Goal: Task Accomplishment & Management: Manage account settings

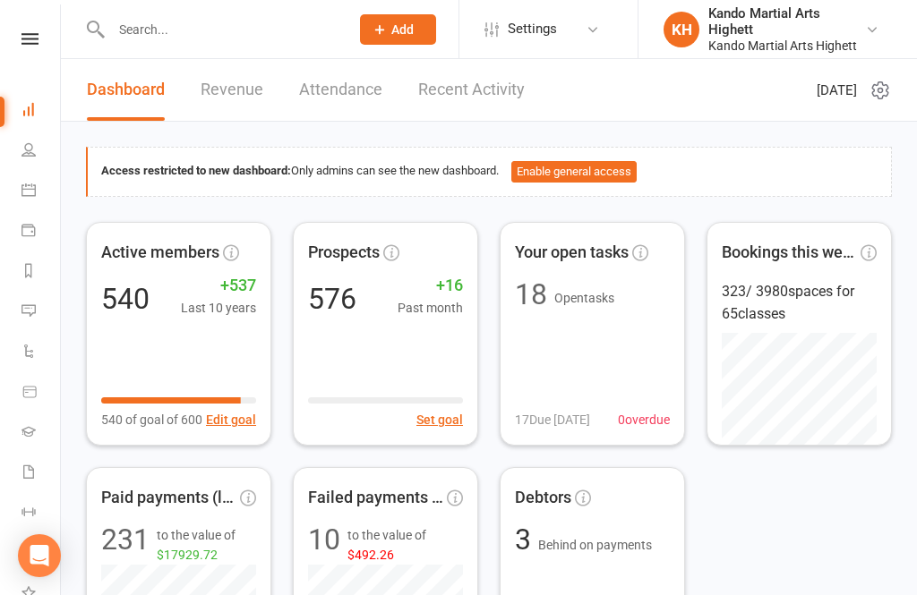
click at [25, 177] on link "Calendar" at bounding box center [41, 192] width 40 height 40
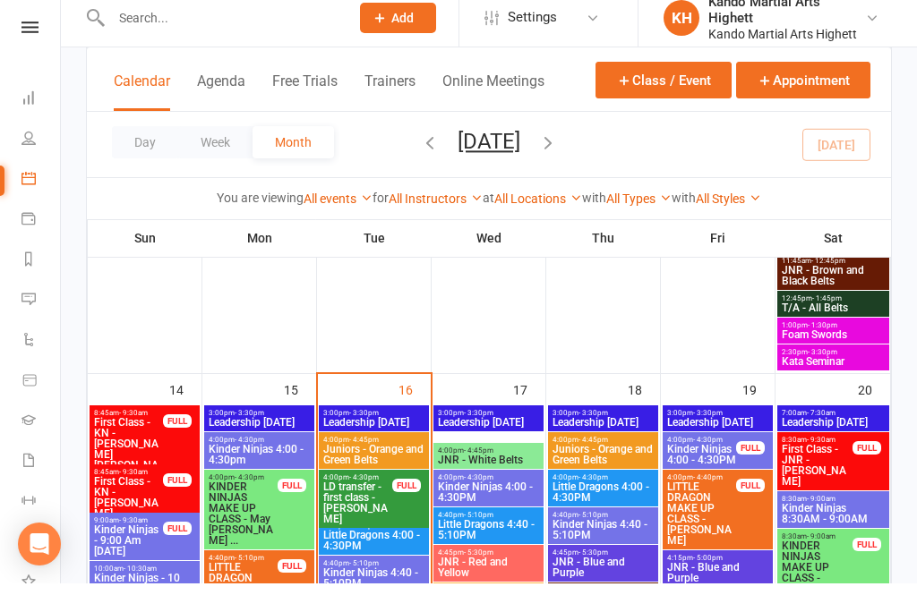
scroll to position [2201, 0]
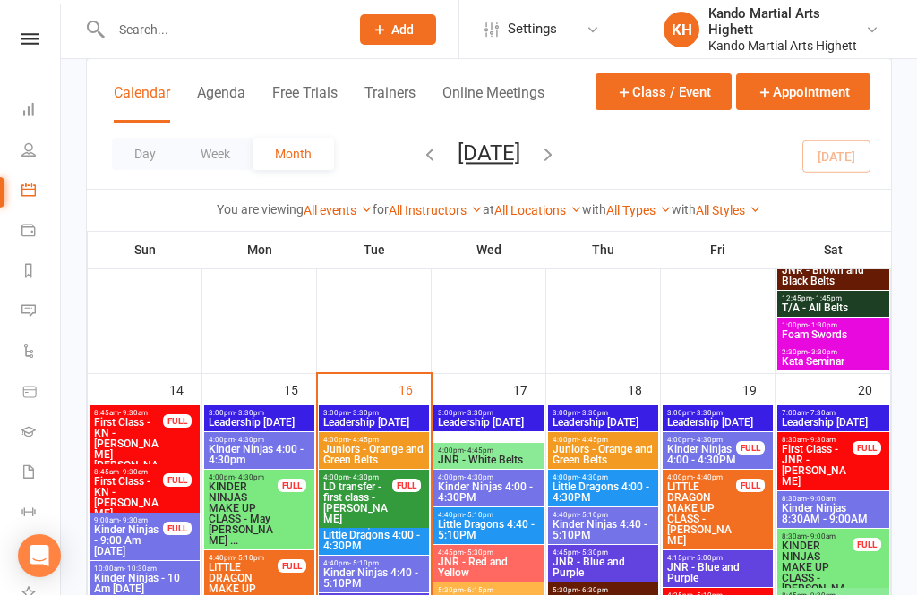
click at [383, 530] on span "Little Dragons 4:00 - 4:30PM" at bounding box center [373, 540] width 103 height 21
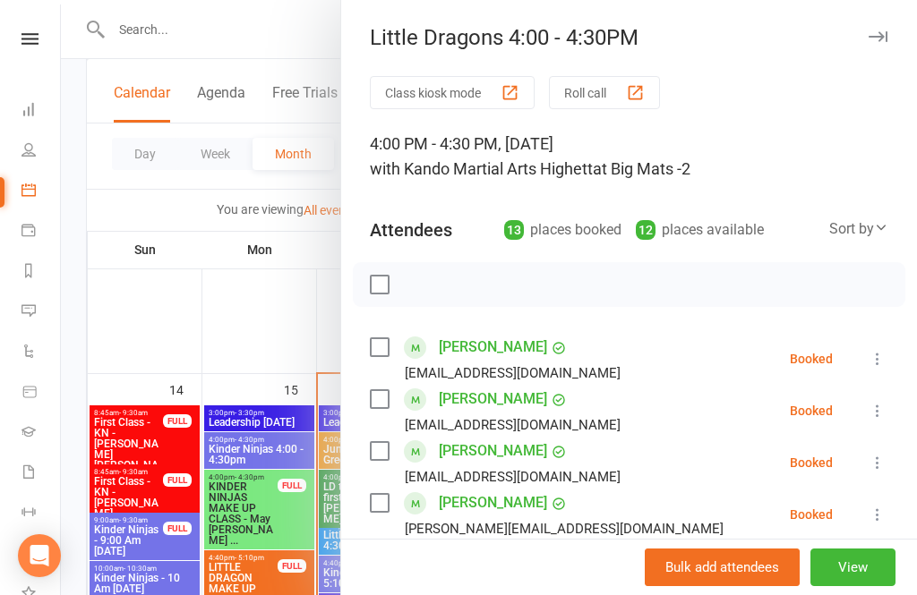
click at [628, 76] on button "Roll call" at bounding box center [604, 92] width 111 height 33
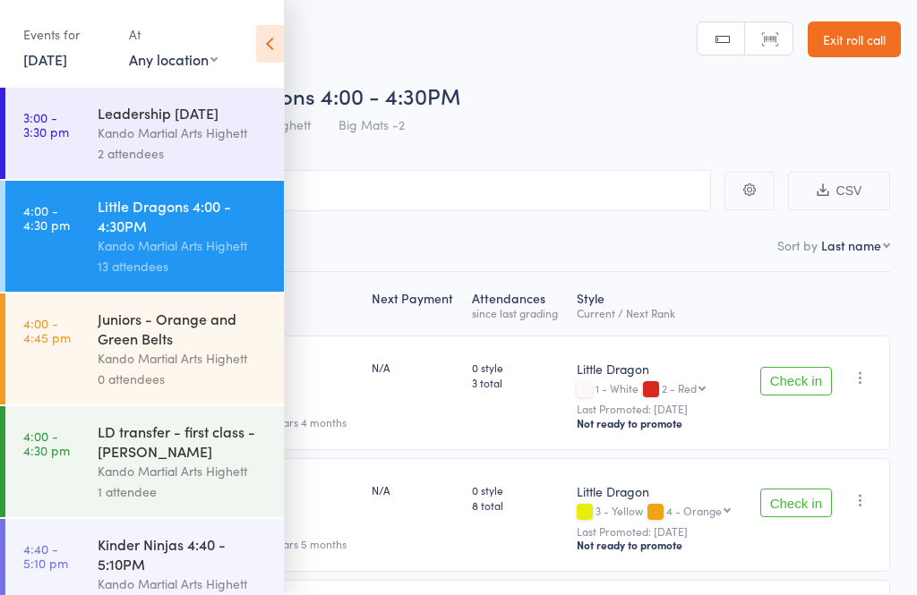
click at [266, 37] on icon at bounding box center [270, 44] width 28 height 38
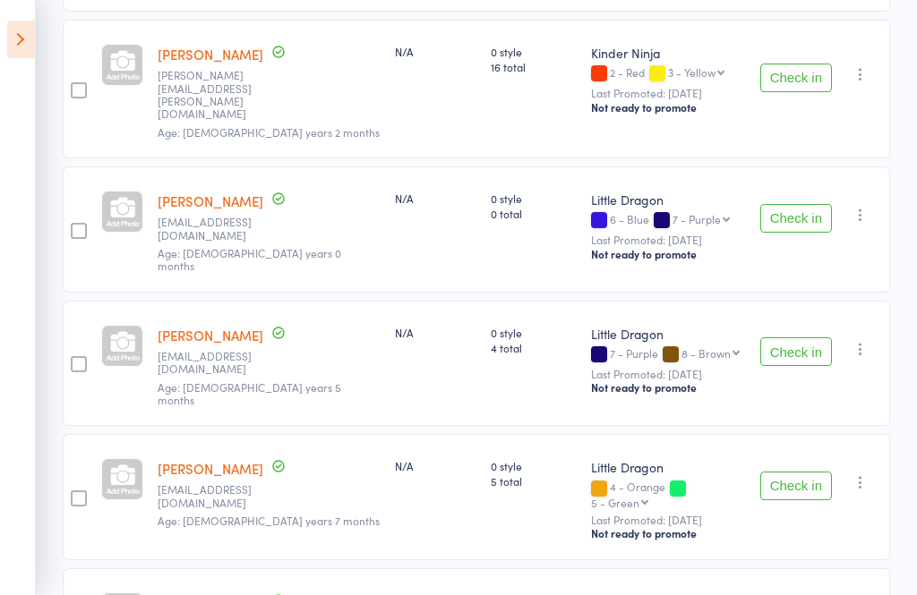
scroll to position [866, 0]
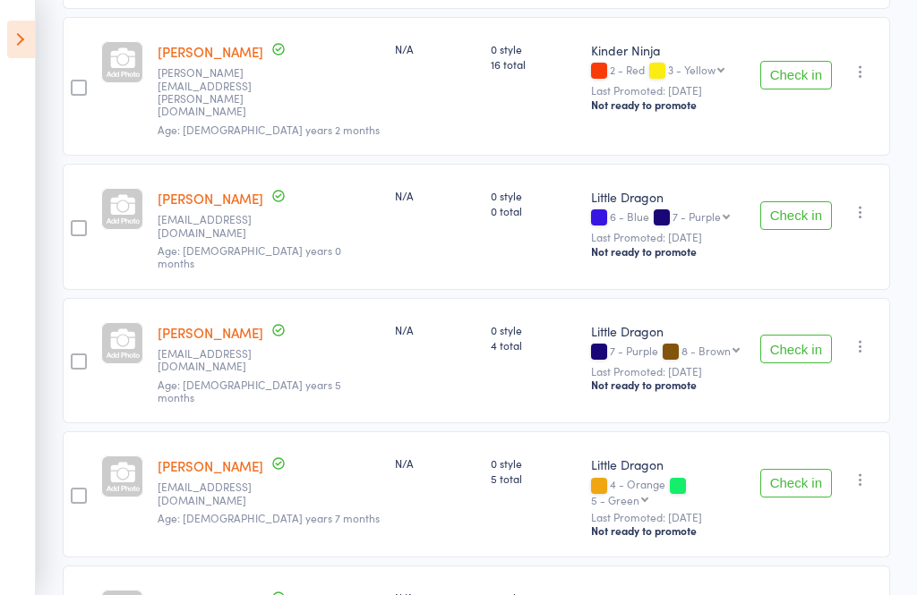
click at [793, 469] on button "Check in" at bounding box center [796, 483] width 72 height 29
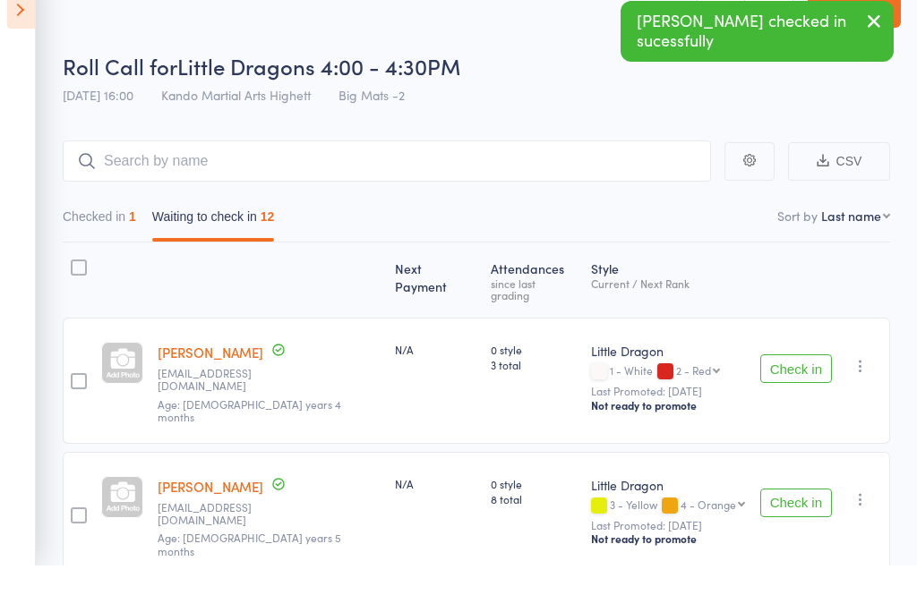
scroll to position [28, 0]
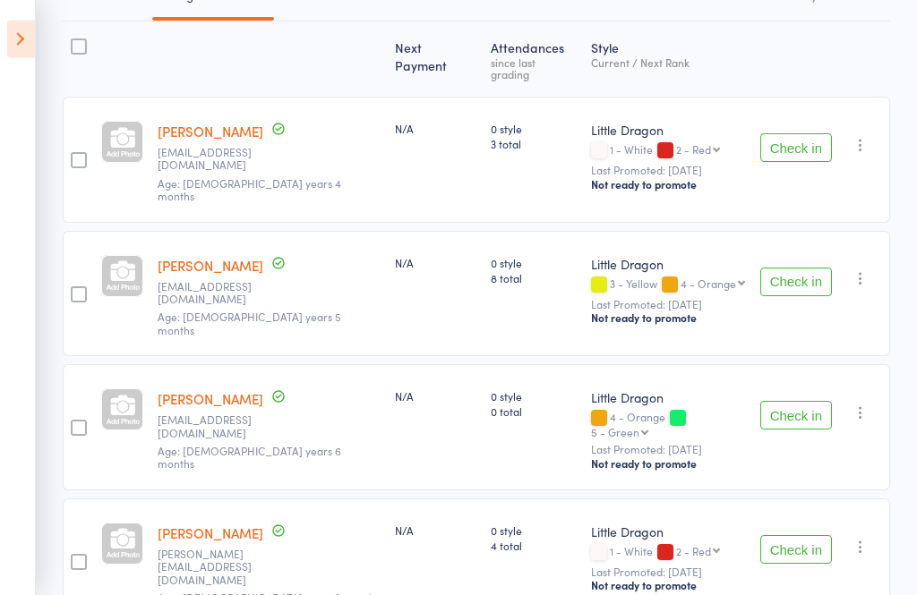
click at [811, 402] on button "Check in" at bounding box center [796, 416] width 72 height 29
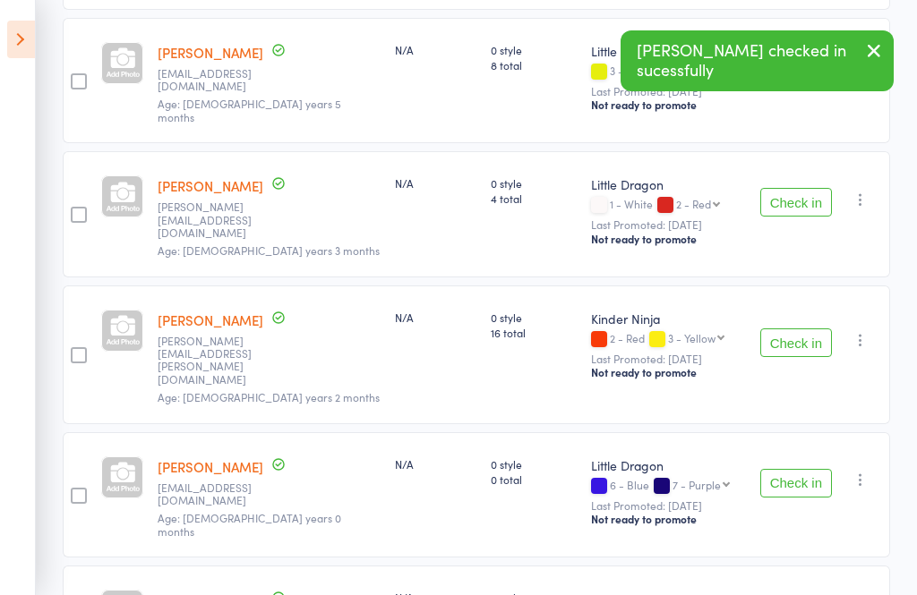
scroll to position [499, 0]
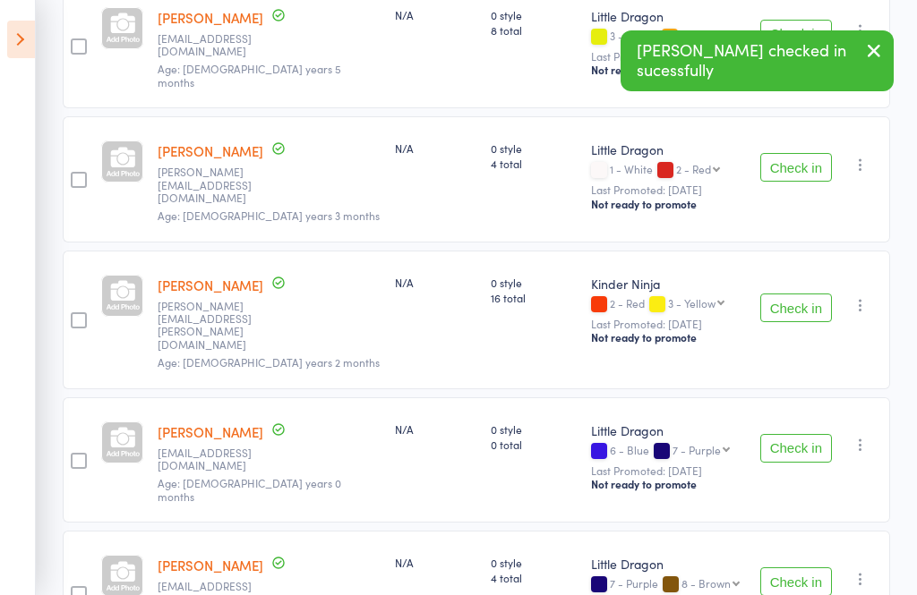
click at [806, 434] on button "Check in" at bounding box center [796, 448] width 72 height 29
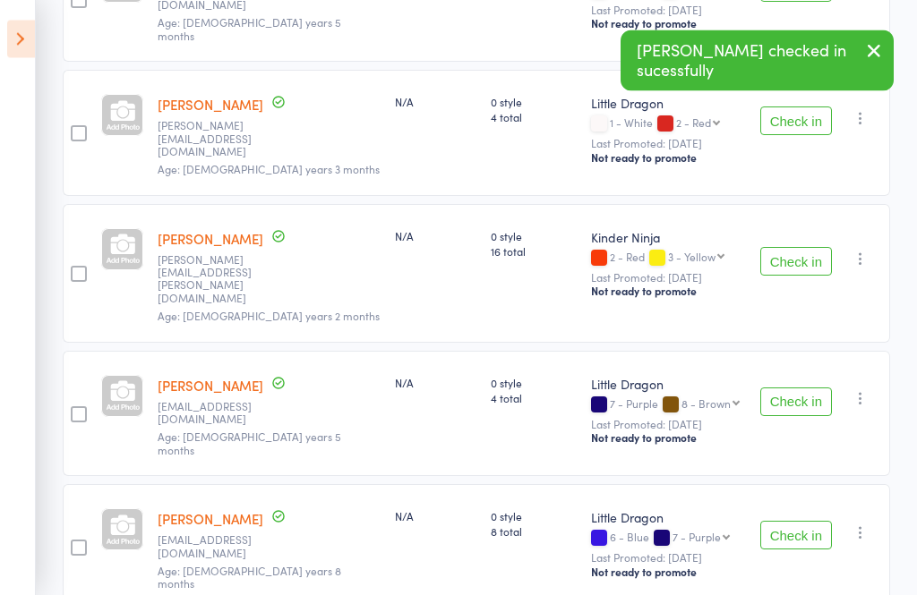
click at [807, 389] on button "Check in" at bounding box center [796, 403] width 72 height 29
click at [804, 388] on button "Check in" at bounding box center [796, 402] width 72 height 29
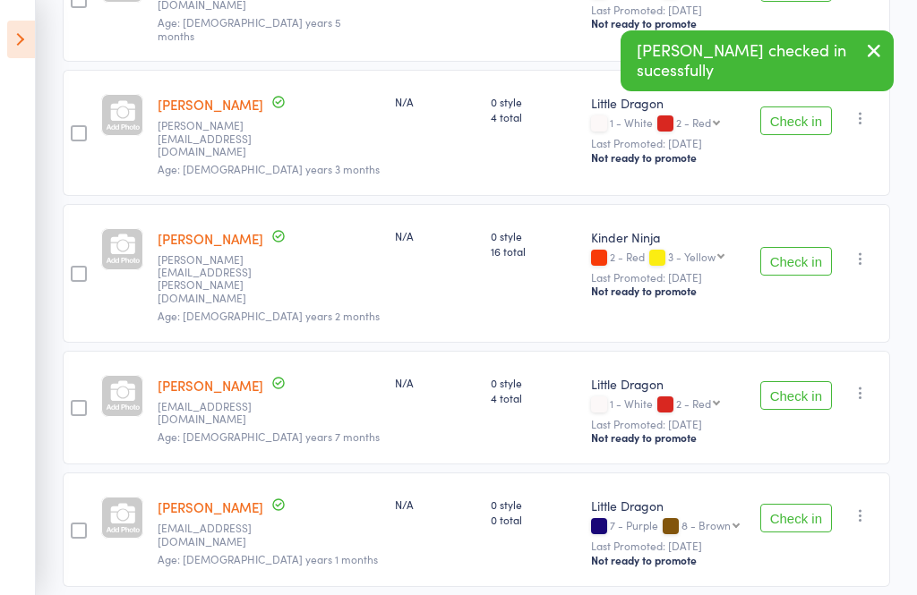
click at [808, 381] on button "Check in" at bounding box center [796, 395] width 72 height 29
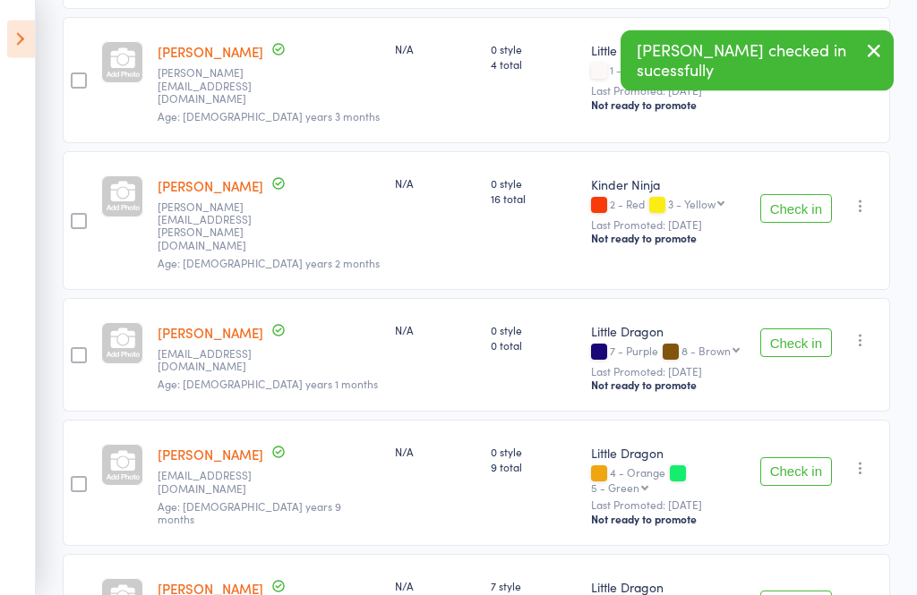
scroll to position [600, 0]
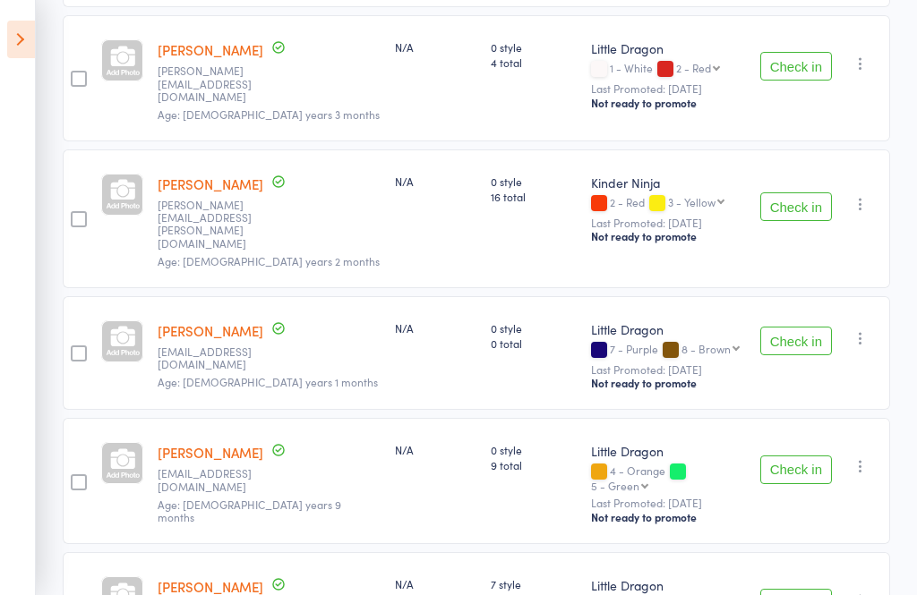
click at [807, 589] on button "Check in" at bounding box center [796, 603] width 72 height 29
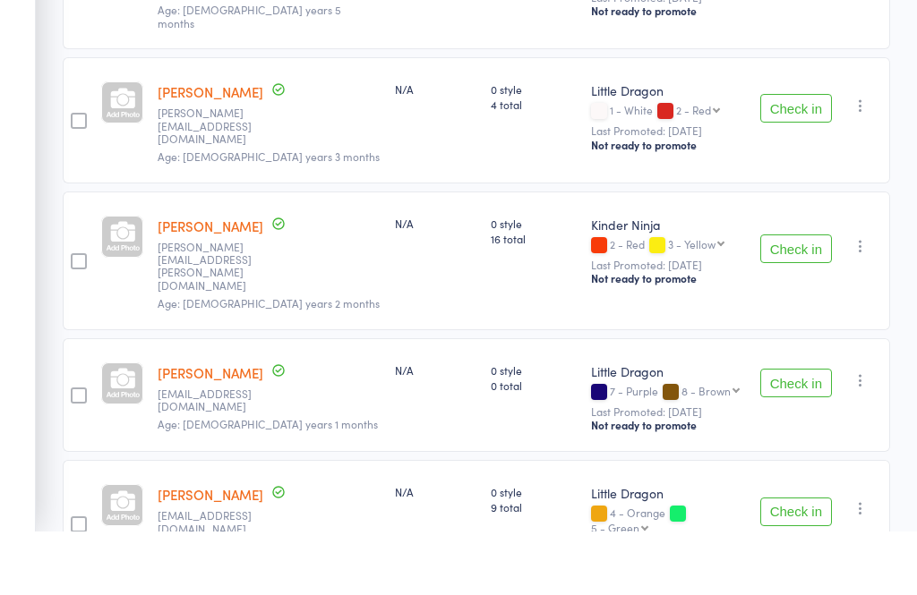
scroll to position [497, 0]
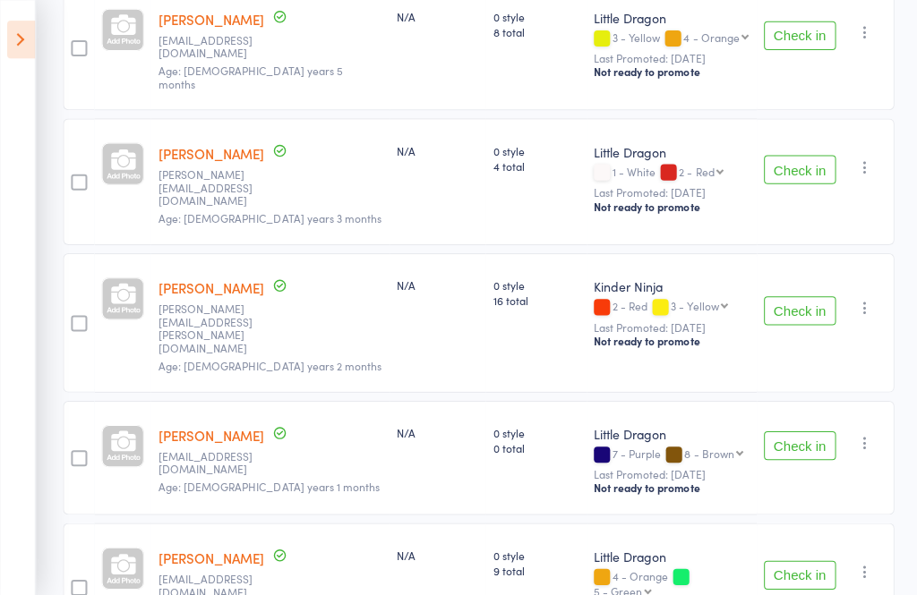
click at [229, 546] on link "[PERSON_NAME]" at bounding box center [211, 555] width 106 height 19
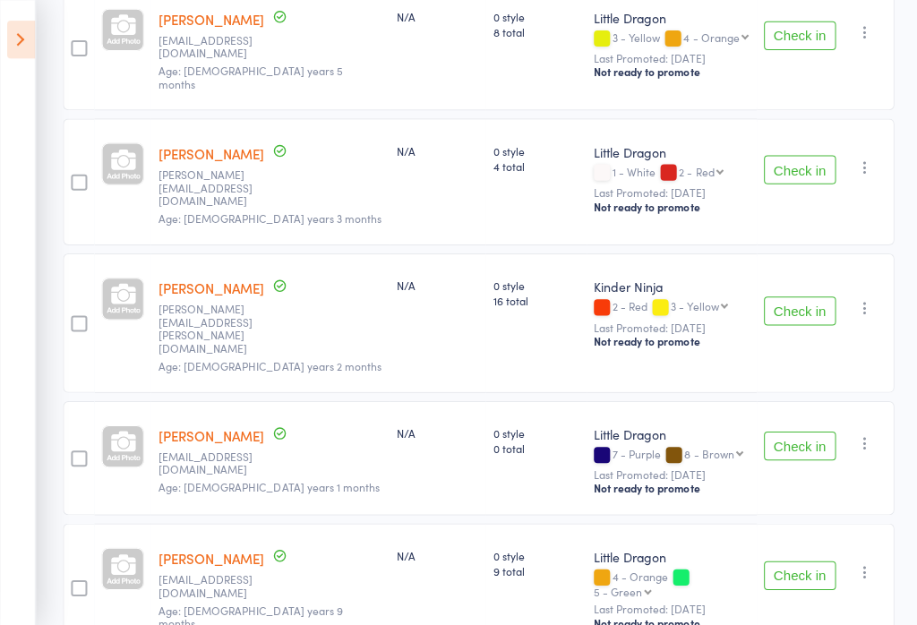
click at [219, 546] on link "[PERSON_NAME]" at bounding box center [211, 555] width 106 height 19
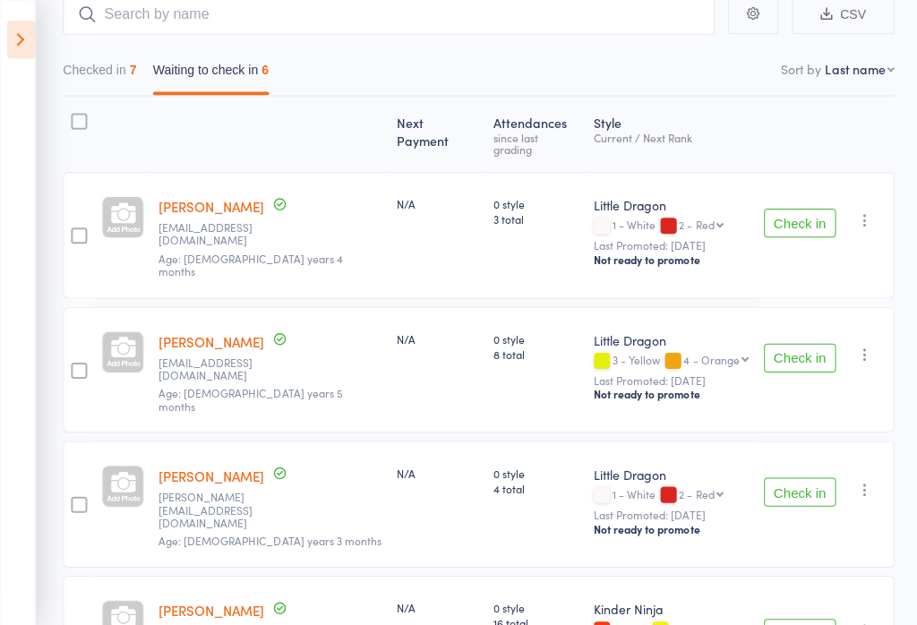
scroll to position [175, 0]
click at [130, 78] on button "Checked in 7" at bounding box center [99, 75] width 73 height 41
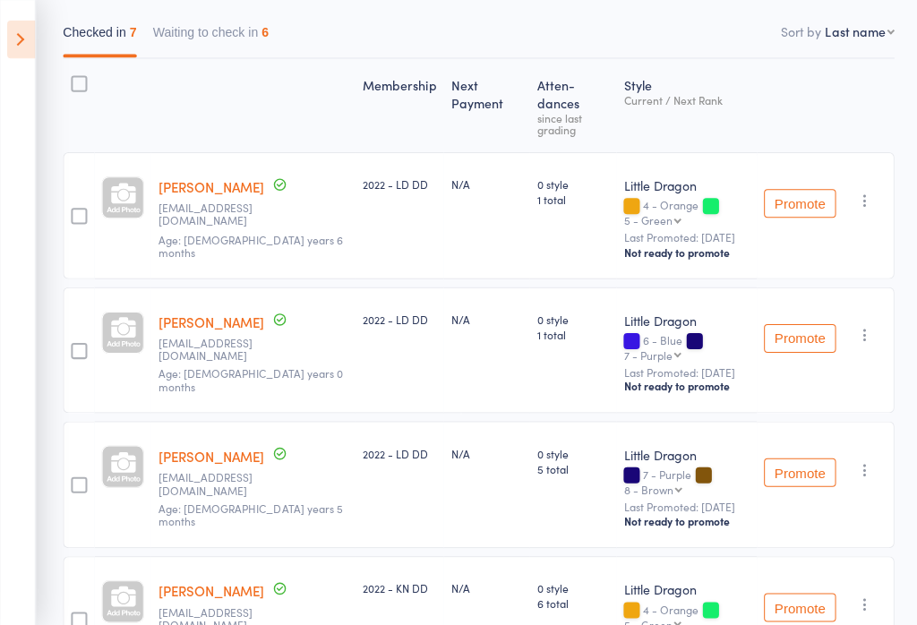
scroll to position [213, 0]
click at [261, 24] on button "Waiting to check in 6" at bounding box center [209, 37] width 115 height 41
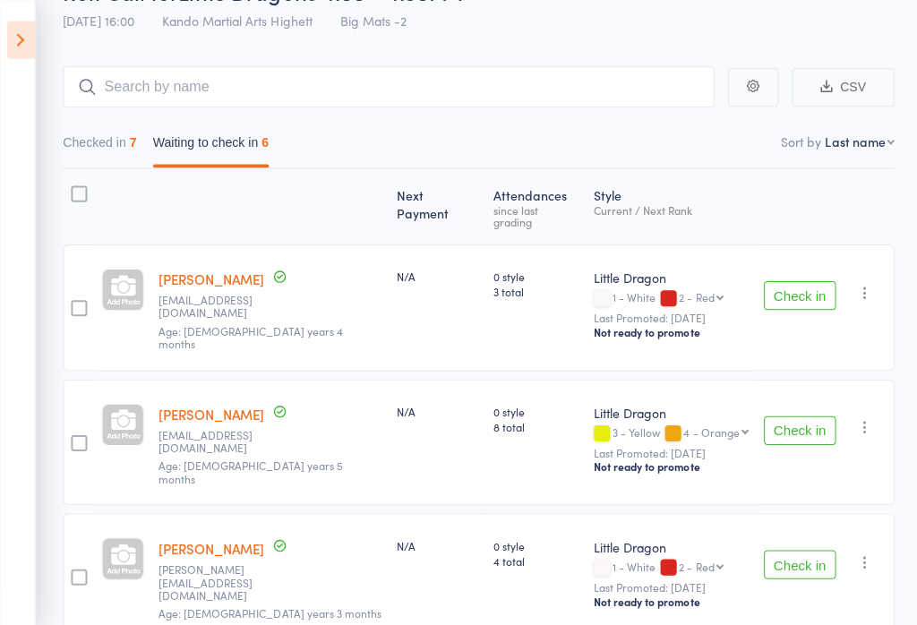
scroll to position [89, 0]
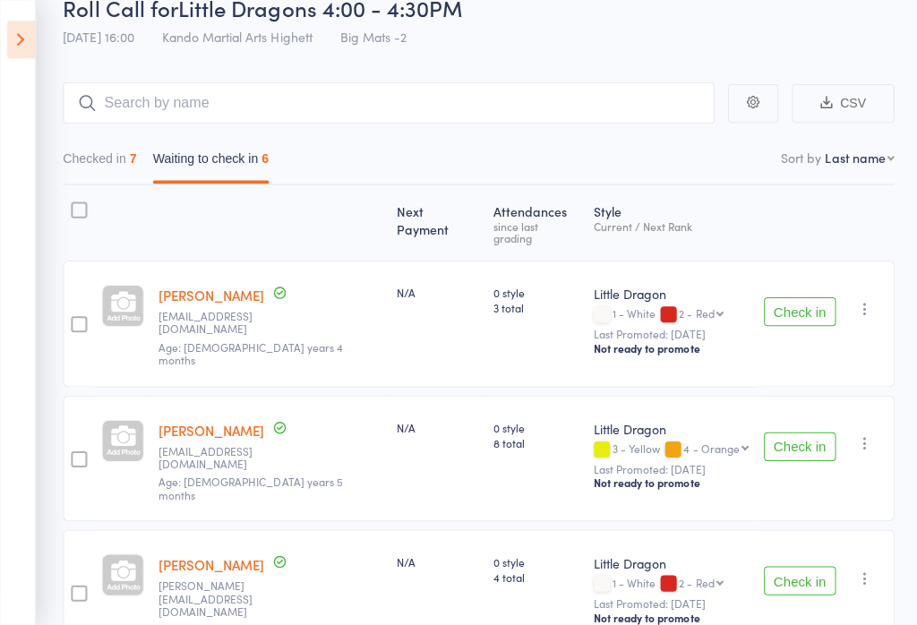
click at [111, 174] on button "Checked in 7" at bounding box center [99, 161] width 73 height 41
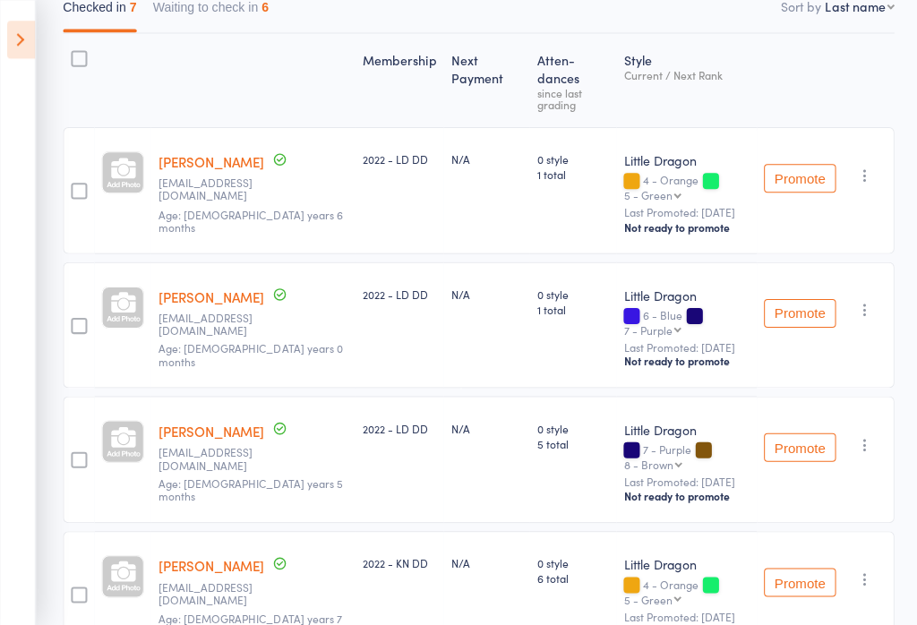
scroll to position [237, 0]
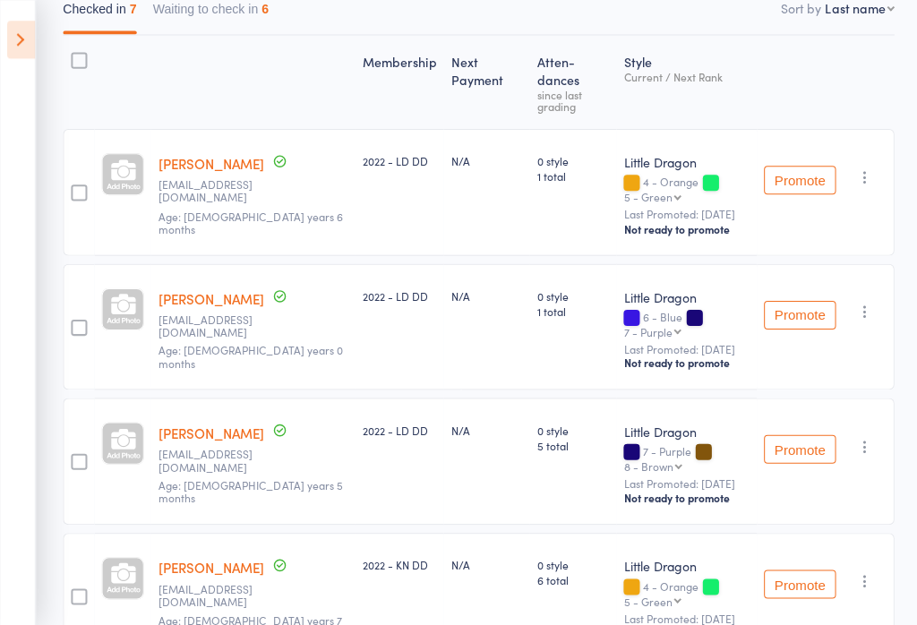
click at [864, 301] on icon "button" at bounding box center [860, 310] width 18 height 18
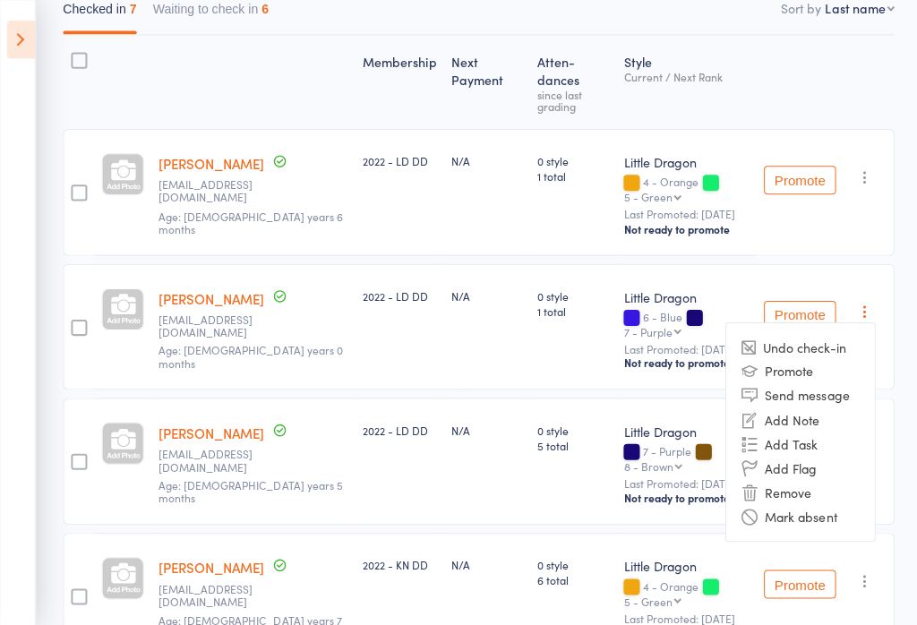
click at [527, 321] on div "0 style 1 total" at bounding box center [570, 325] width 86 height 126
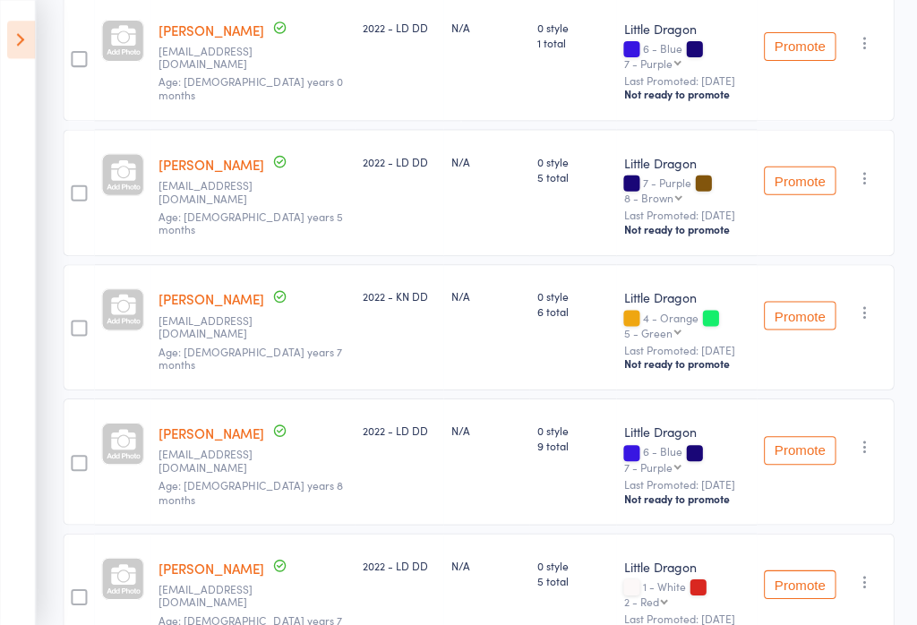
scroll to position [620, 0]
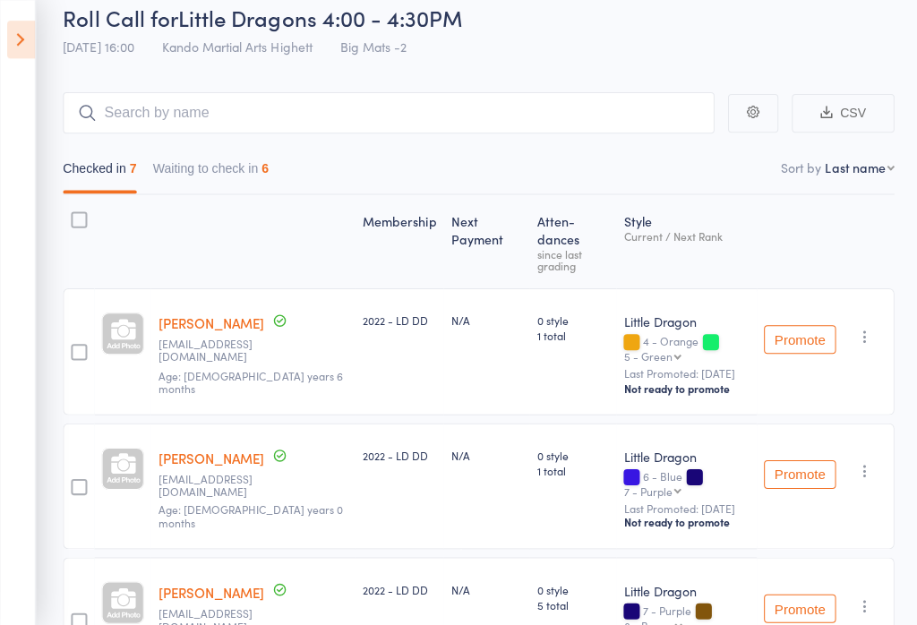
click at [224, 180] on button "Waiting to check in 6" at bounding box center [209, 171] width 115 height 41
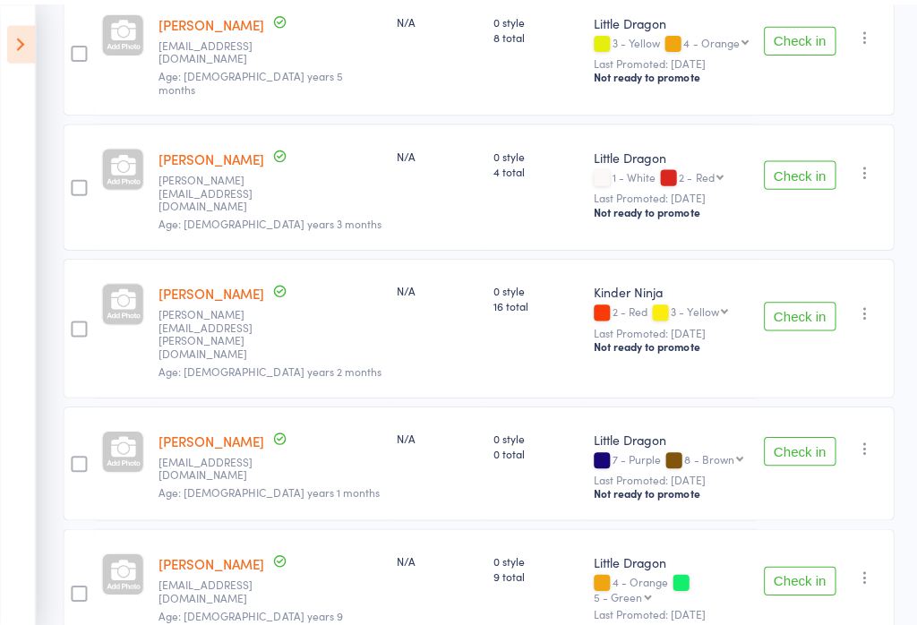
scroll to position [293, 0]
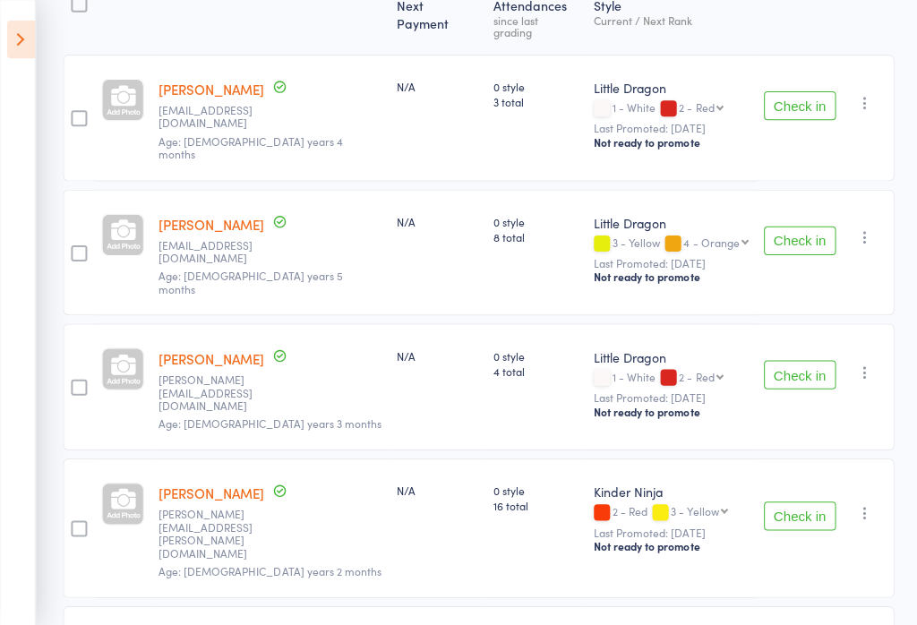
click at [782, 226] on button "Check in" at bounding box center [796, 240] width 72 height 29
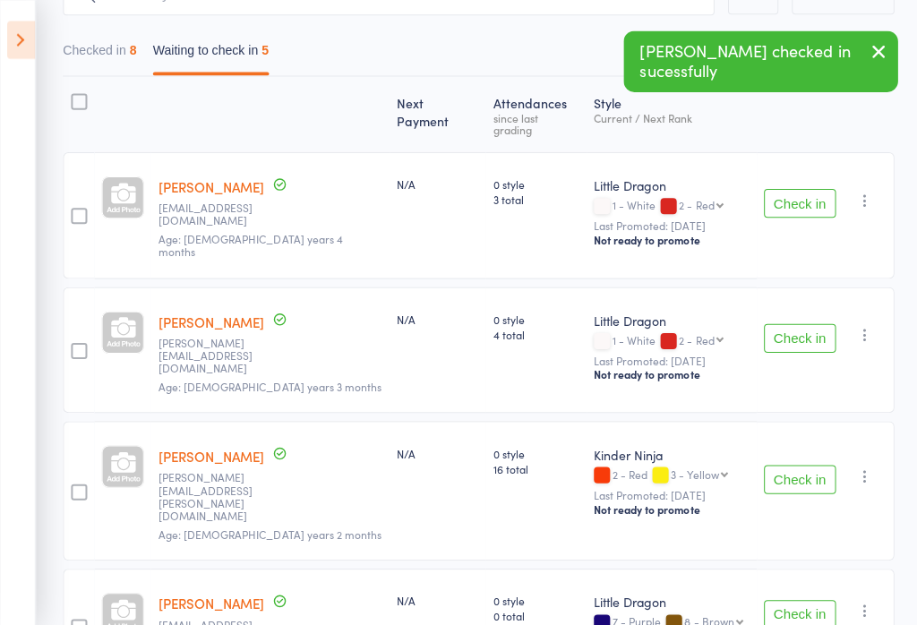
scroll to position [0, 0]
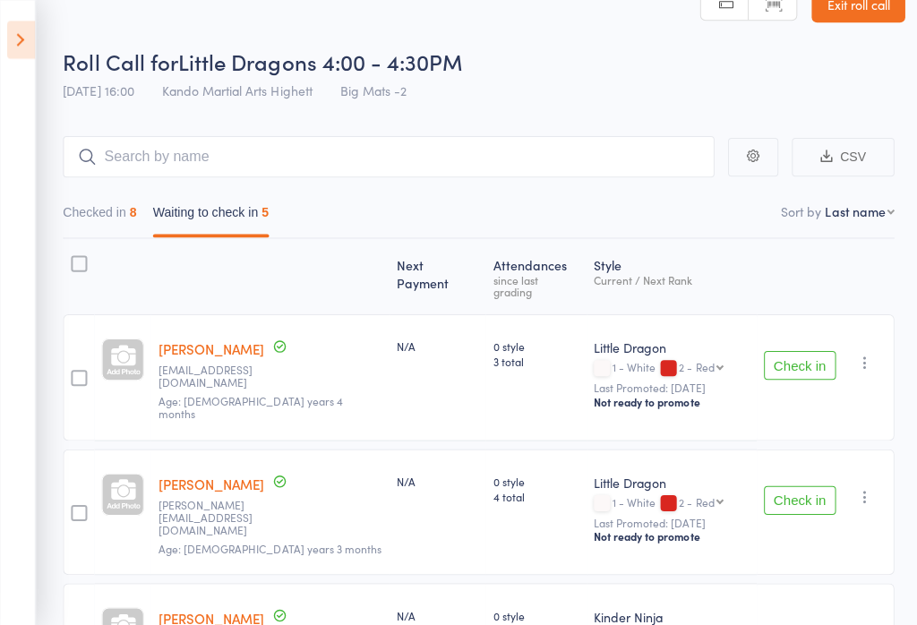
click at [91, 234] on button "Checked in 8" at bounding box center [99, 215] width 73 height 41
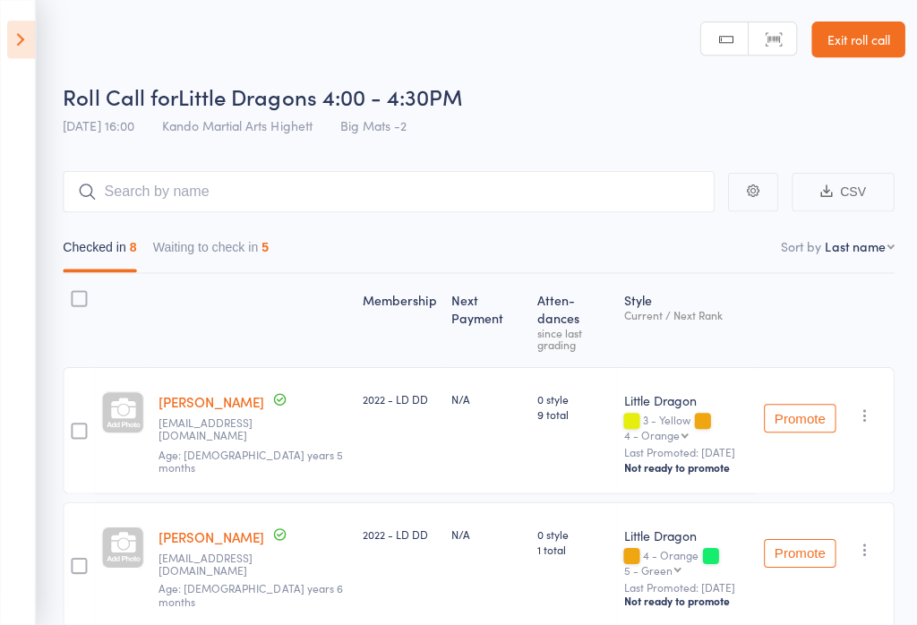
click at [200, 252] on button "Waiting to check in 5" at bounding box center [209, 250] width 115 height 41
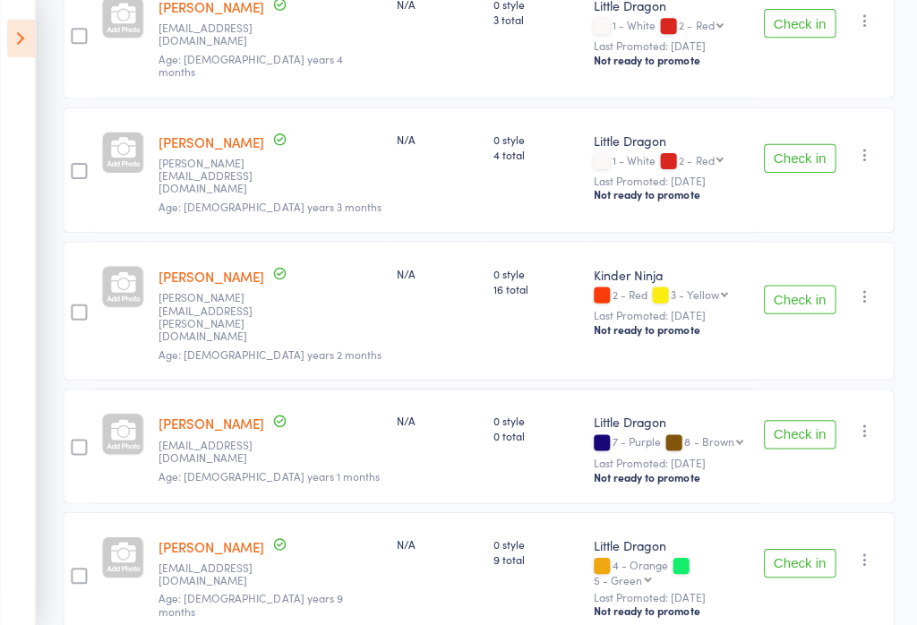
scroll to position [374, 0]
click at [791, 285] on button "Check in" at bounding box center [796, 299] width 72 height 29
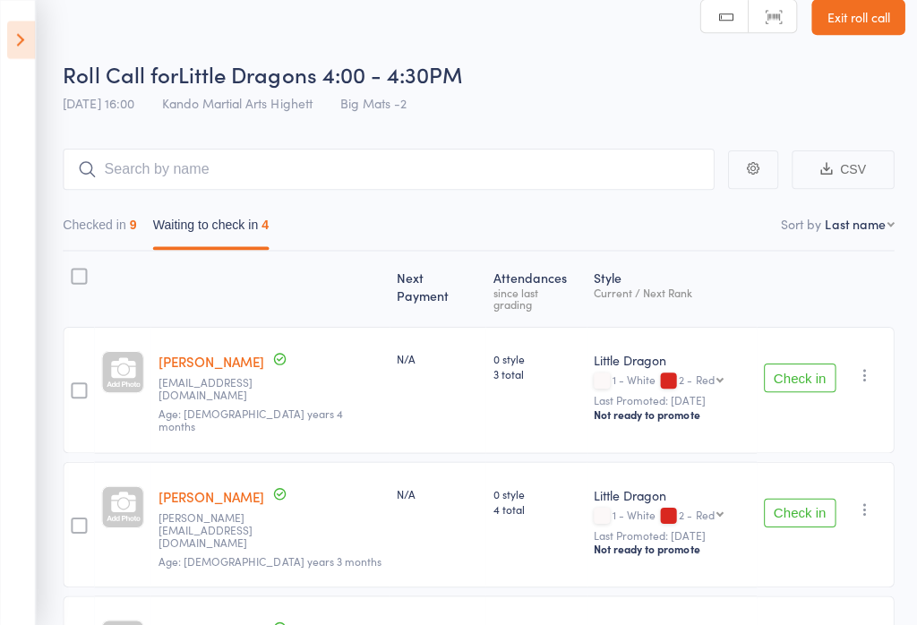
scroll to position [0, 0]
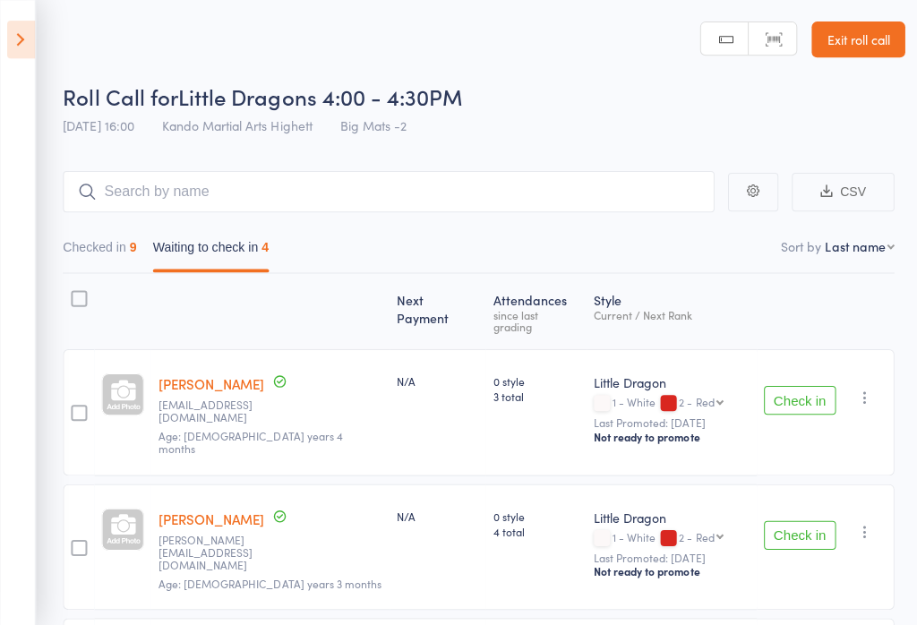
click at [866, 29] on link "Exit roll call" at bounding box center [854, 39] width 93 height 36
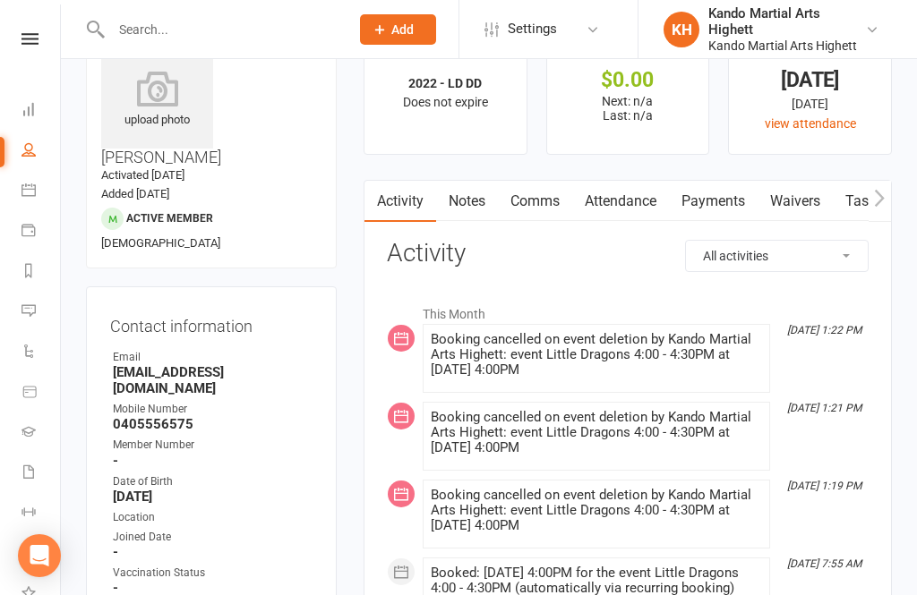
scroll to position [67, 0]
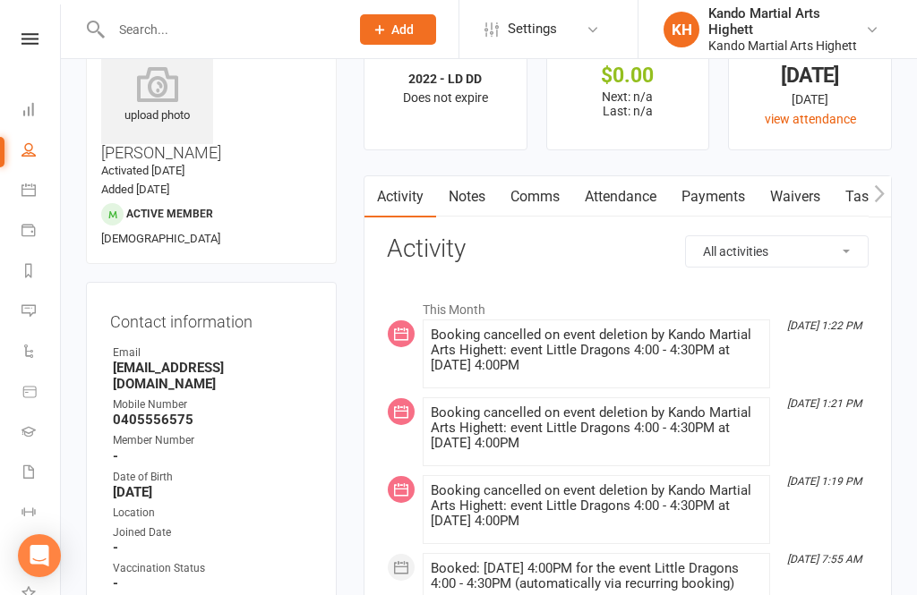
click at [636, 193] on link "Attendance" at bounding box center [620, 196] width 97 height 41
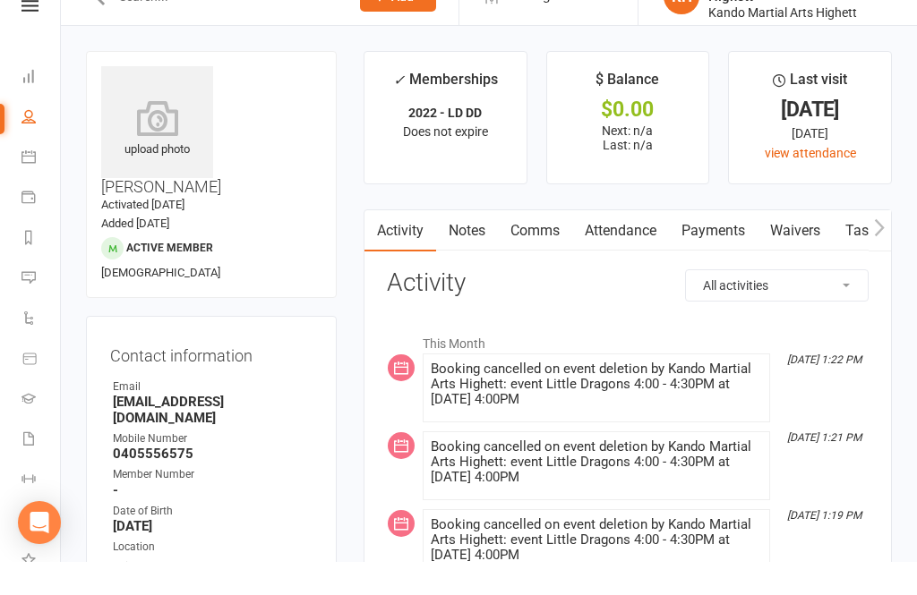
scroll to position [34, 0]
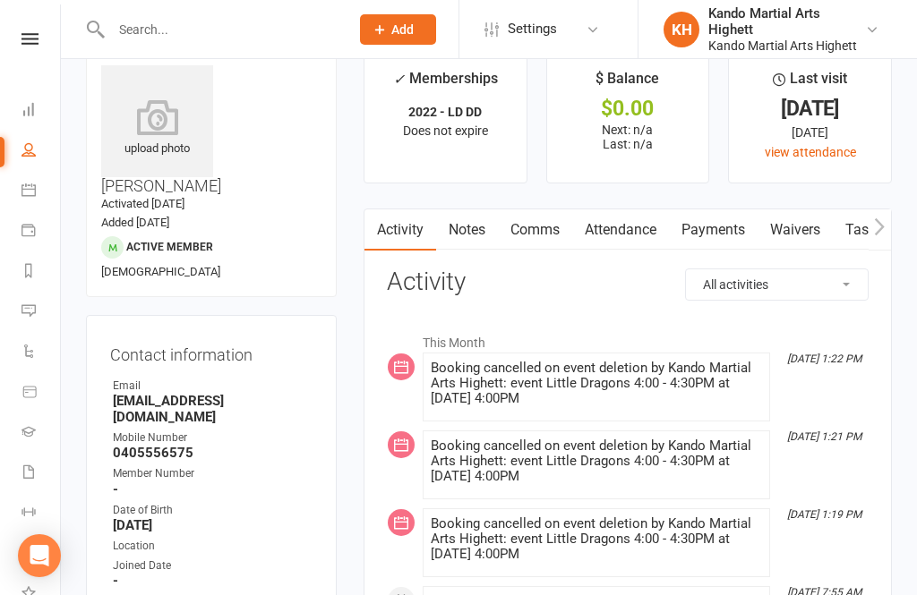
click at [475, 211] on link "Notes" at bounding box center [467, 230] width 62 height 41
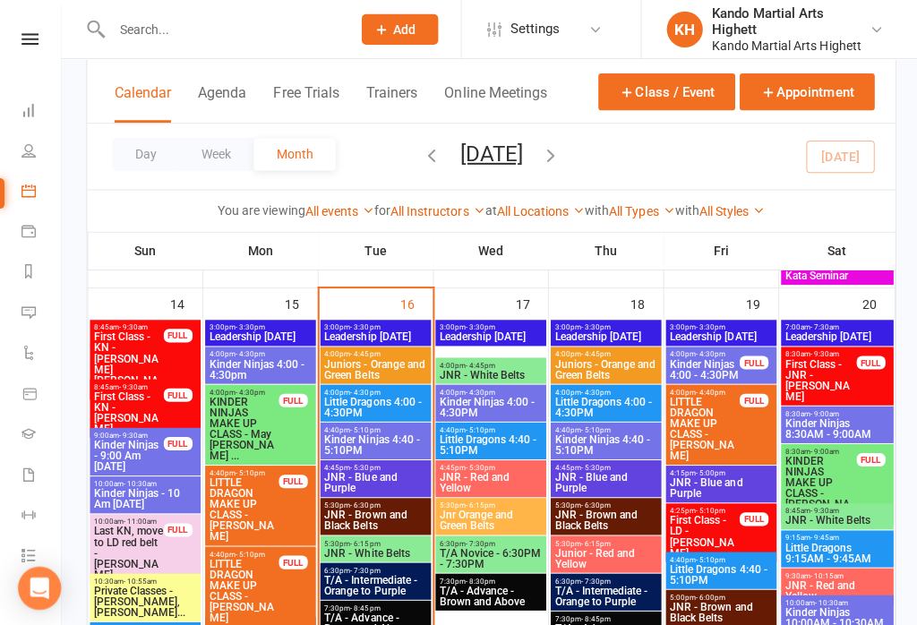
scroll to position [2289, 0]
click at [519, 424] on span "4:40pm - 5:10pm" at bounding box center [488, 427] width 103 height 8
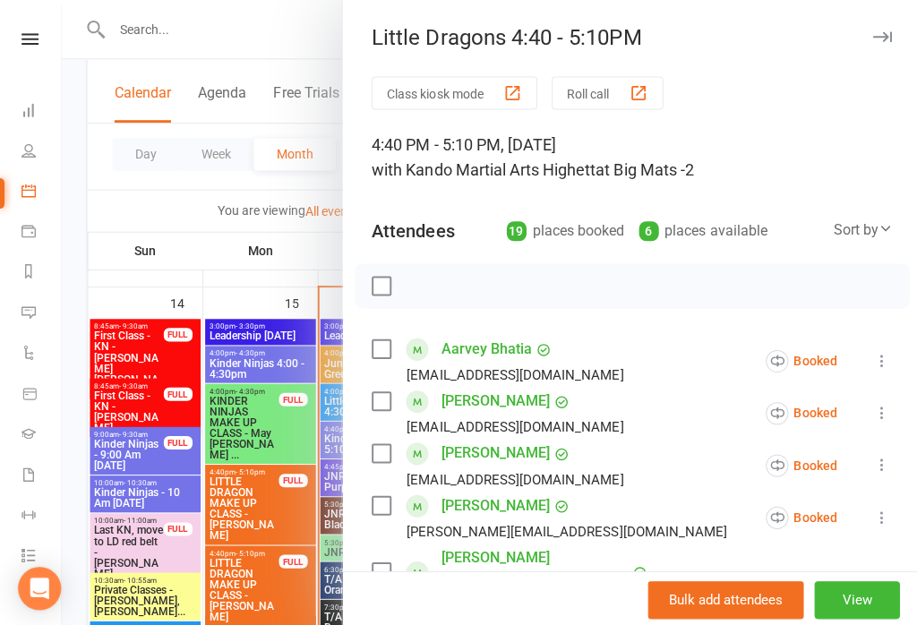
click at [113, 430] on div at bounding box center [489, 312] width 856 height 625
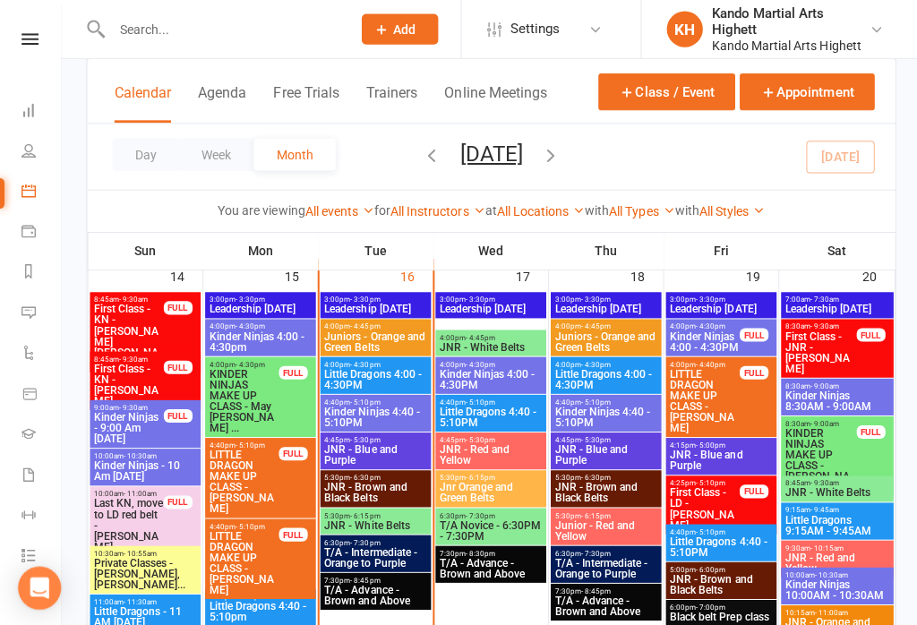
scroll to position [2316, 0]
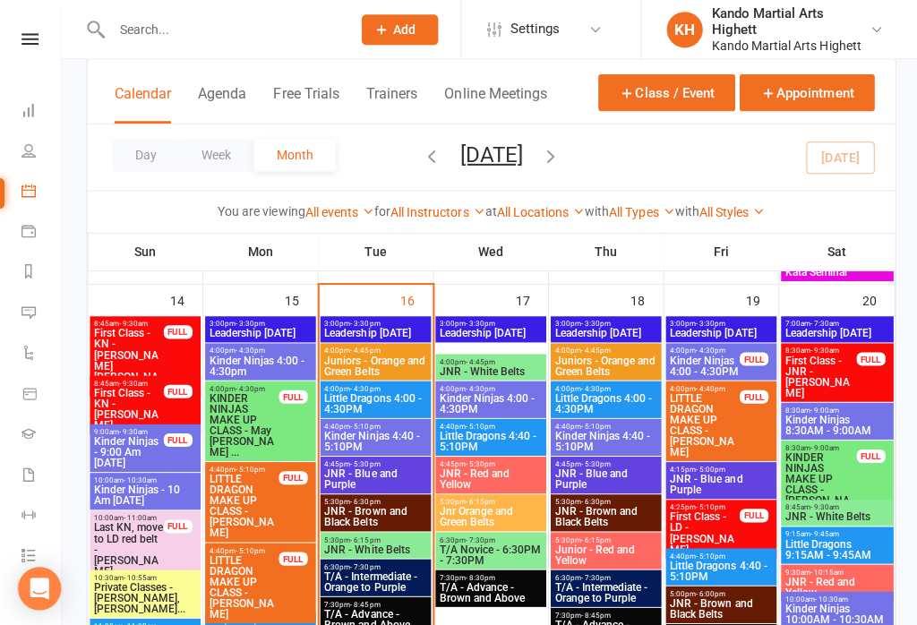
click at [804, 99] on button "Appointment" at bounding box center [803, 91] width 134 height 37
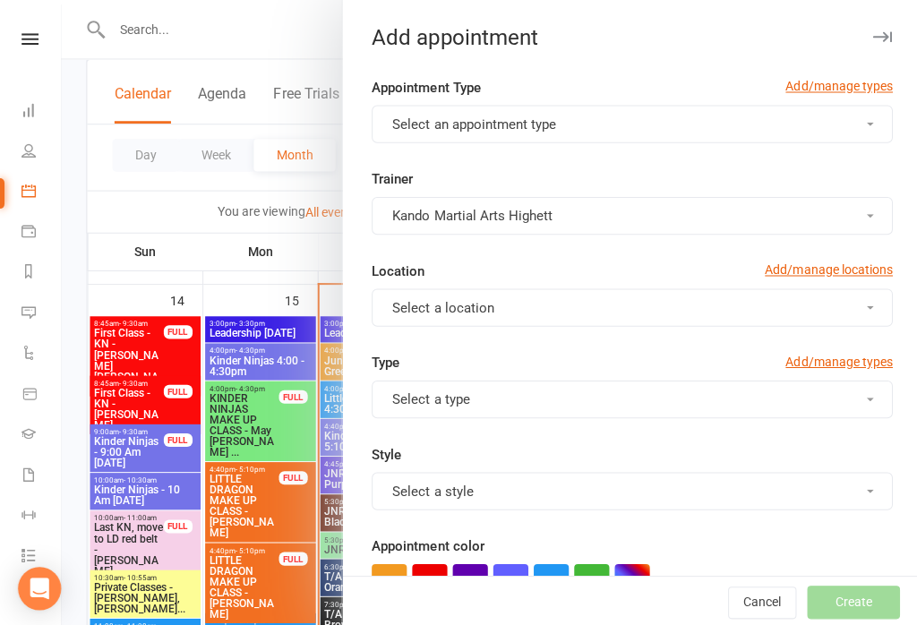
scroll to position [2292, 0]
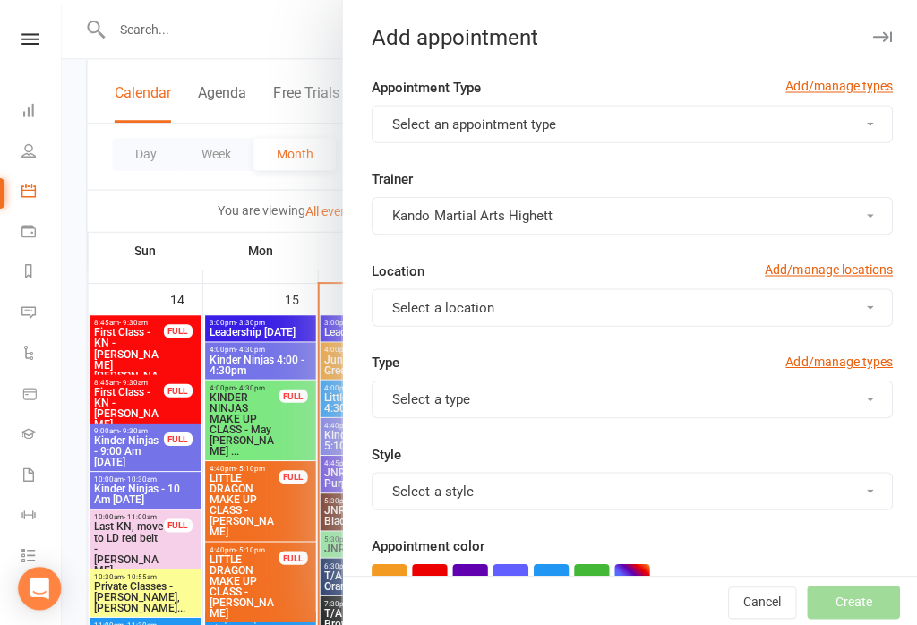
click at [707, 119] on button "Select an appointment type" at bounding box center [629, 124] width 518 height 38
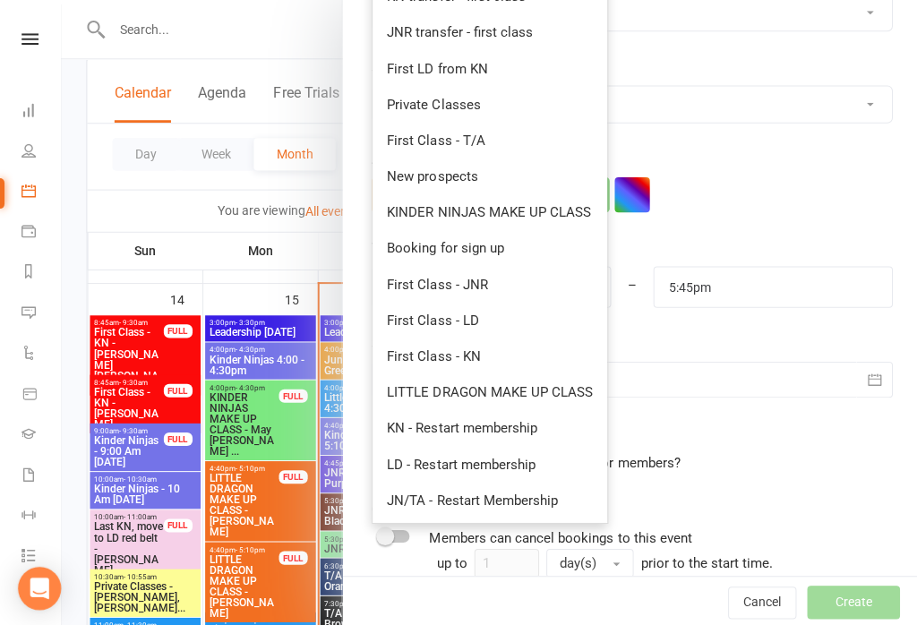
scroll to position [381, 0]
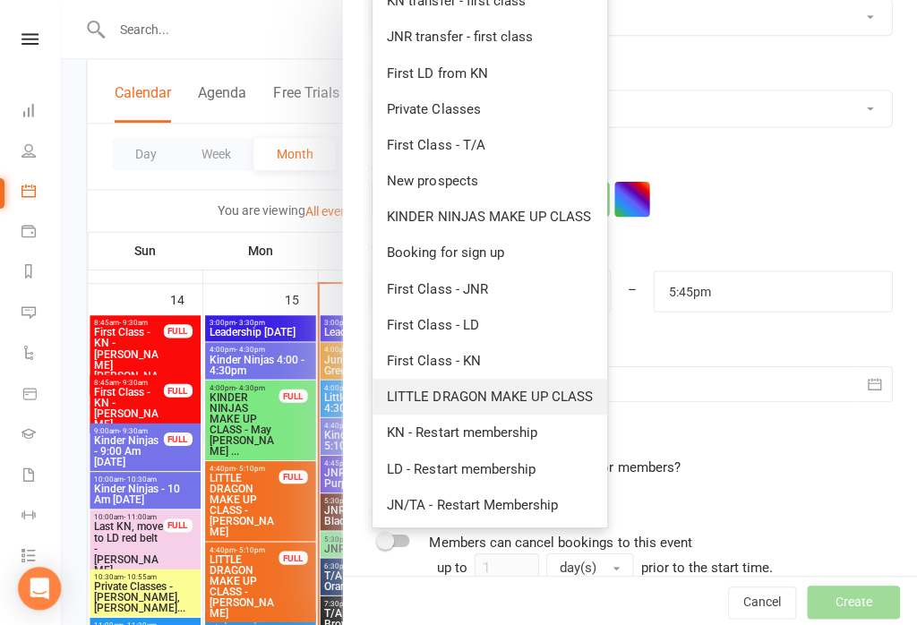
click at [576, 389] on span "LITTLE DRAGON MAKE UP CLASS" at bounding box center [487, 395] width 205 height 16
type input "5:15pm"
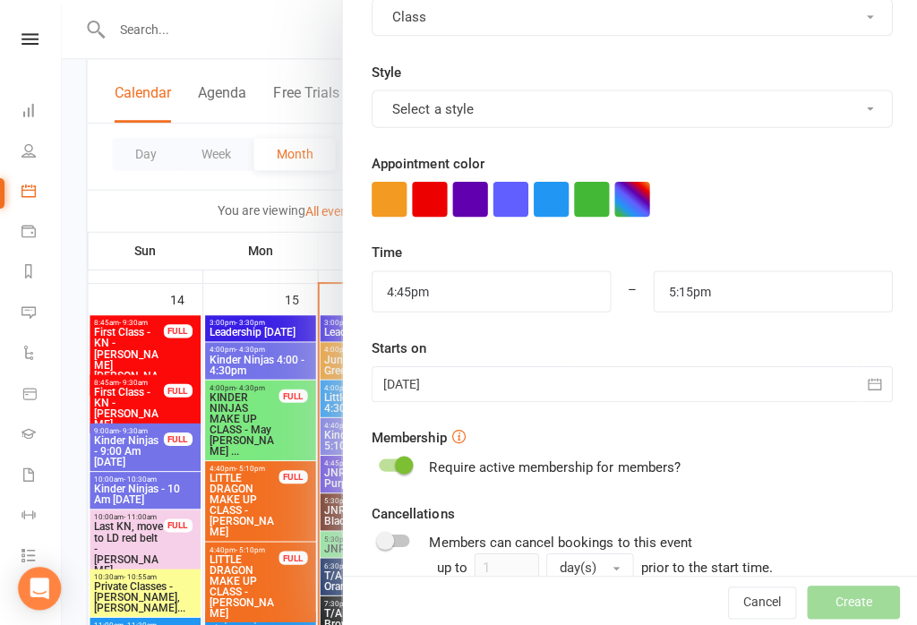
scroll to position [0, 0]
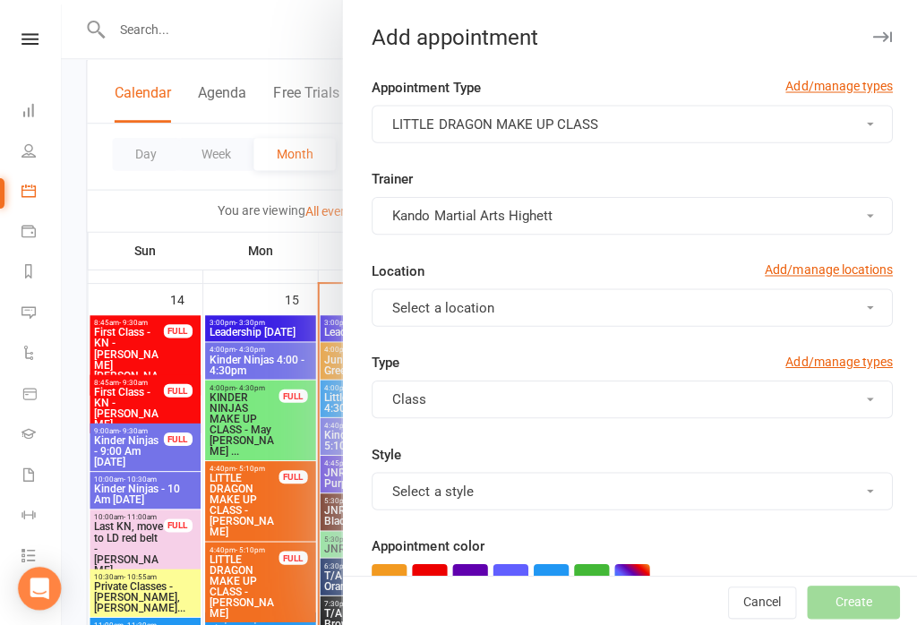
click at [736, 406] on button "Class" at bounding box center [629, 398] width 518 height 38
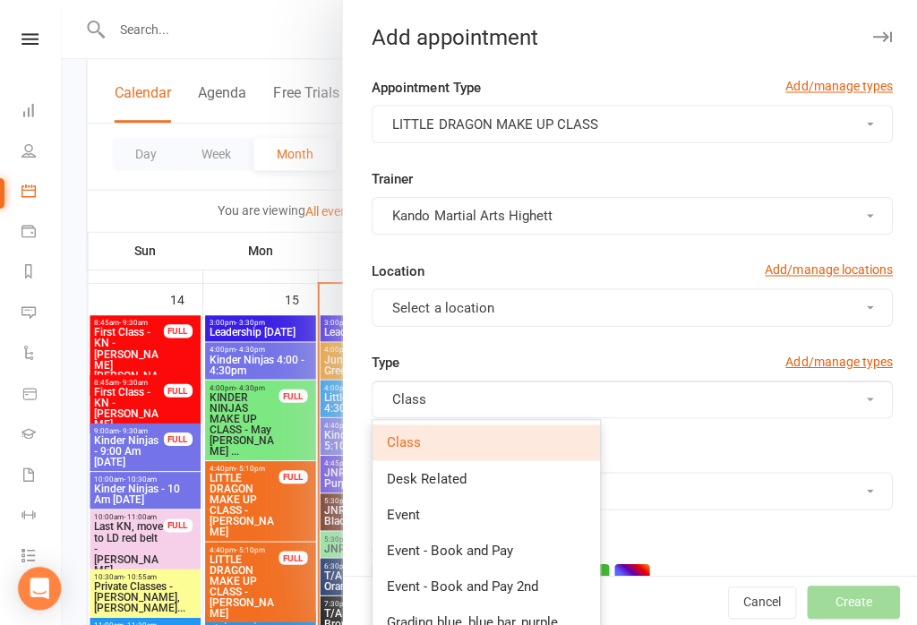
click at [741, 399] on button "Class" at bounding box center [629, 398] width 518 height 38
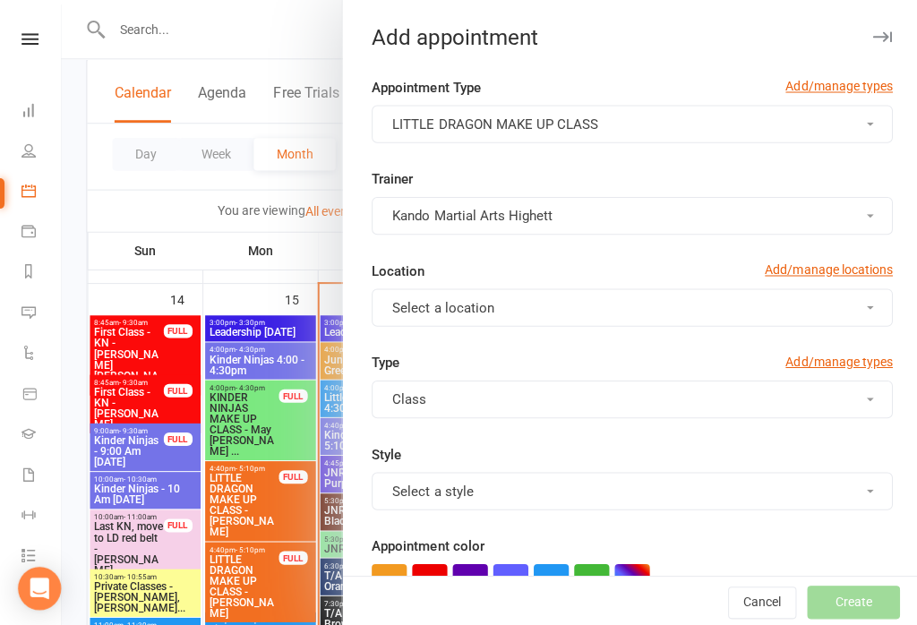
click at [738, 504] on button "Select a style" at bounding box center [629, 489] width 518 height 38
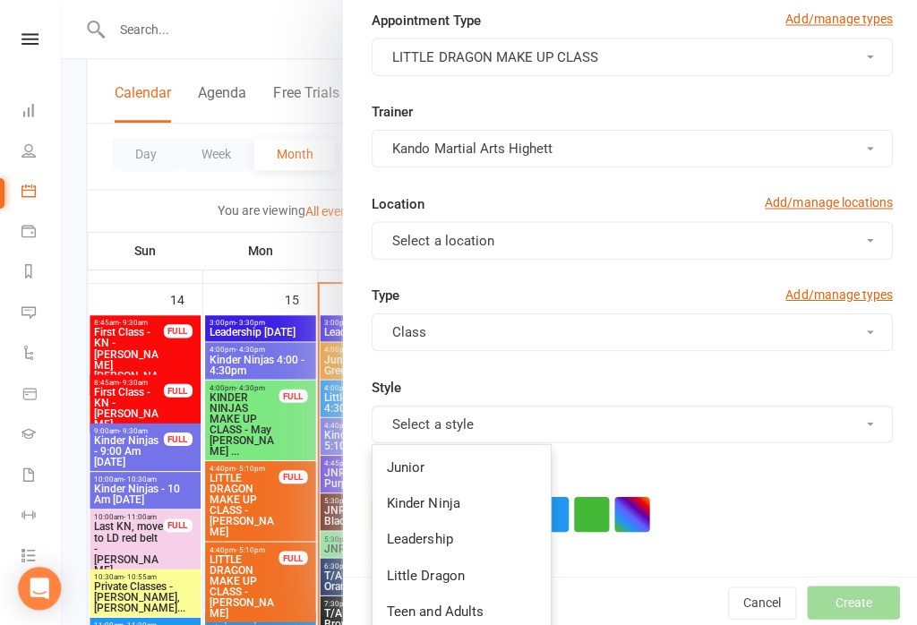
scroll to position [70, 0]
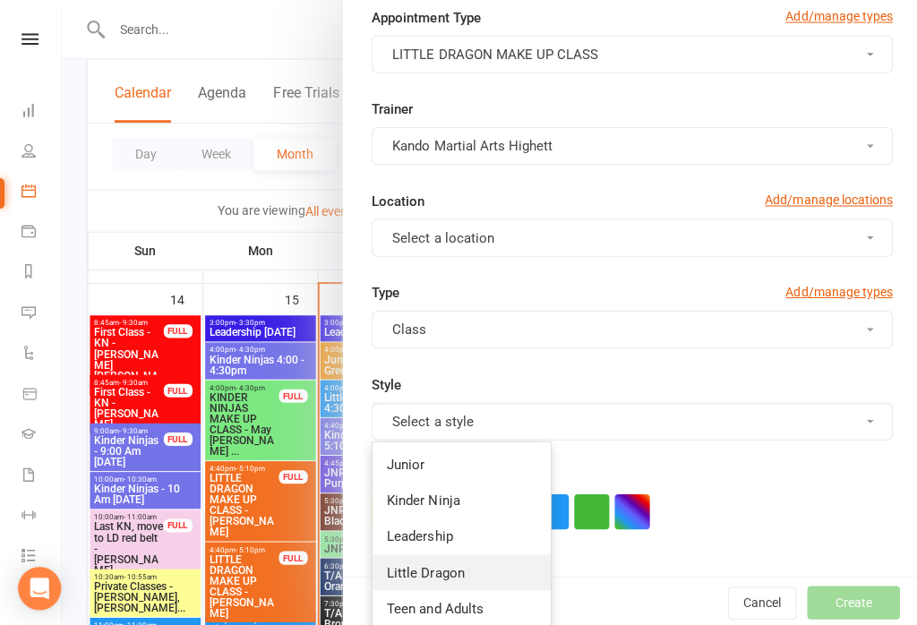
click at [491, 564] on link "Little Dragon" at bounding box center [459, 570] width 177 height 36
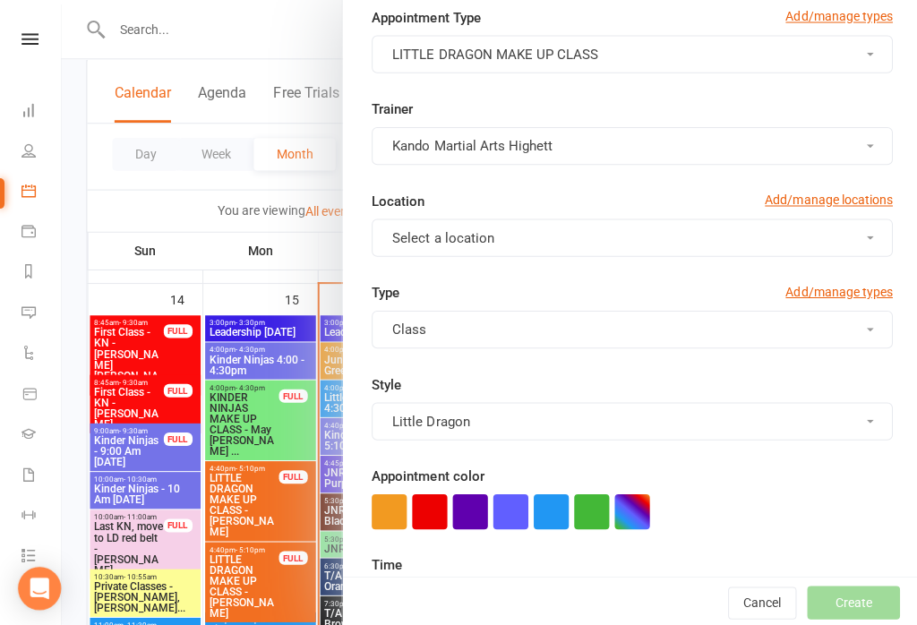
click at [581, 247] on button "Select a location" at bounding box center [629, 237] width 518 height 38
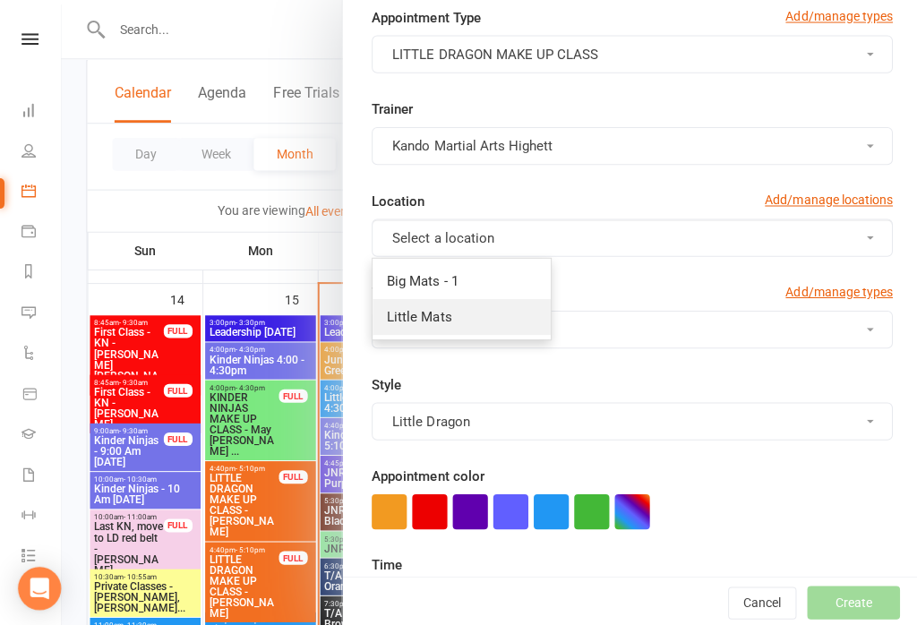
click at [522, 312] on link "Little Mats" at bounding box center [459, 315] width 177 height 36
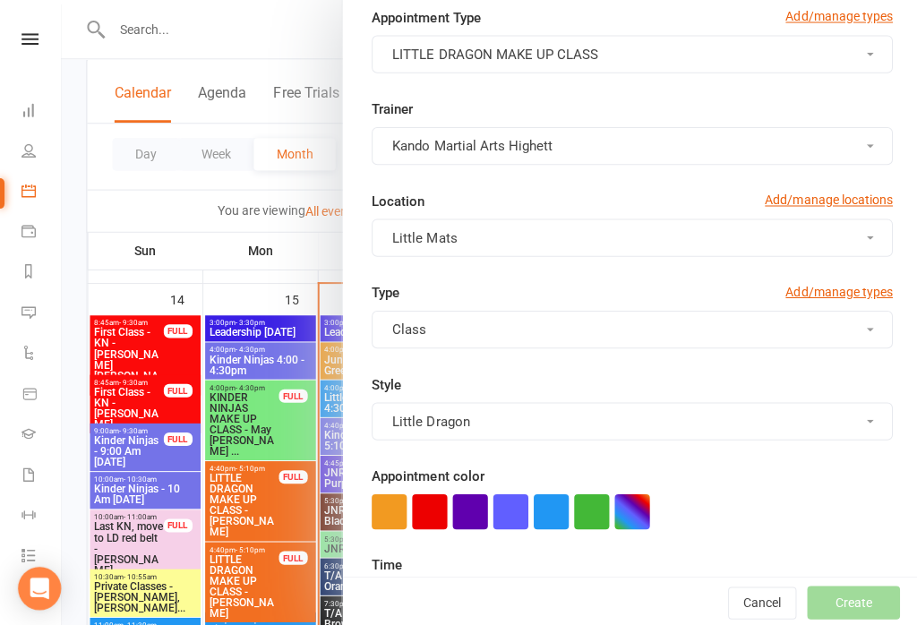
scroll to position [26, 0]
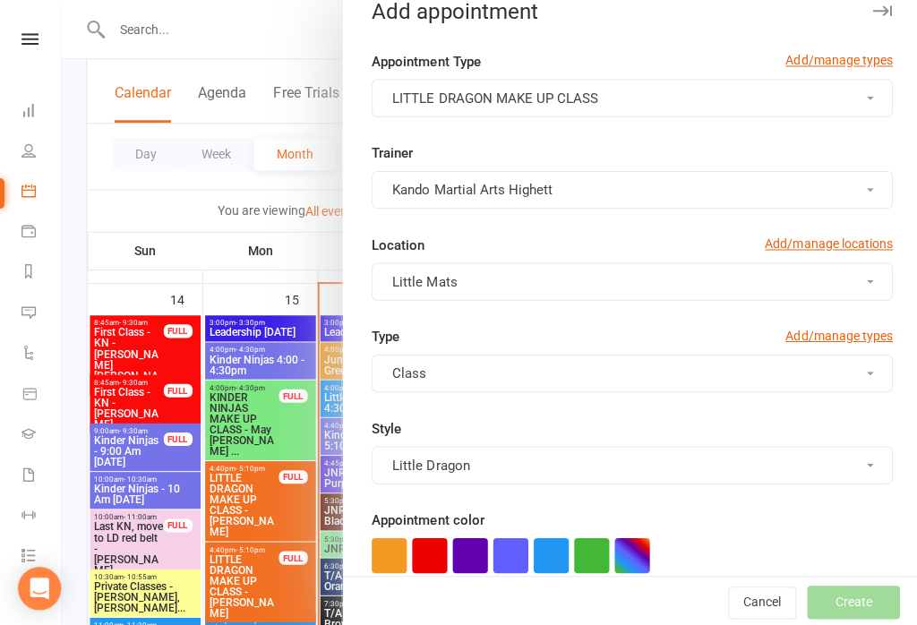
click at [672, 199] on button "Kando Martial Arts Highett" at bounding box center [629, 189] width 518 height 38
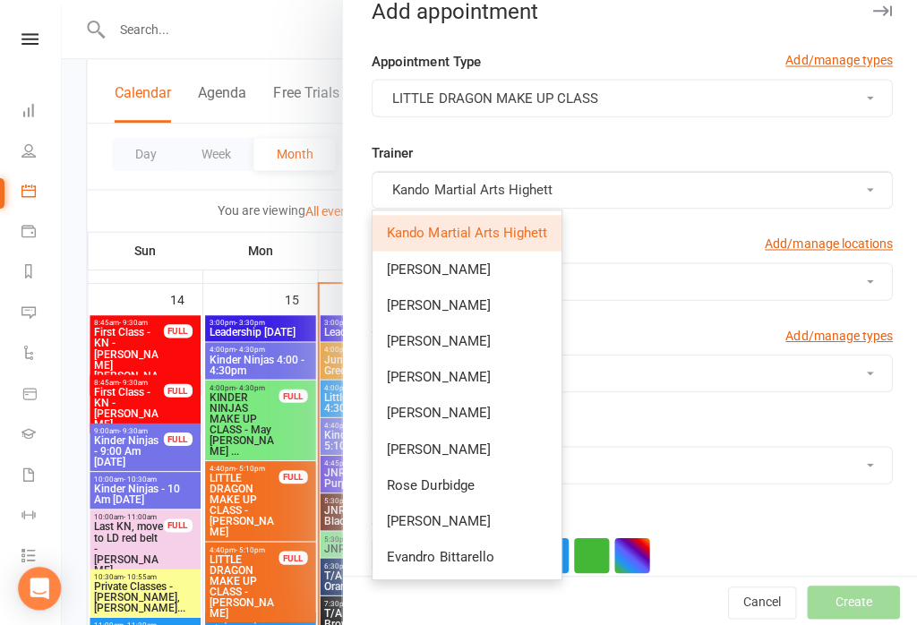
click at [718, 197] on button "Kando Martial Arts Highett" at bounding box center [629, 189] width 518 height 38
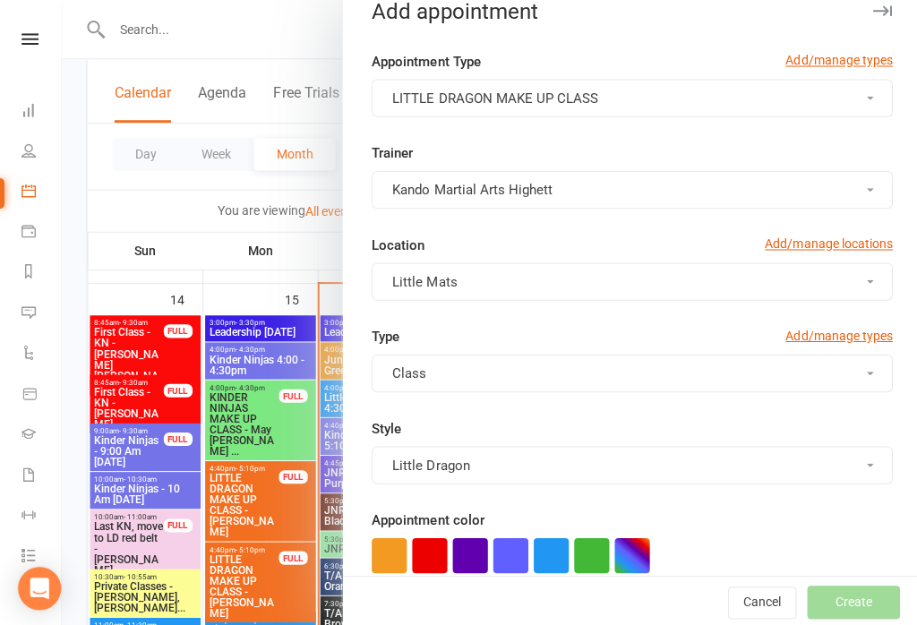
click at [716, 203] on button "Kando Martial Arts Highett" at bounding box center [629, 189] width 518 height 38
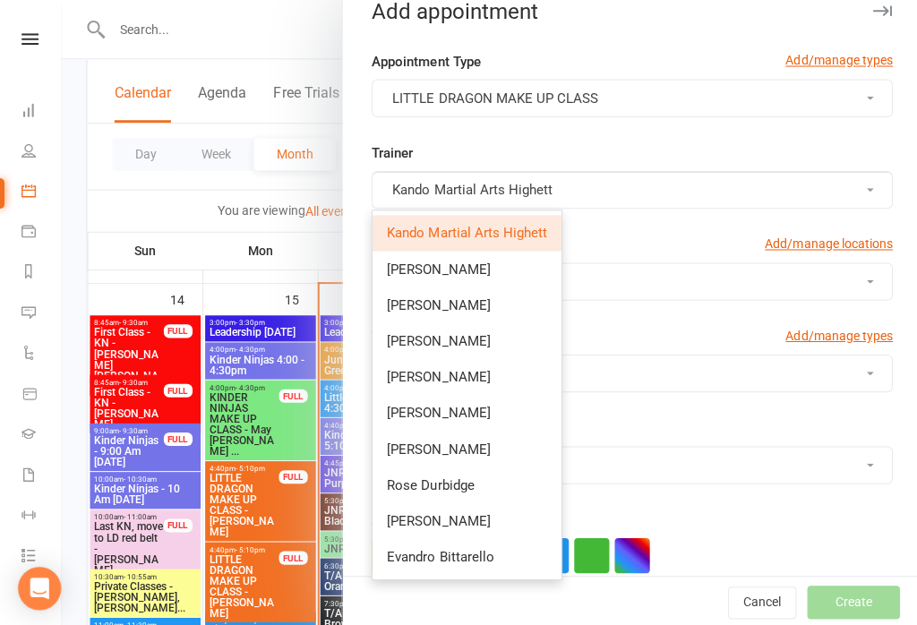
click at [724, 184] on button "Kando Martial Arts Highett" at bounding box center [629, 189] width 518 height 38
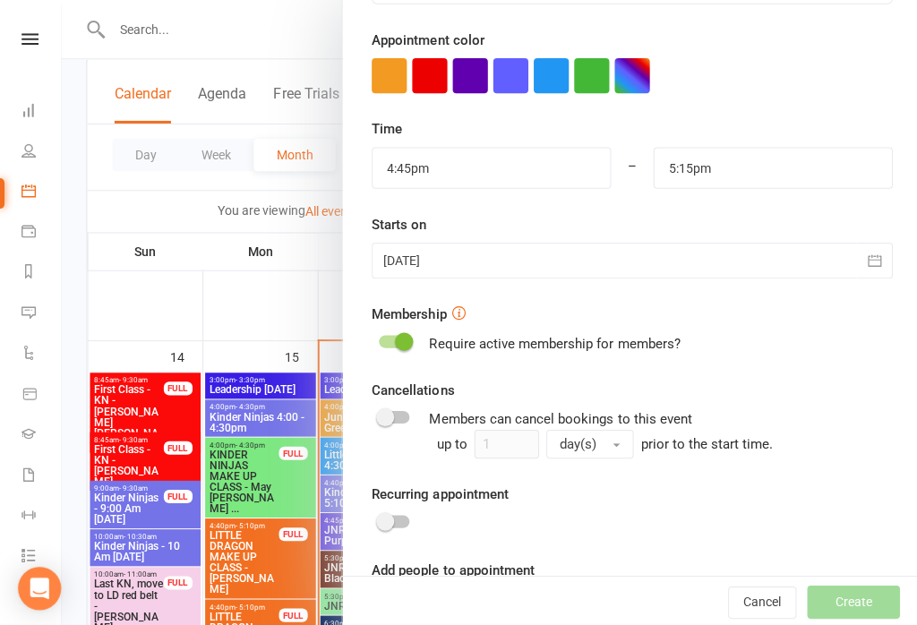
scroll to position [510, 0]
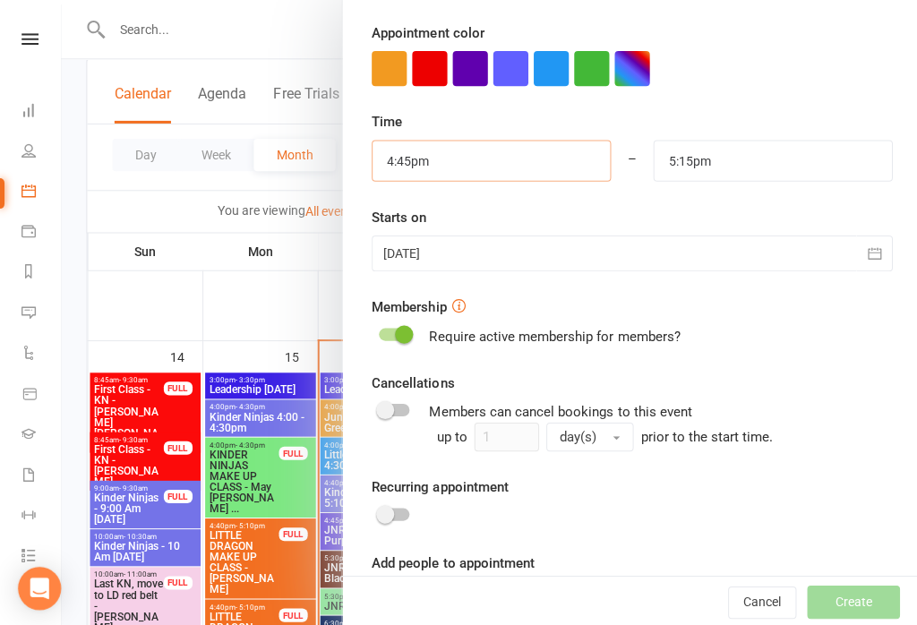
click at [550, 152] on input "4:45pm" at bounding box center [489, 160] width 238 height 41
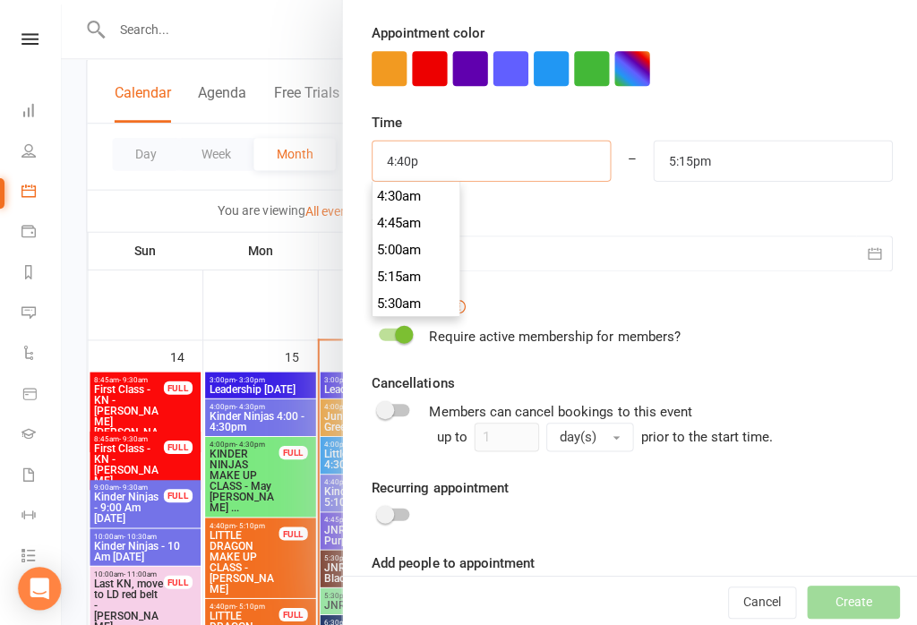
scroll to position [1773, 0]
type input "4:40pm"
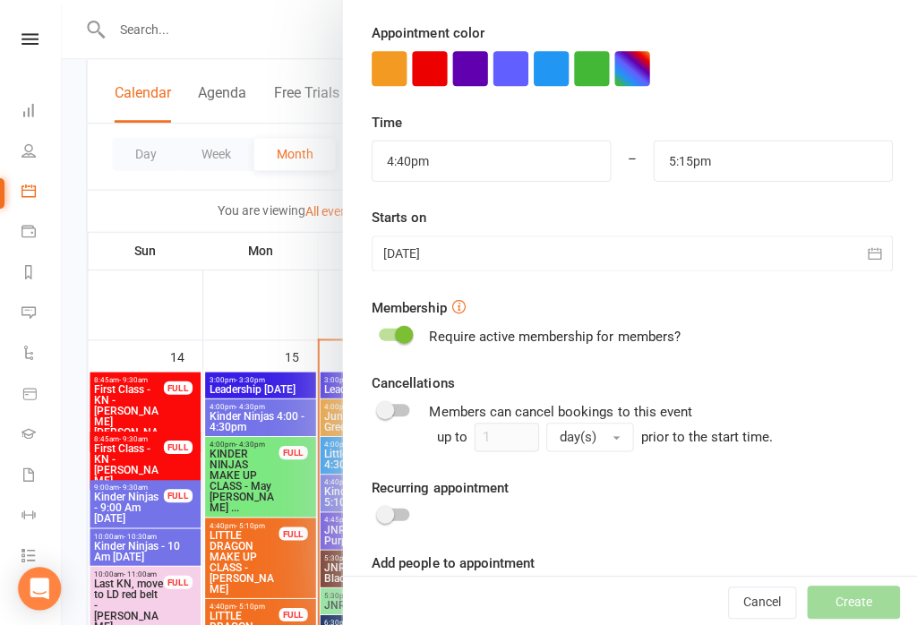
click at [850, 108] on form "Appointment Type Add/manage types LITTLE DRAGON MAKE UP CLASS Trainer Kando Mar…" at bounding box center [629, 91] width 518 height 1050
click at [747, 158] on input "5:15pm" at bounding box center [769, 160] width 238 height 41
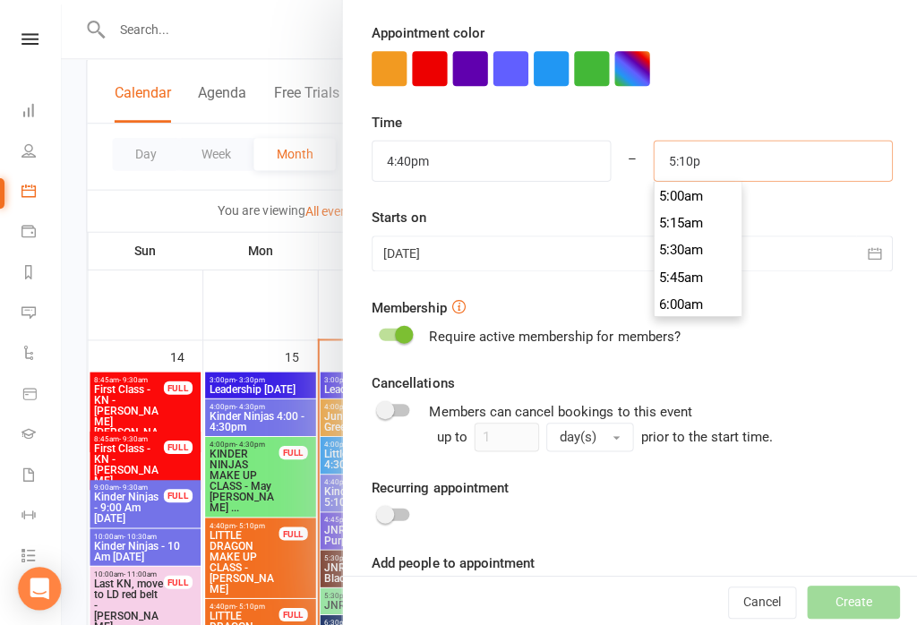
scroll to position [1827, 0]
type input "5:10pm"
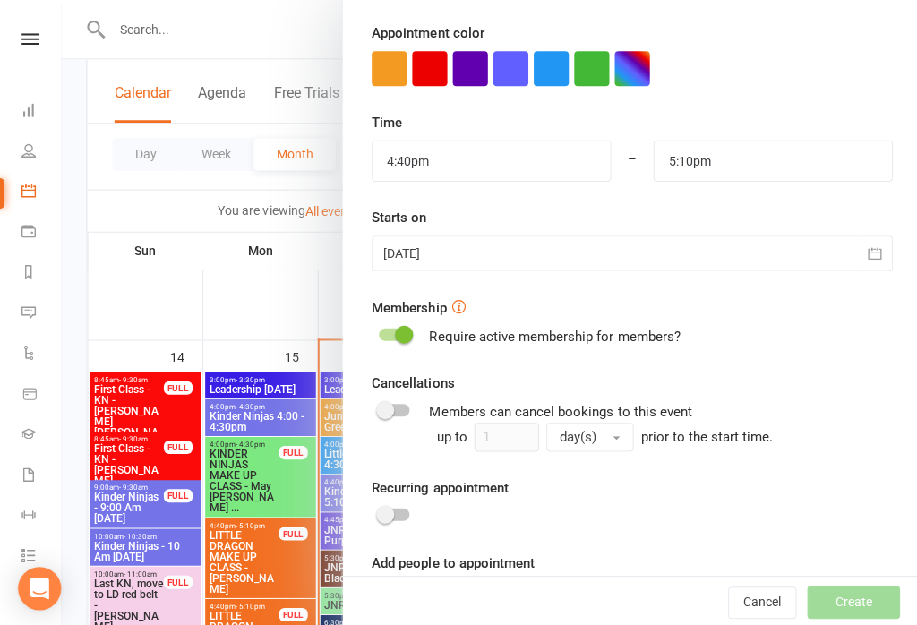
click at [852, 74] on div at bounding box center [629, 68] width 518 height 35
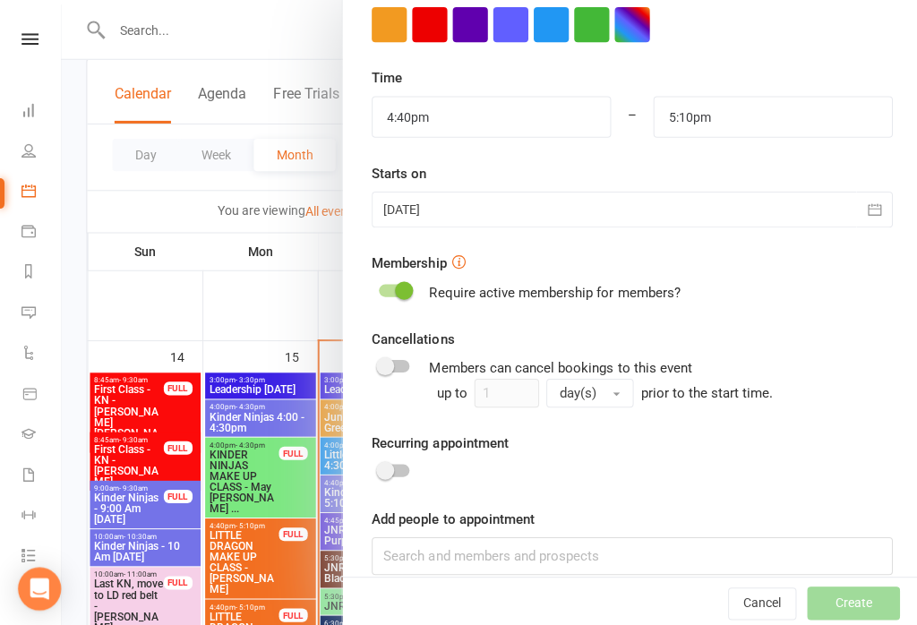
scroll to position [553, 0]
click at [788, 532] on div "Add people to appointment" at bounding box center [629, 540] width 518 height 66
click at [801, 549] on input at bounding box center [629, 554] width 518 height 38
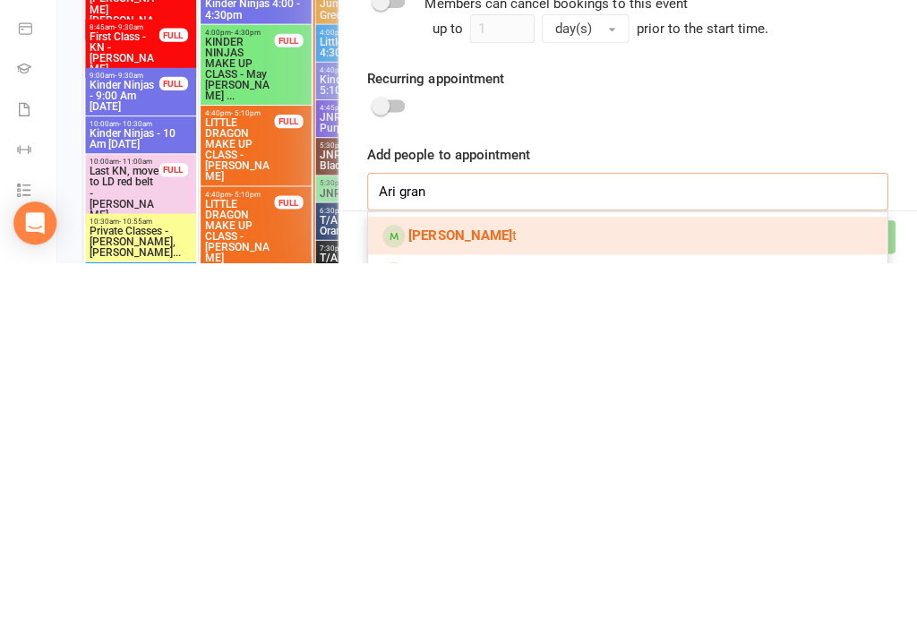
type input "Ari gran"
click at [709, 579] on link "Ari Gran t" at bounding box center [629, 598] width 517 height 38
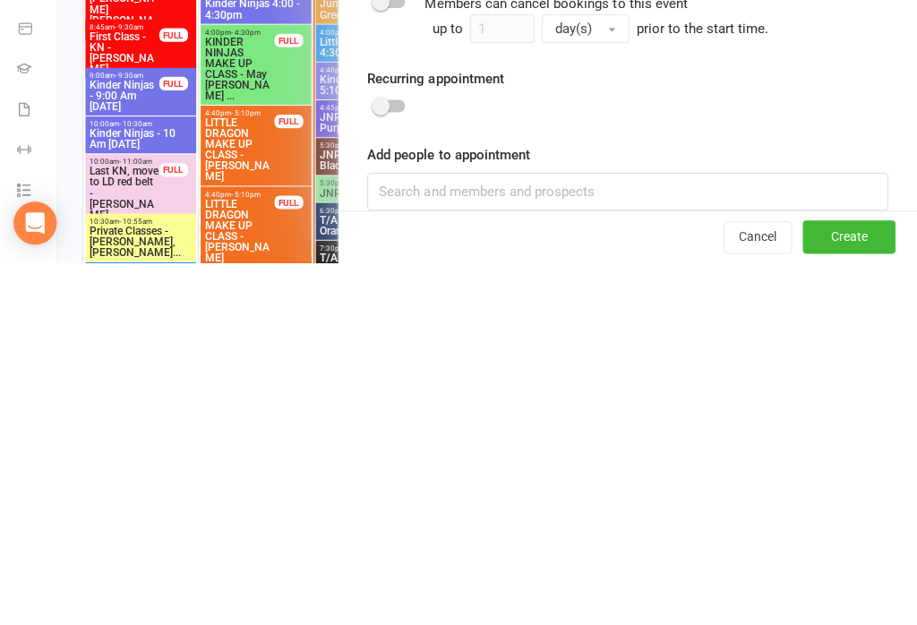
click at [802, 137] on form "Appointment Type Add/manage types LITTLE DRAGON MAKE UP CLASS Trainer Kando Mar…" at bounding box center [629, 73] width 518 height 1100
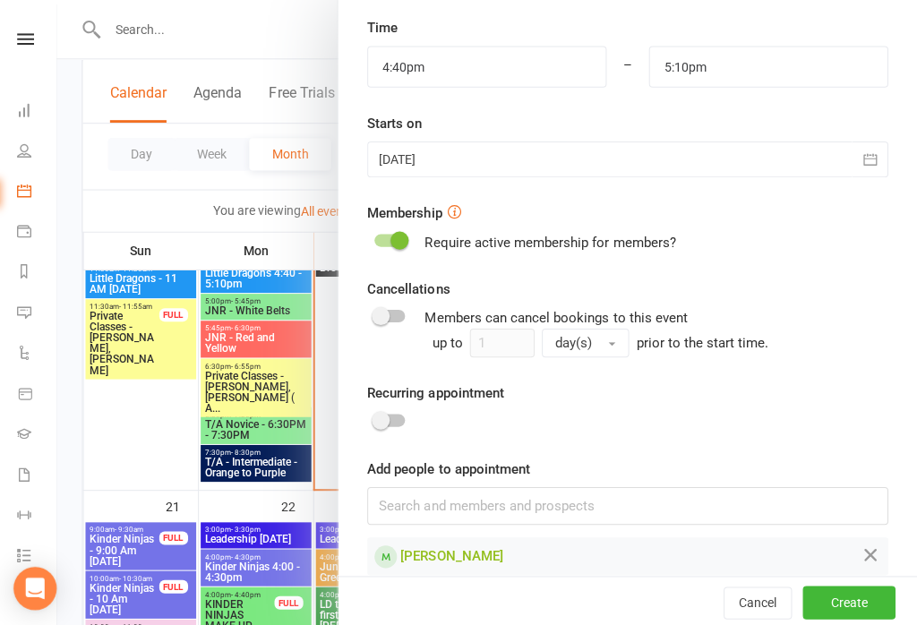
scroll to position [603, 0]
click at [740, 192] on form "Appointment Type Add/manage types LITTLE DRAGON MAKE UP CLASS Trainer Kando Mar…" at bounding box center [629, 23] width 518 height 1100
click at [731, 170] on div at bounding box center [629, 159] width 518 height 36
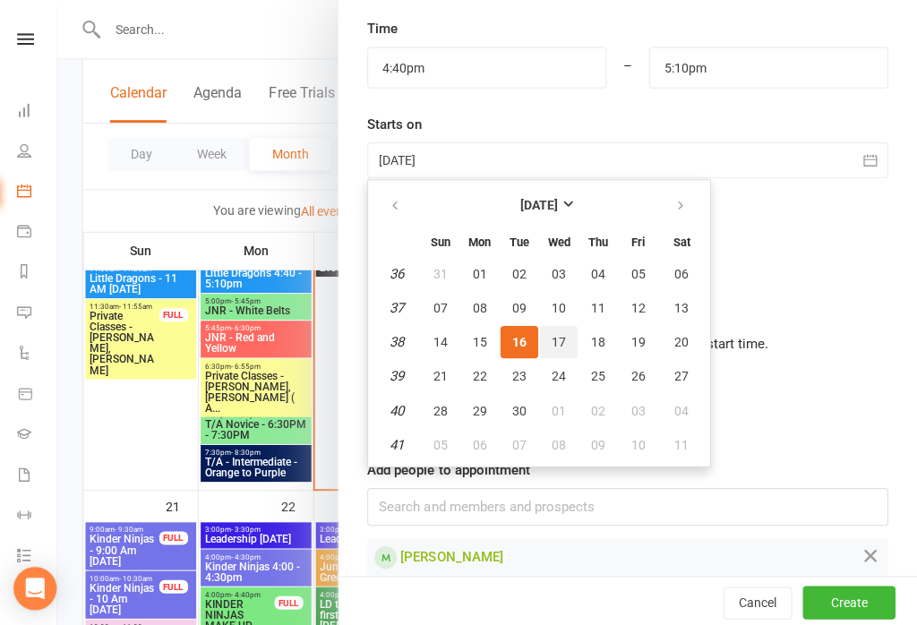
click at [553, 340] on span "17" at bounding box center [560, 340] width 14 height 14
type input "17 Sep 2025"
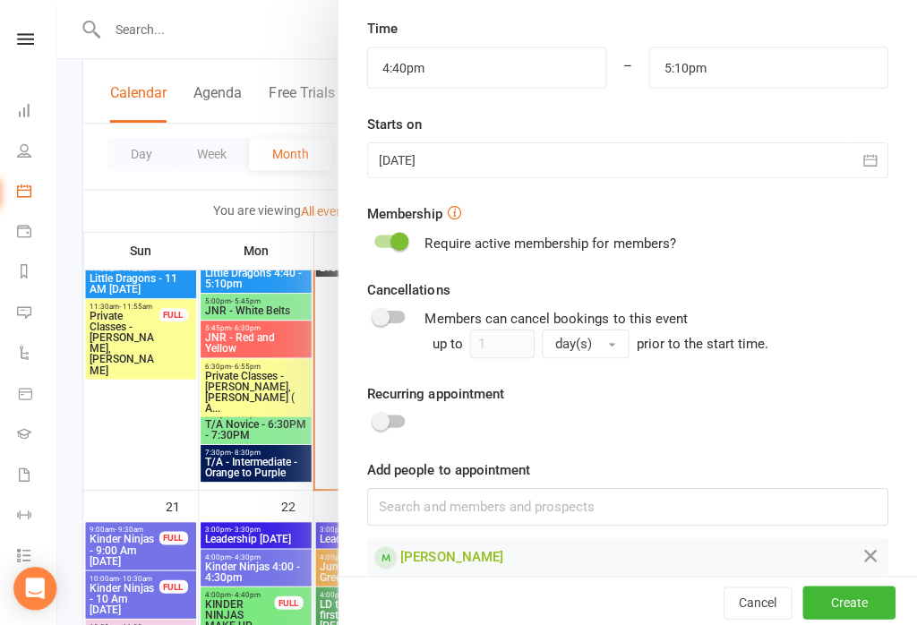
click at [863, 616] on button "Create" at bounding box center [849, 600] width 92 height 32
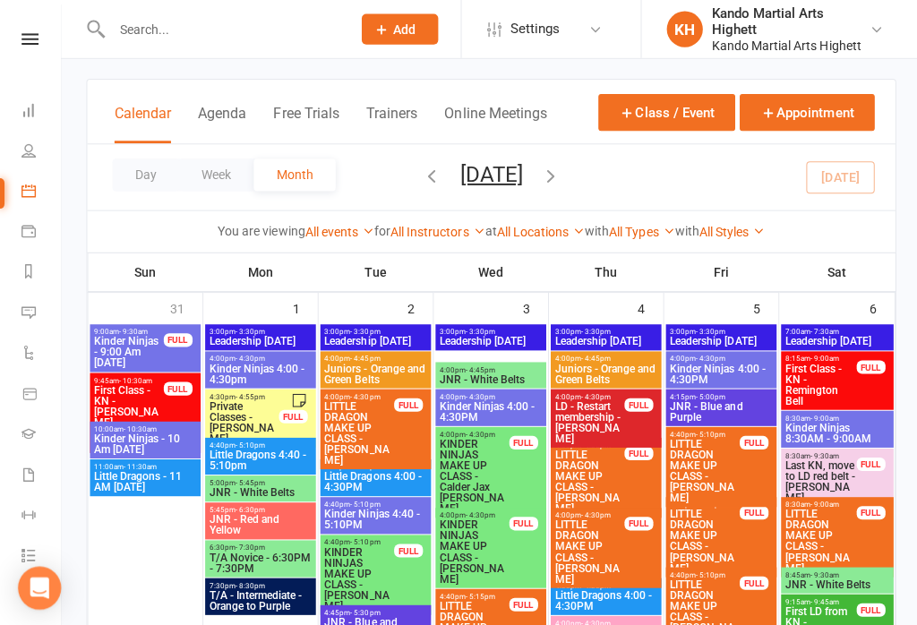
scroll to position [0, 0]
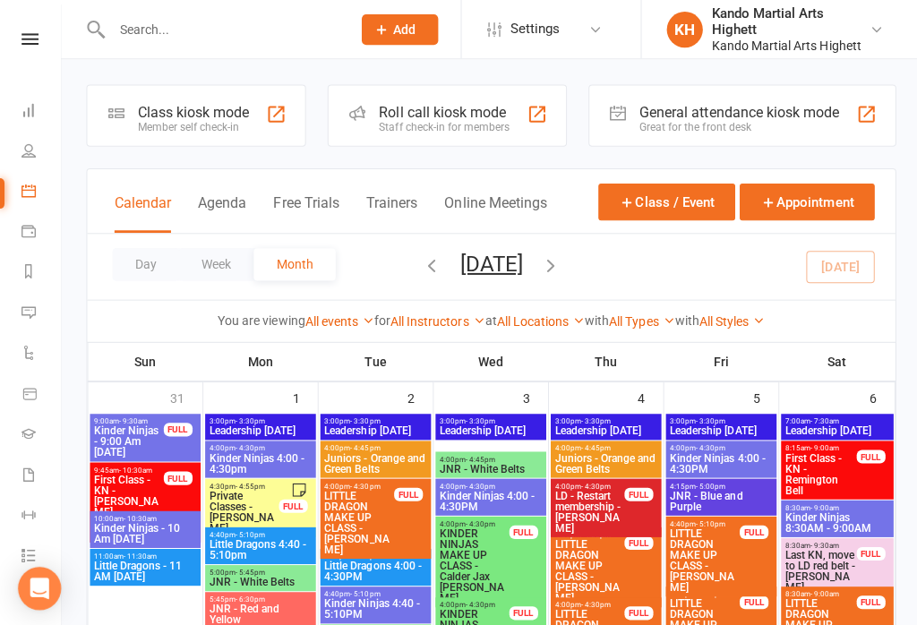
click at [473, 102] on div "Roll call kiosk mode Staff check-in for members" at bounding box center [444, 115] width 237 height 62
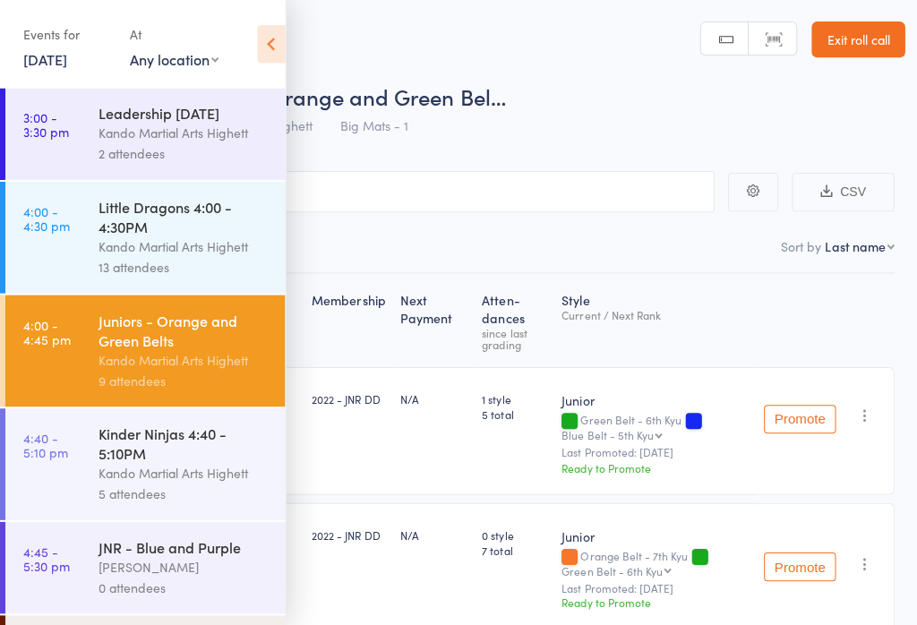
click at [272, 42] on icon at bounding box center [270, 44] width 28 height 38
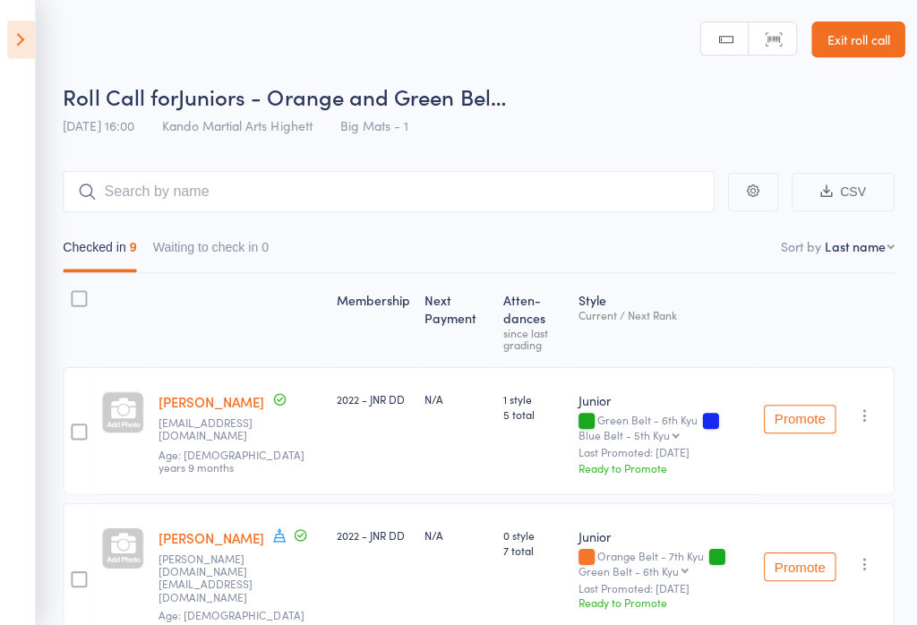
click at [8, 41] on icon at bounding box center [21, 40] width 28 height 38
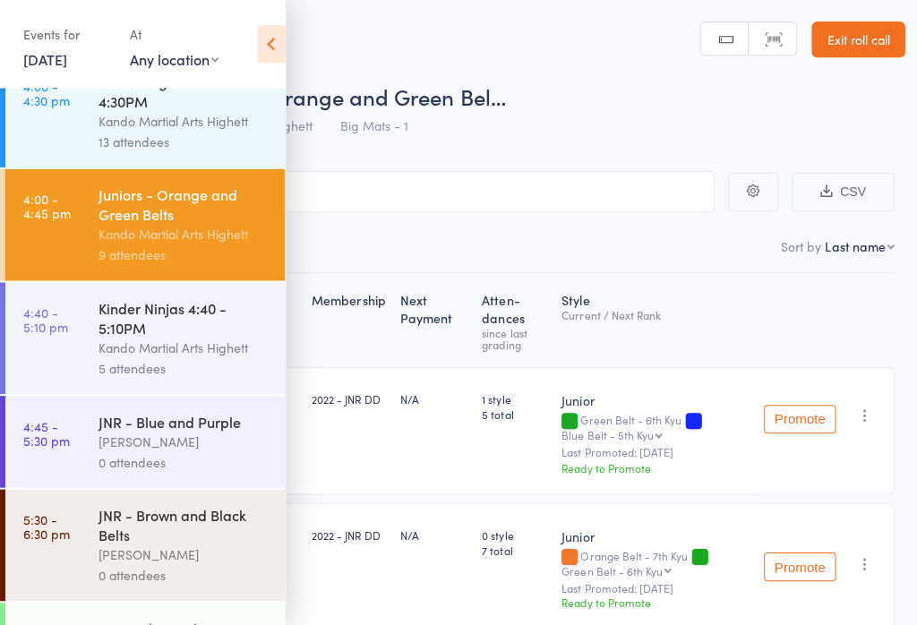
scroll to position [124, 0]
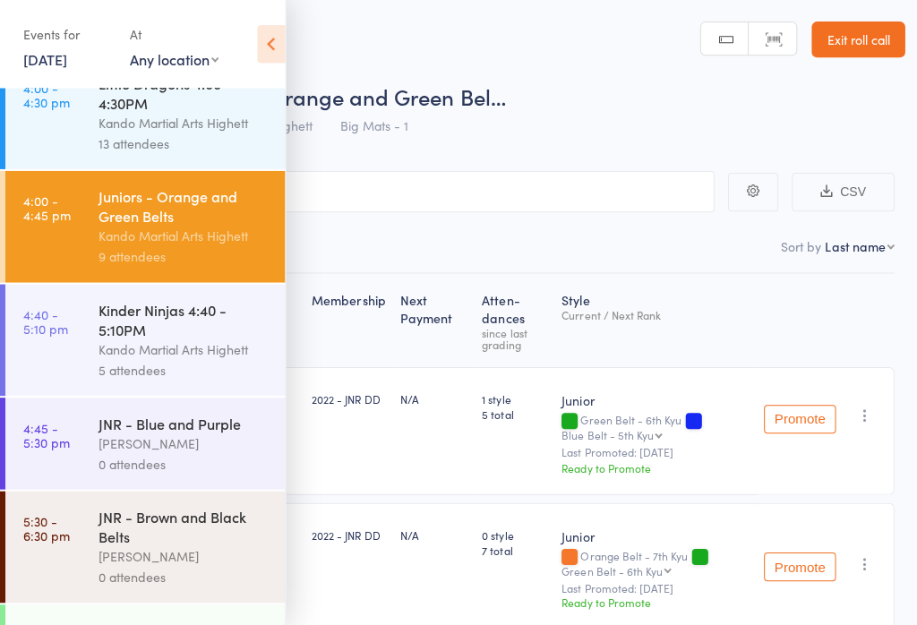
click at [85, 348] on link "4:40 - 5:10 pm Kinder Ninjas 4:40 - 5:10PM Kando Martial Arts Highett 5 attende…" at bounding box center [144, 338] width 278 height 111
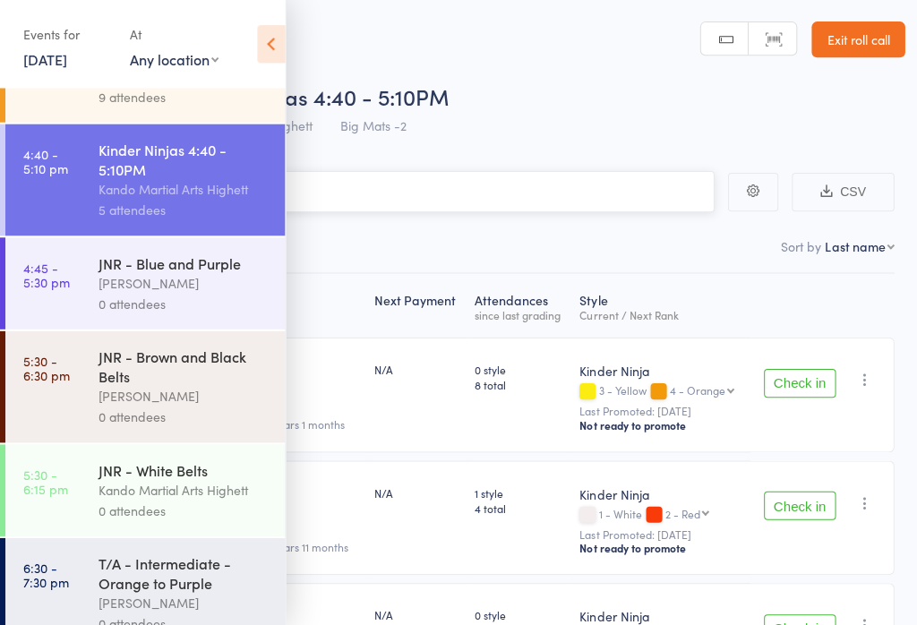
scroll to position [290, 0]
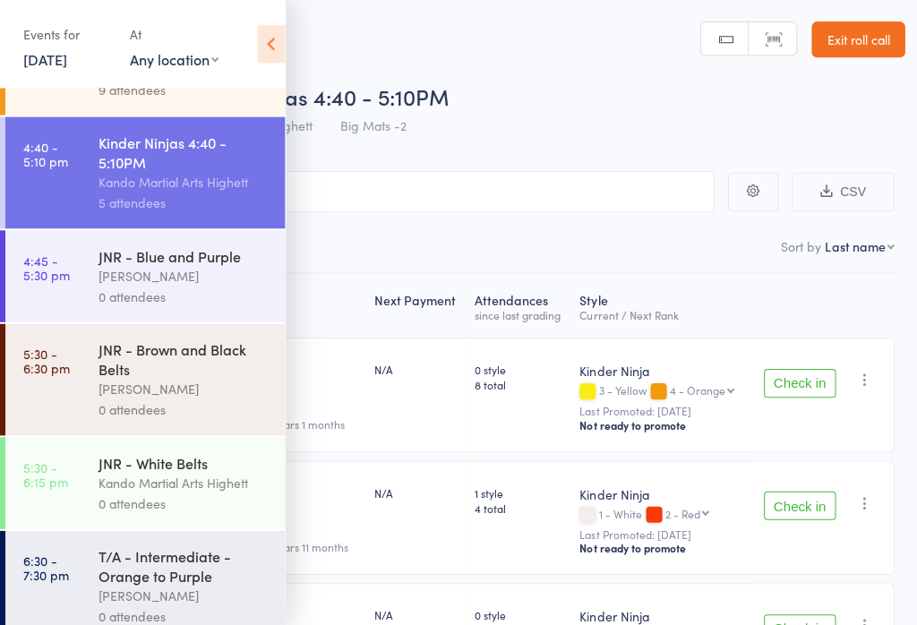
click at [269, 51] on icon at bounding box center [270, 44] width 28 height 38
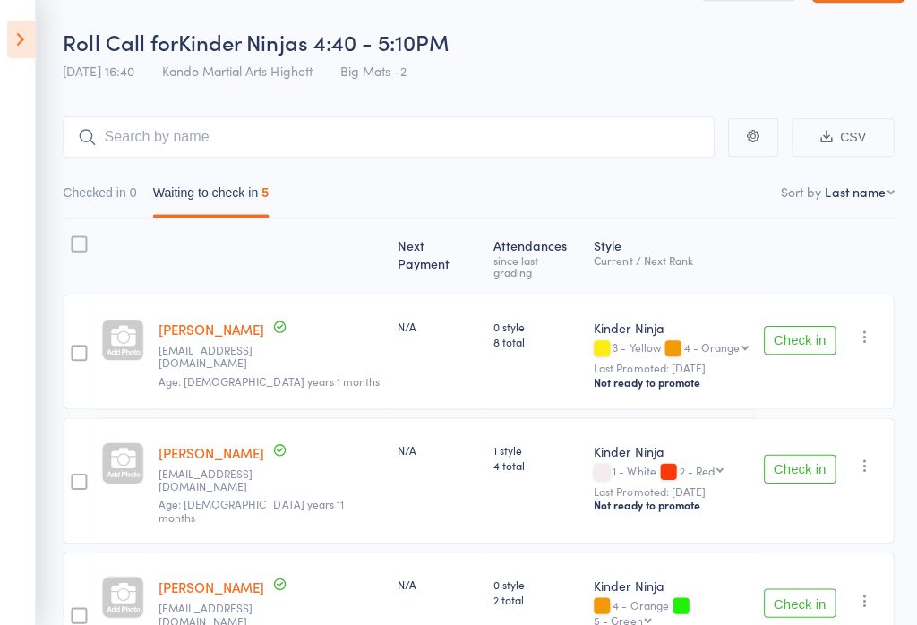
scroll to position [90, 0]
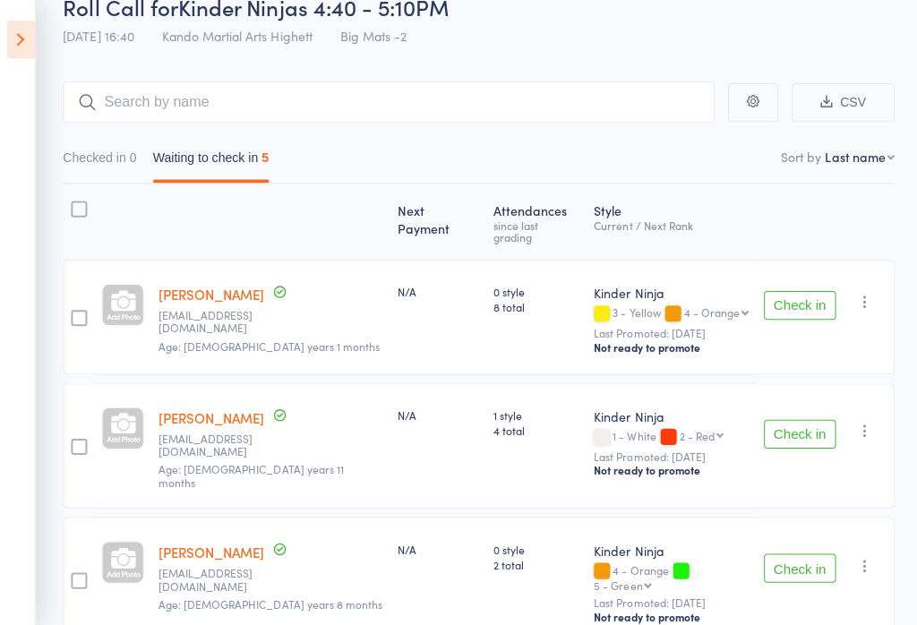
click at [804, 300] on button "Check in" at bounding box center [796, 303] width 72 height 29
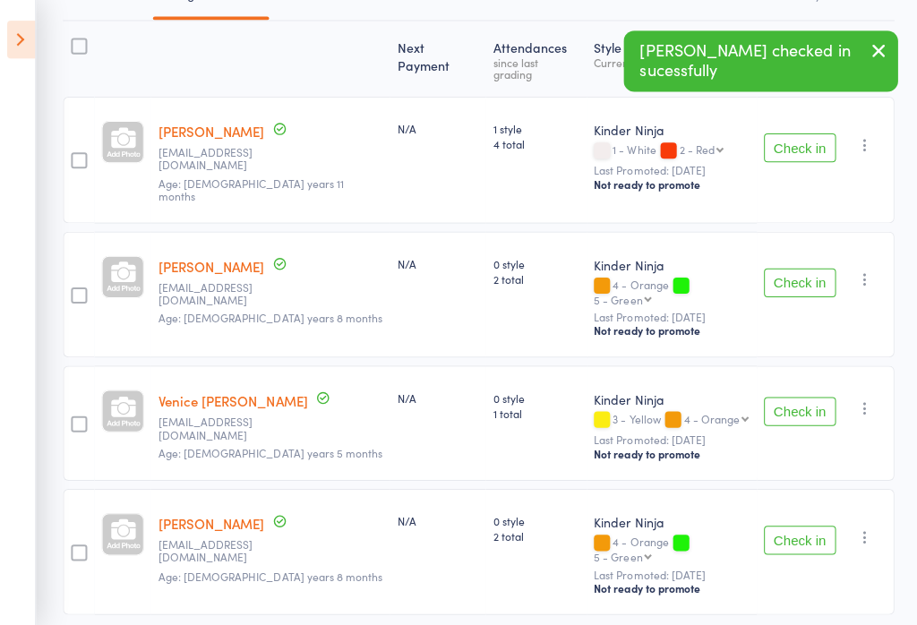
click at [778, 395] on button "Check in" at bounding box center [796, 409] width 72 height 29
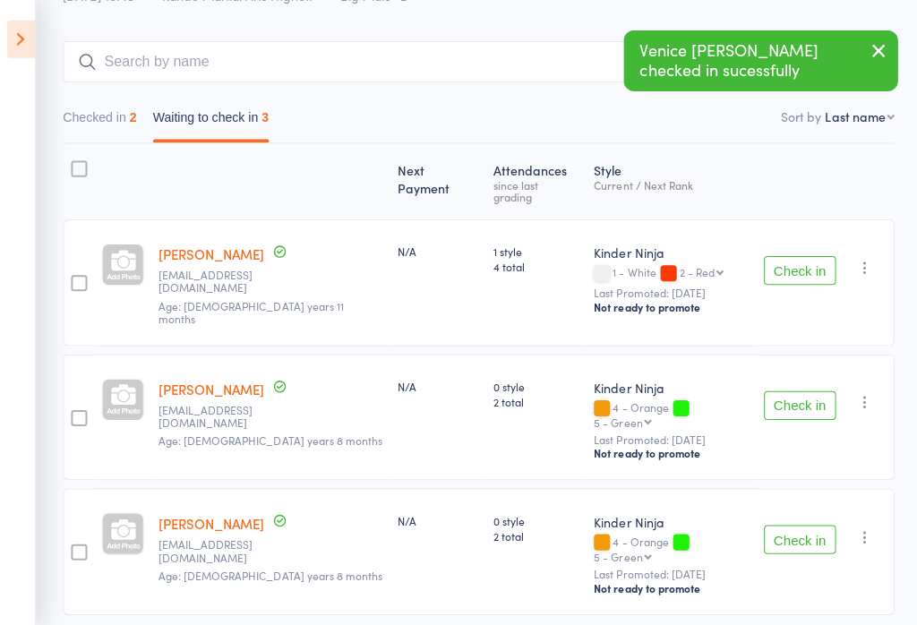
scroll to position [129, 0]
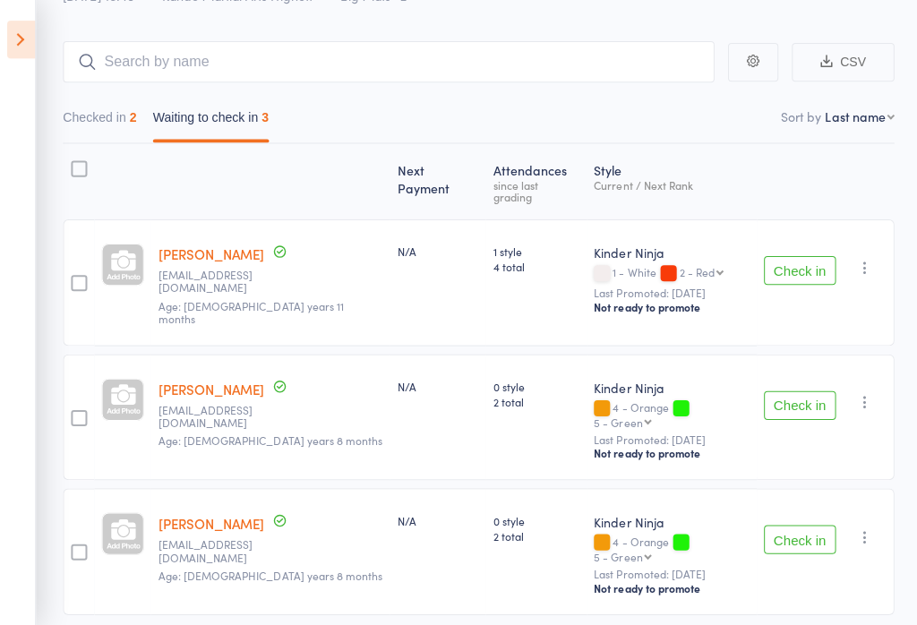
click at [805, 391] on button "Check in" at bounding box center [796, 403] width 72 height 29
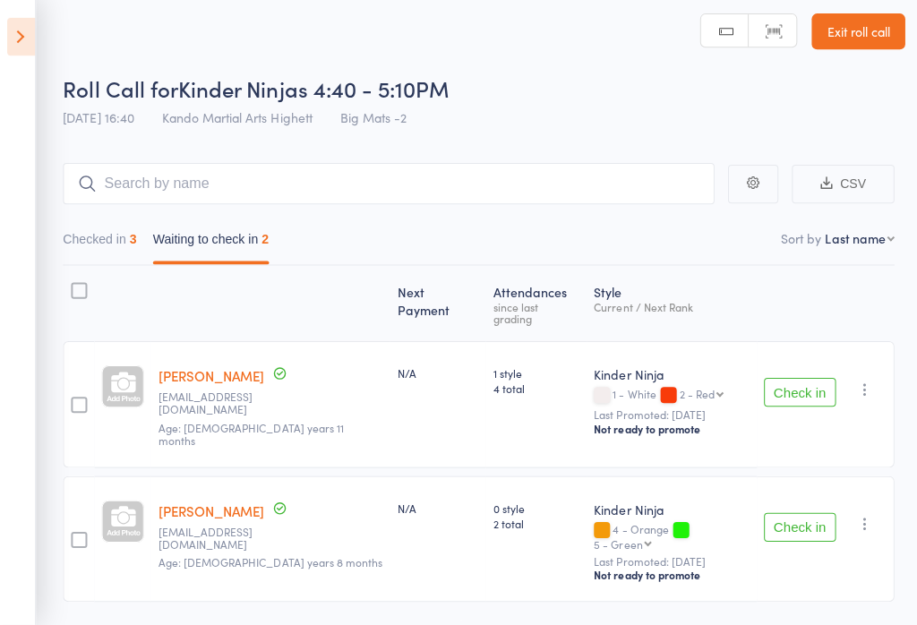
scroll to position [30, 0]
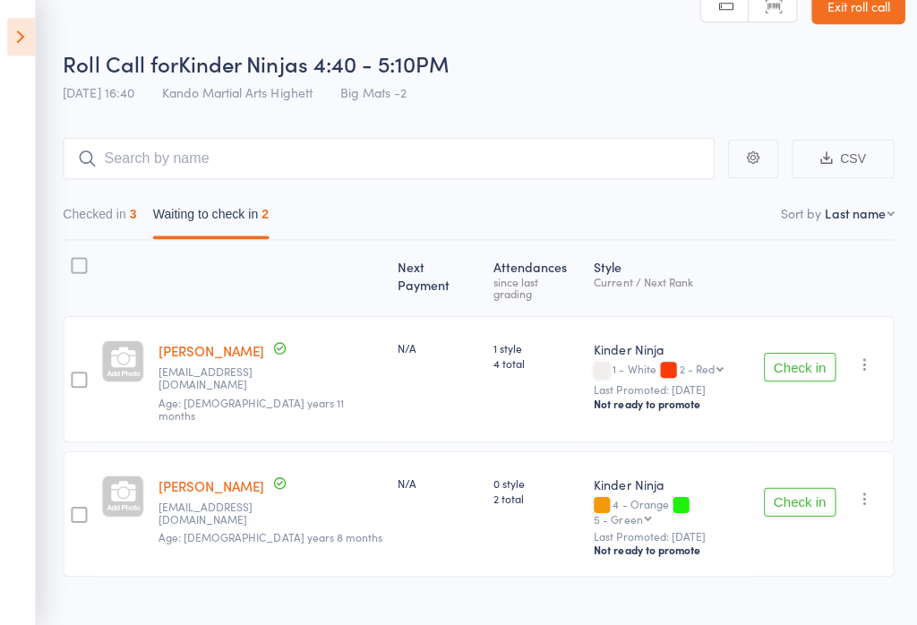
click at [805, 488] on button "Check in" at bounding box center [796, 502] width 72 height 29
click at [121, 215] on button "Checked in 3" at bounding box center [99, 220] width 73 height 41
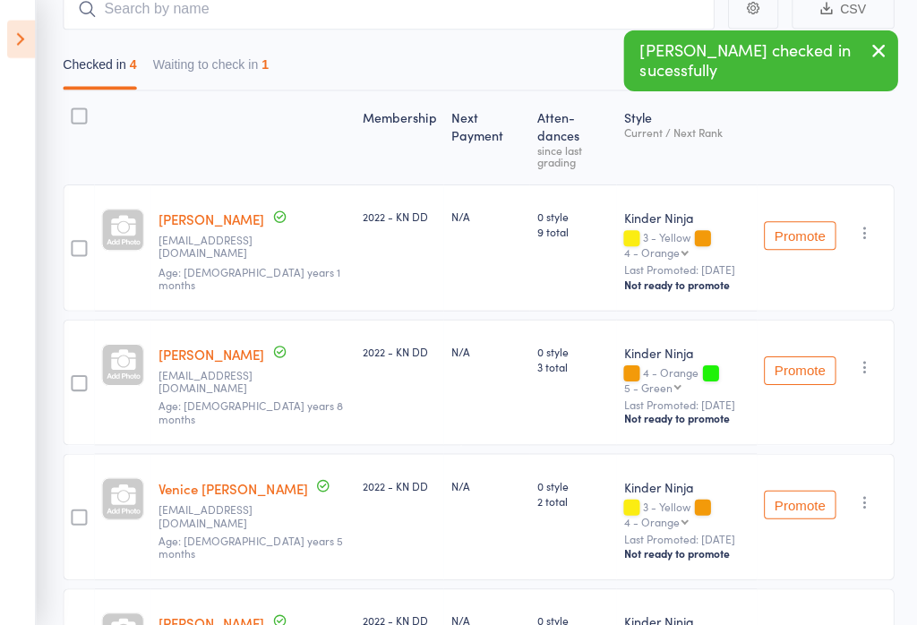
scroll to position [183, 0]
click at [866, 355] on icon "button" at bounding box center [860, 364] width 18 height 18
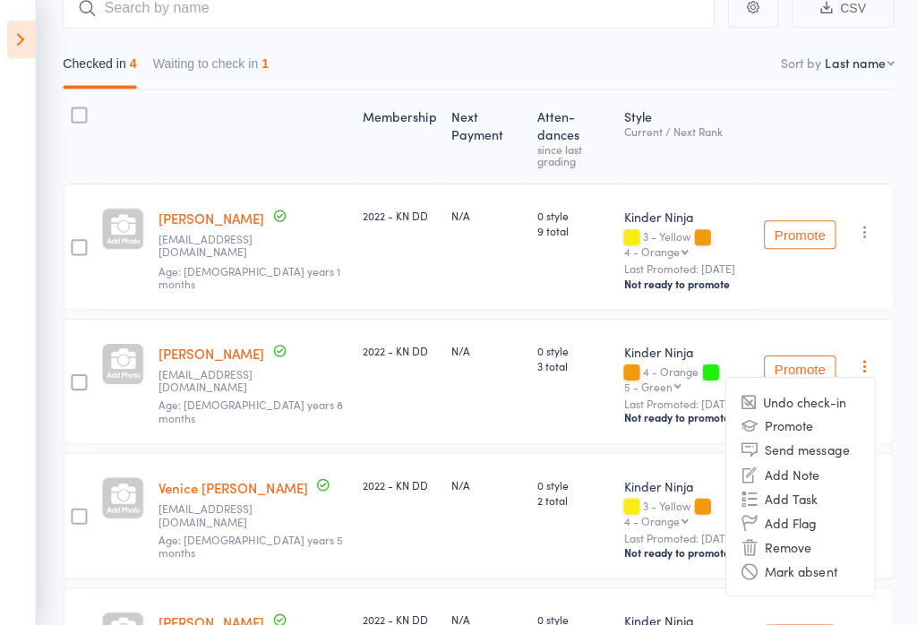
click at [855, 389] on li "Undo check-in" at bounding box center [797, 400] width 148 height 22
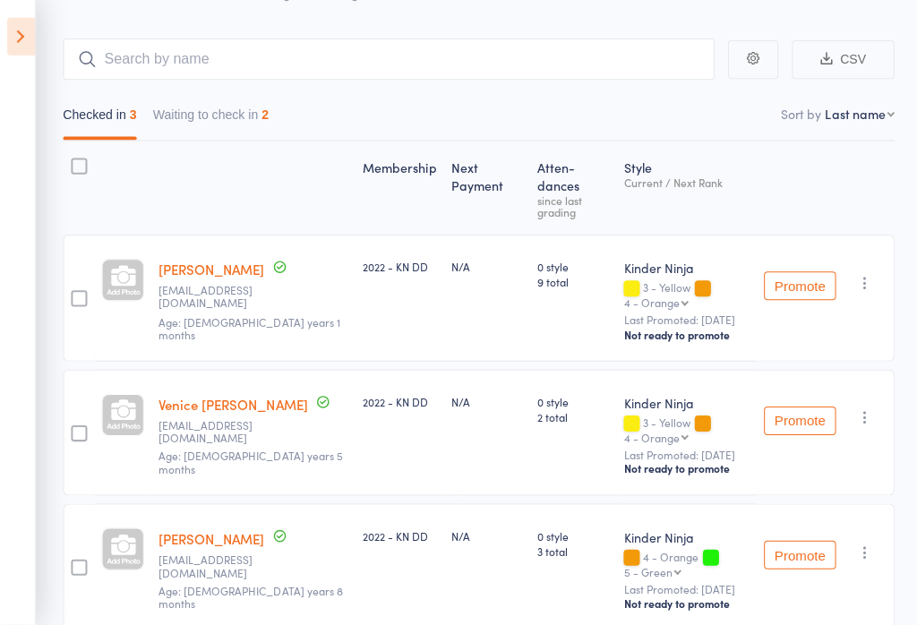
scroll to position [154, 0]
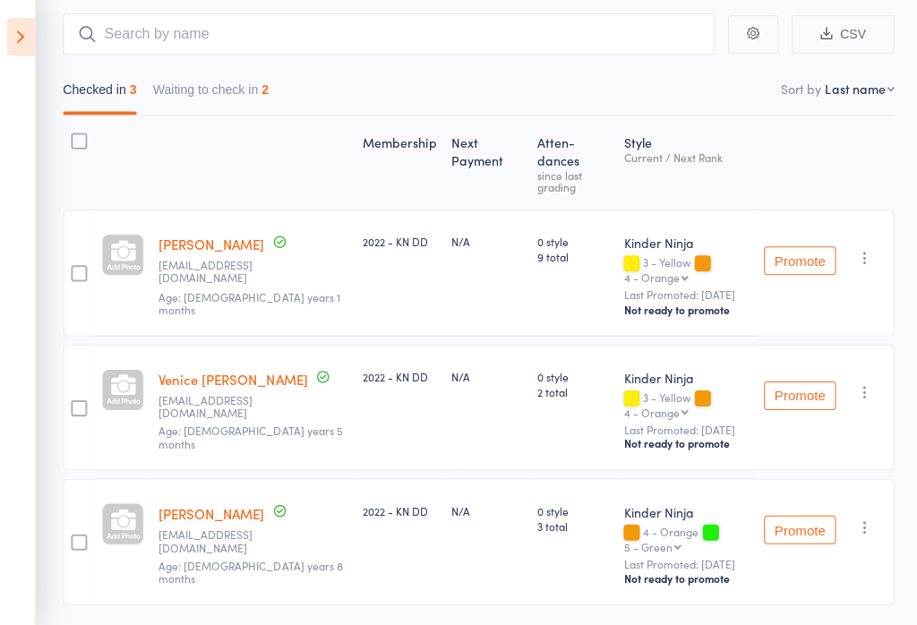
click at [222, 90] on button "Waiting to check in 2" at bounding box center [209, 96] width 115 height 41
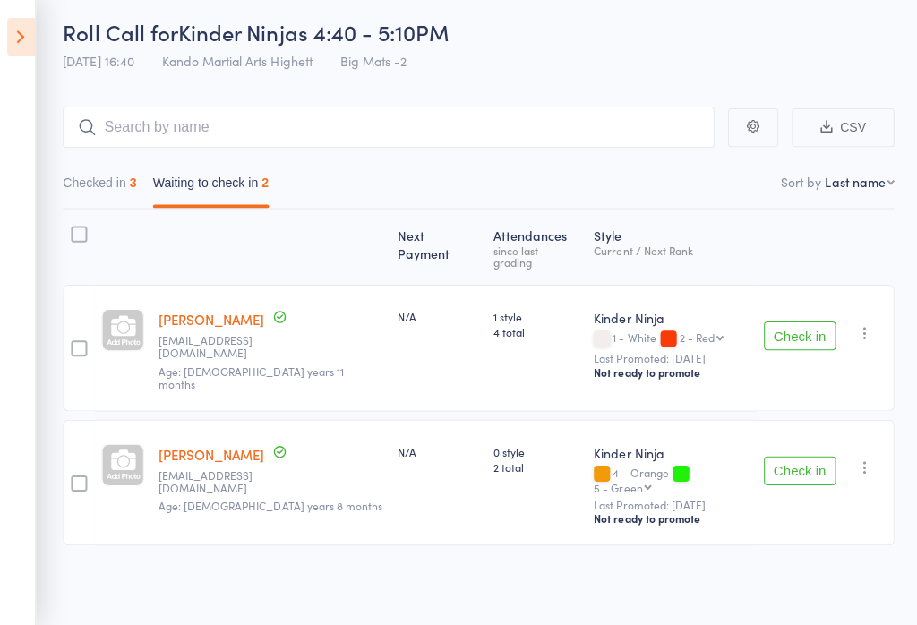
scroll to position [30, 0]
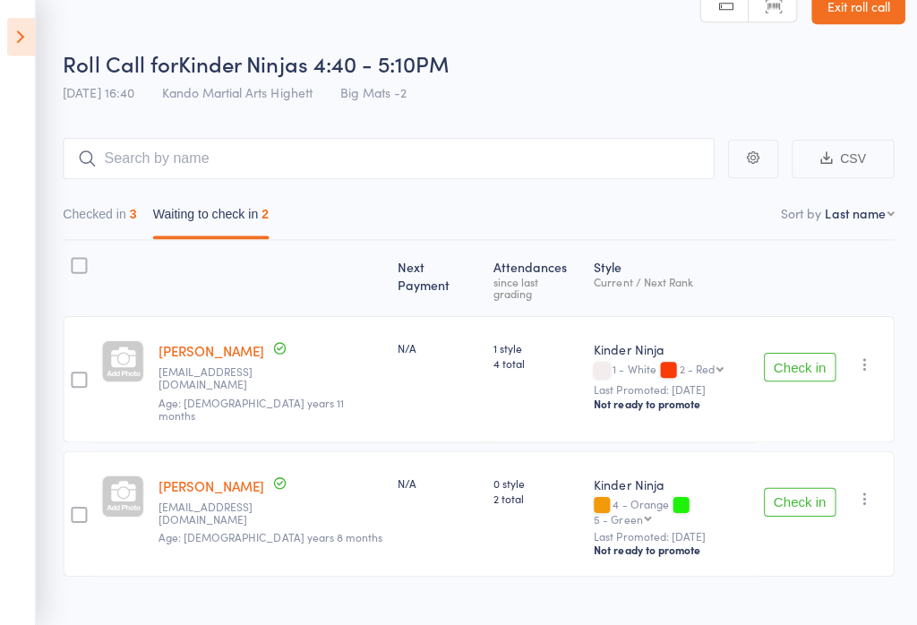
click at [115, 226] on button "Checked in 3" at bounding box center [99, 220] width 73 height 41
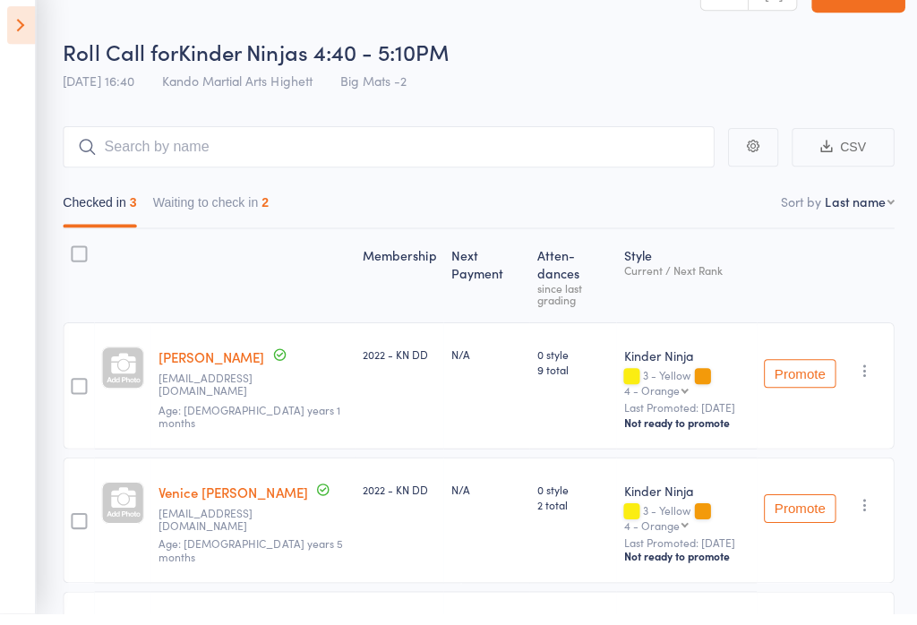
scroll to position [43, 0]
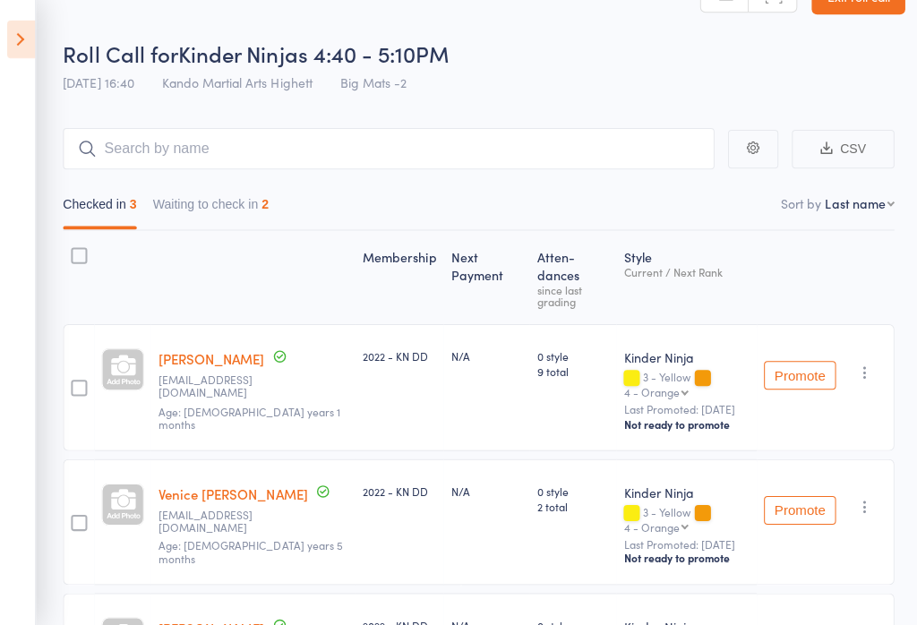
click at [8, 39] on icon at bounding box center [21, 40] width 28 height 38
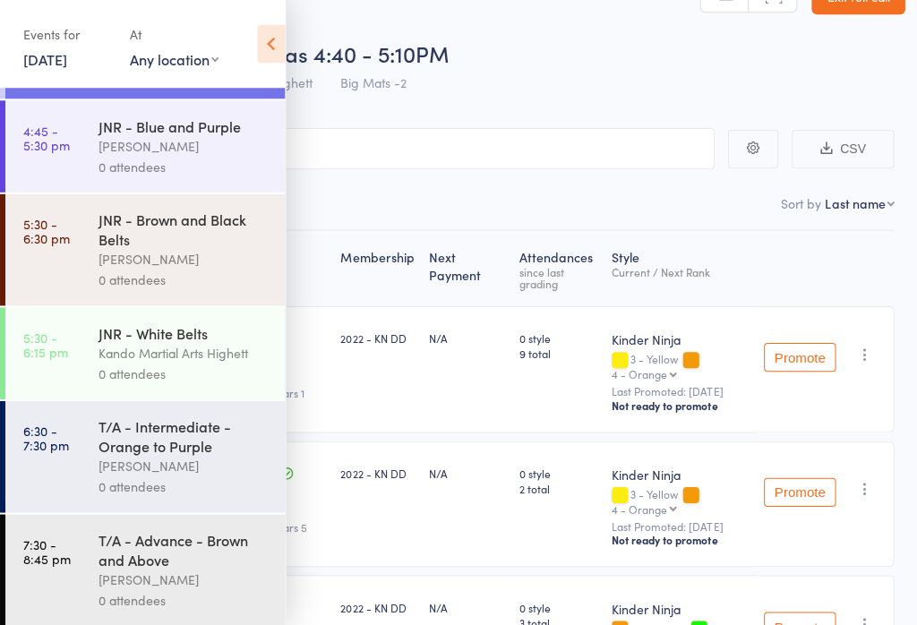
scroll to position [422, 0]
click at [109, 379] on div "0 attendees" at bounding box center [183, 372] width 171 height 21
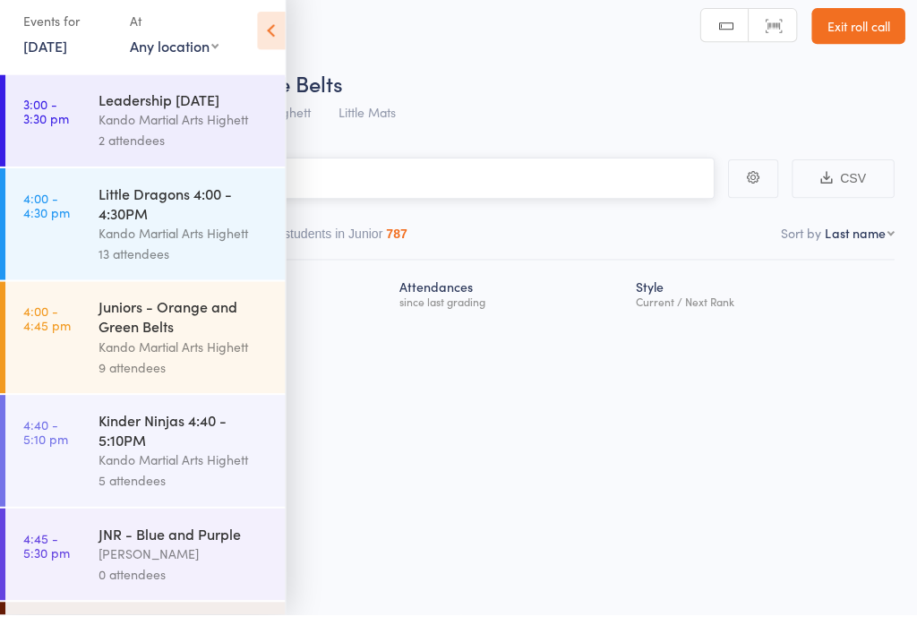
scroll to position [12, 0]
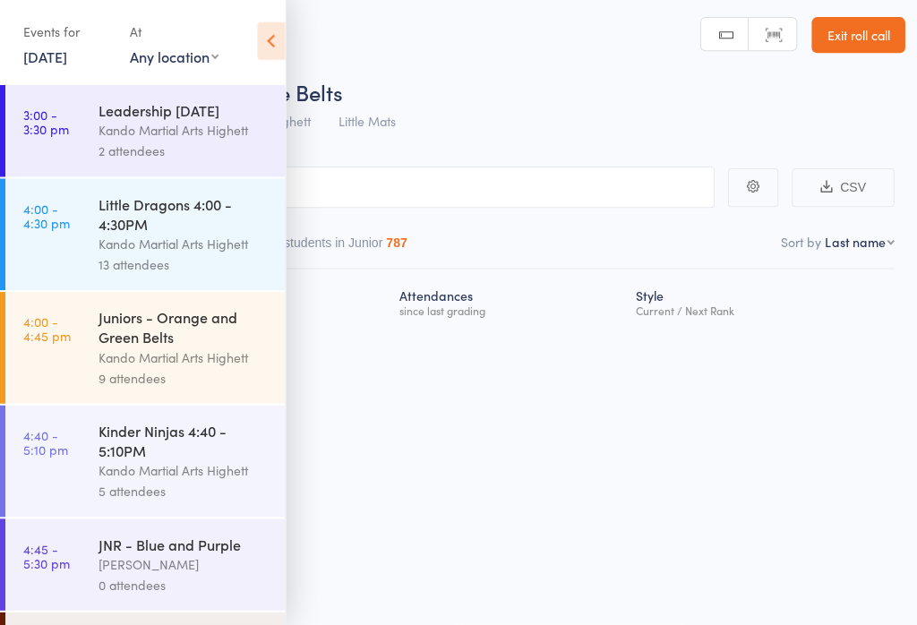
click at [272, 38] on icon at bounding box center [270, 44] width 28 height 38
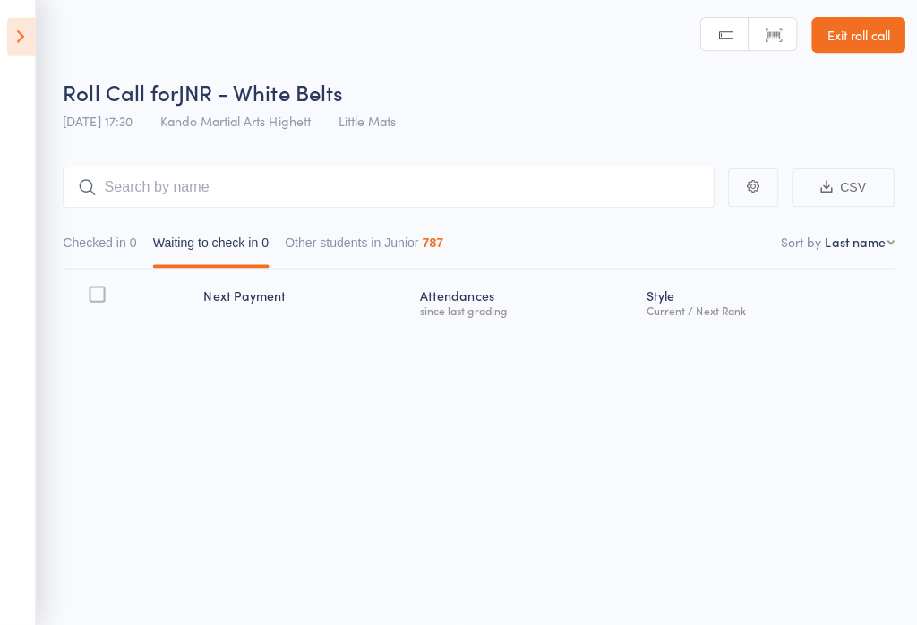
scroll to position [13, 0]
click at [263, 149] on main "CSV Checked in 0 Waiting to check in 0 Other students in Junior 787 Sort by Las…" at bounding box center [458, 274] width 917 height 264
click at [300, 188] on input "search" at bounding box center [387, 189] width 648 height 41
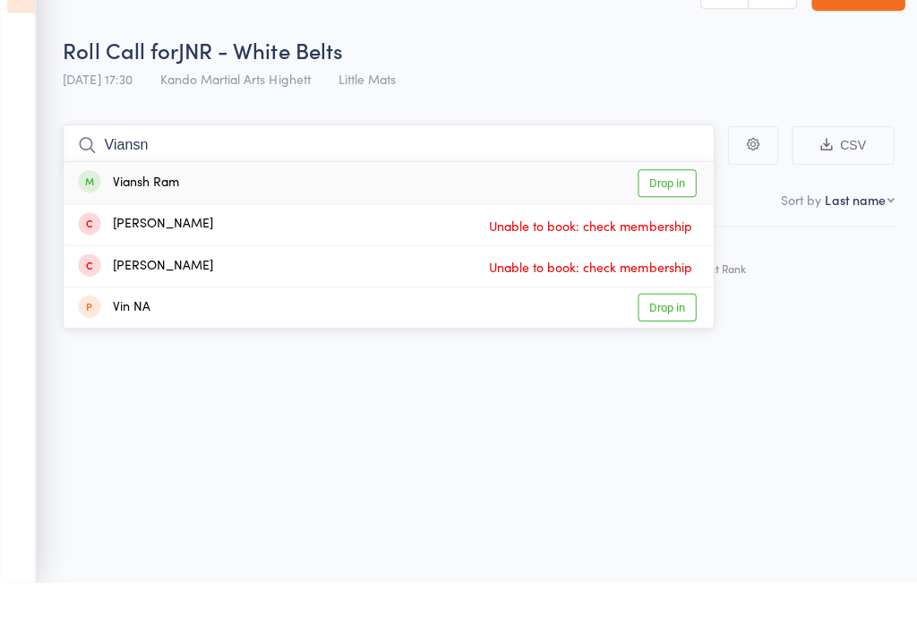
type input "Viansn"
click at [677, 214] on link "Drop in" at bounding box center [664, 228] width 58 height 28
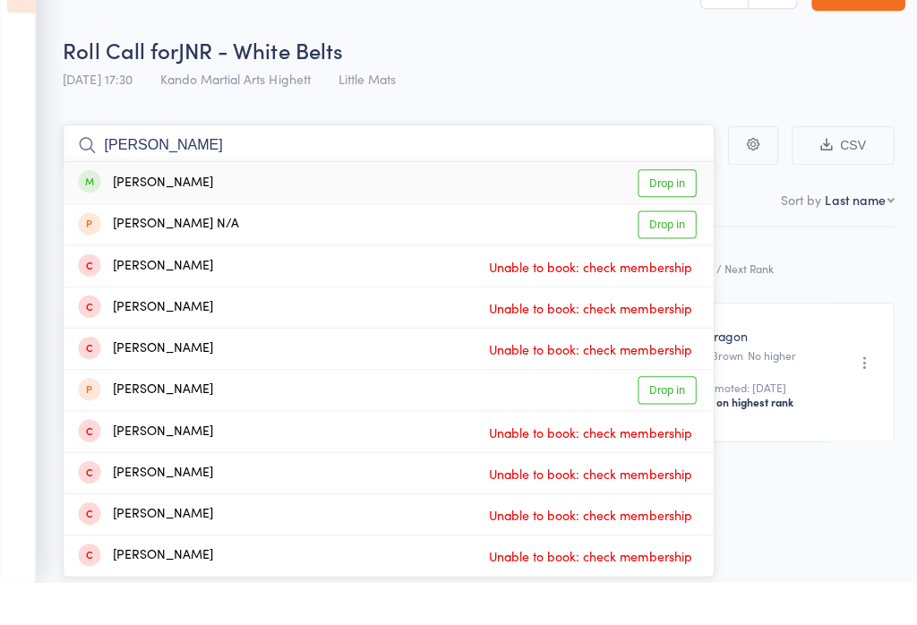
type input "sam gates"
click at [673, 214] on link "Drop in" at bounding box center [664, 228] width 58 height 28
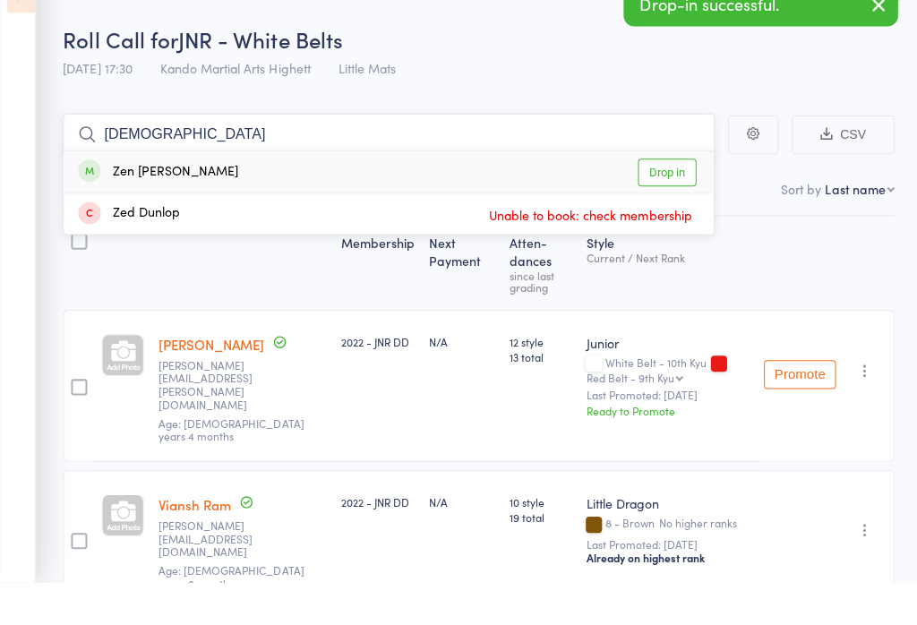
type input "zen"
click at [646, 203] on link "Drop in" at bounding box center [664, 217] width 58 height 28
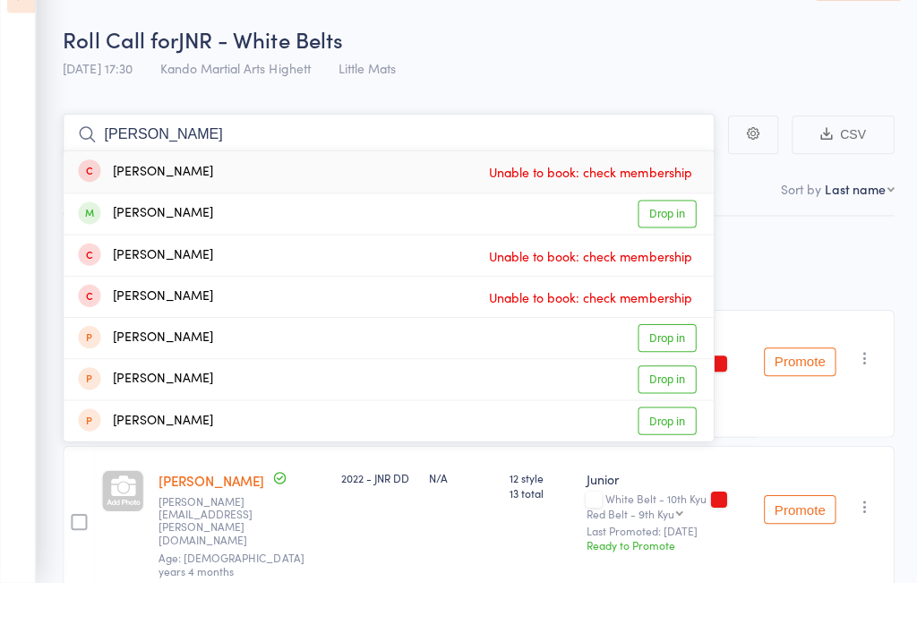
type input "bryant"
click at [665, 244] on link "Drop in" at bounding box center [664, 258] width 58 height 28
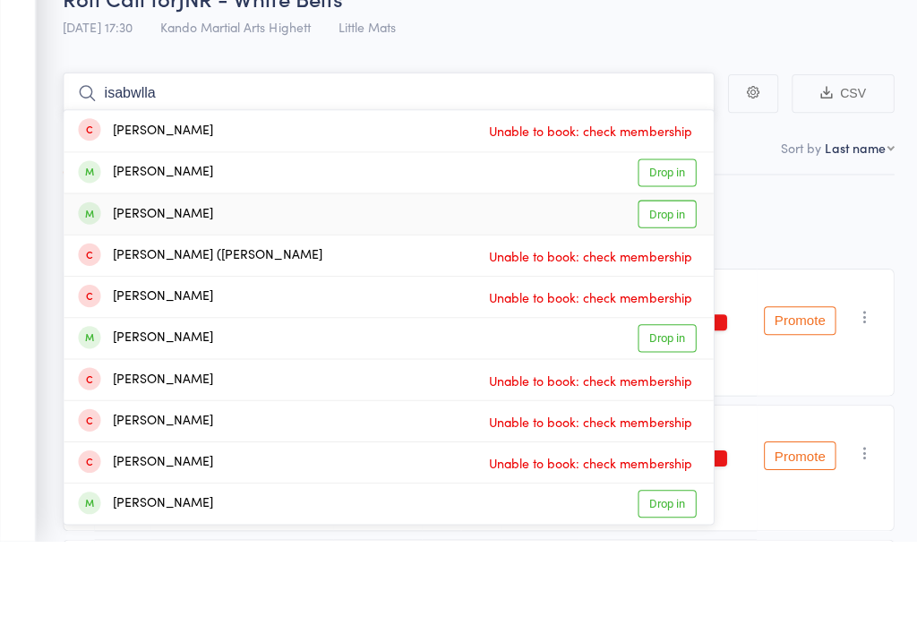
type input "isabwlla"
click at [674, 286] on link "Drop in" at bounding box center [664, 300] width 58 height 28
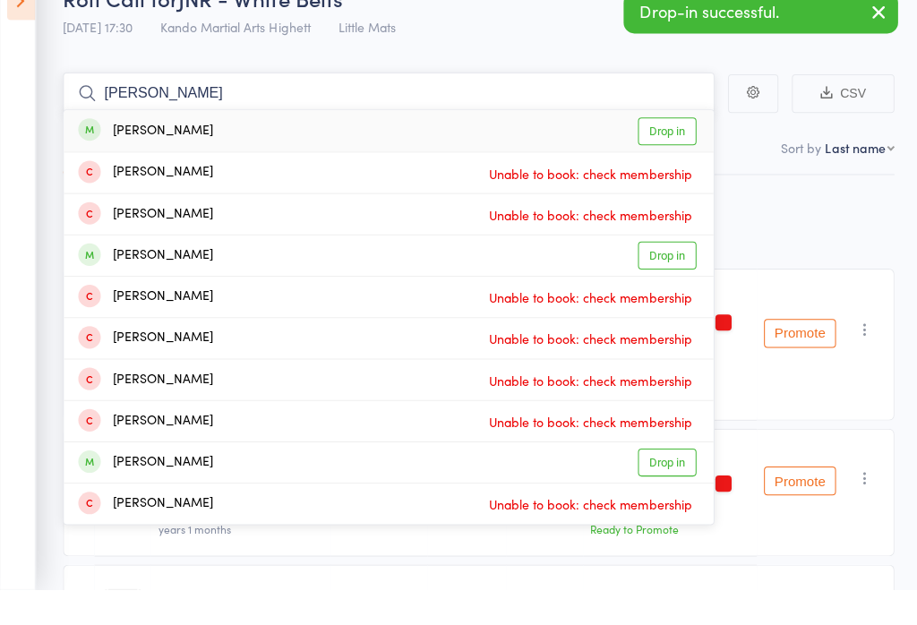
scroll to position [86, 0]
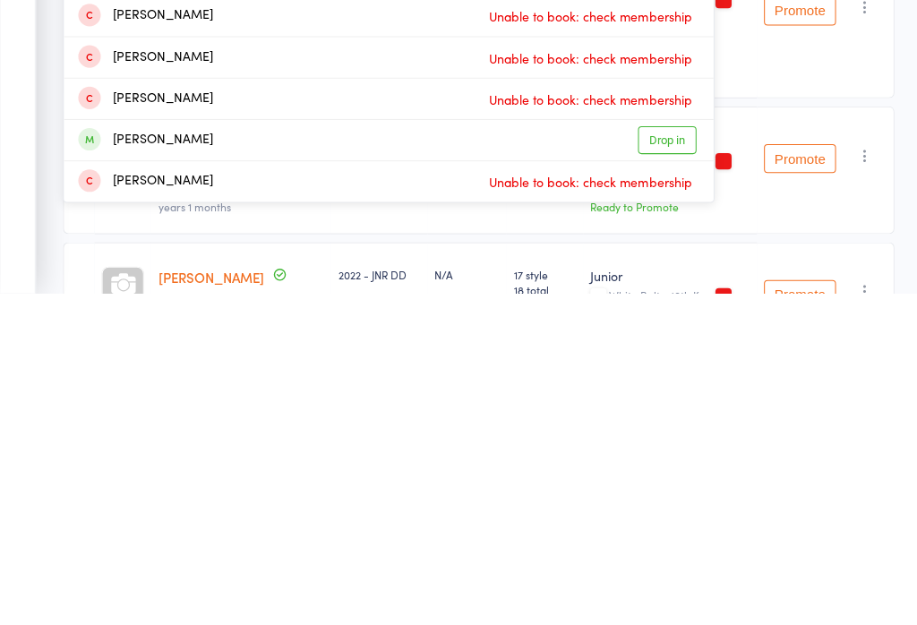
type input "joshua"
click at [677, 458] on link "Drop in" at bounding box center [664, 472] width 58 height 28
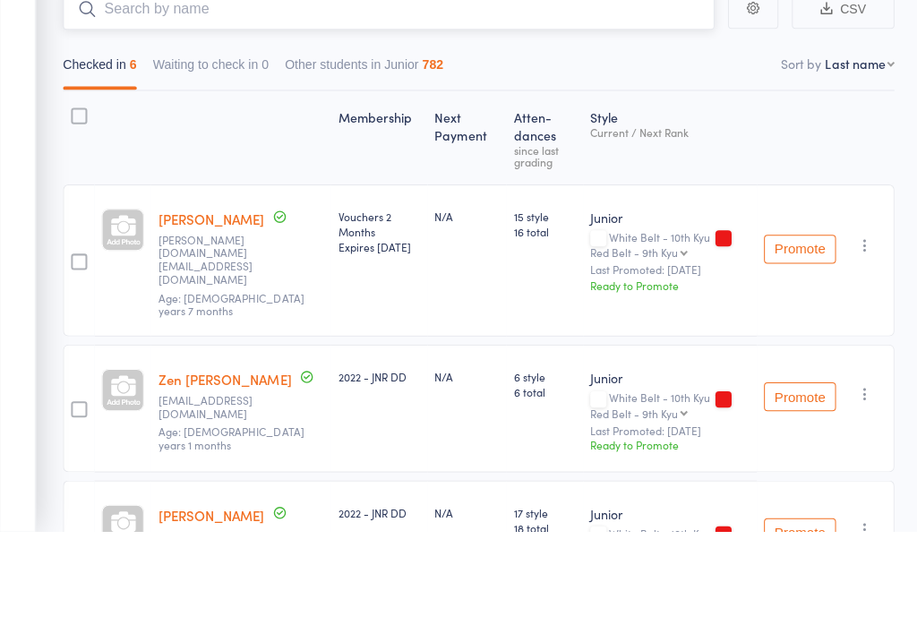
type input "J"
type input "I"
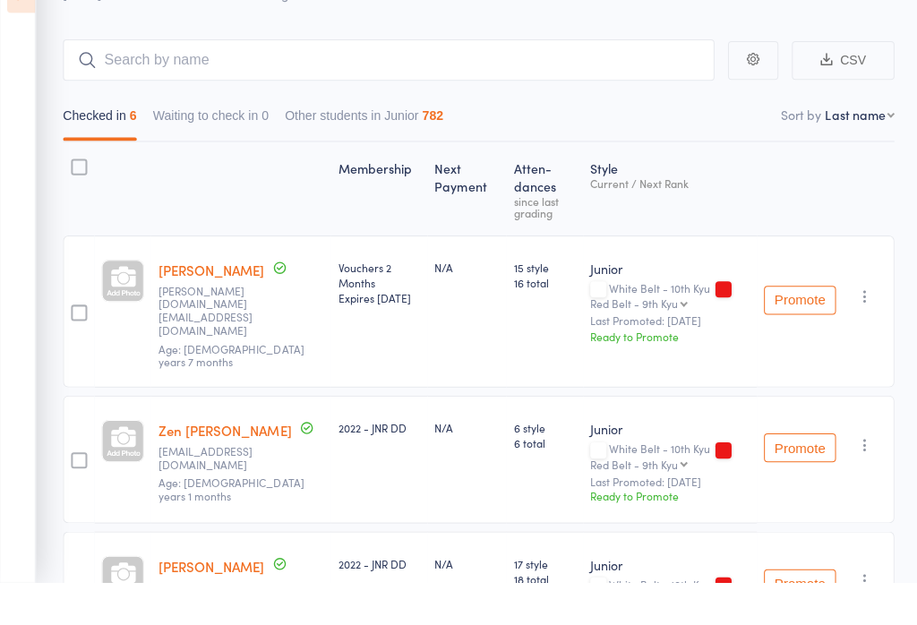
click at [732, 221] on div "Current / Next Rank" at bounding box center [666, 227] width 158 height 12
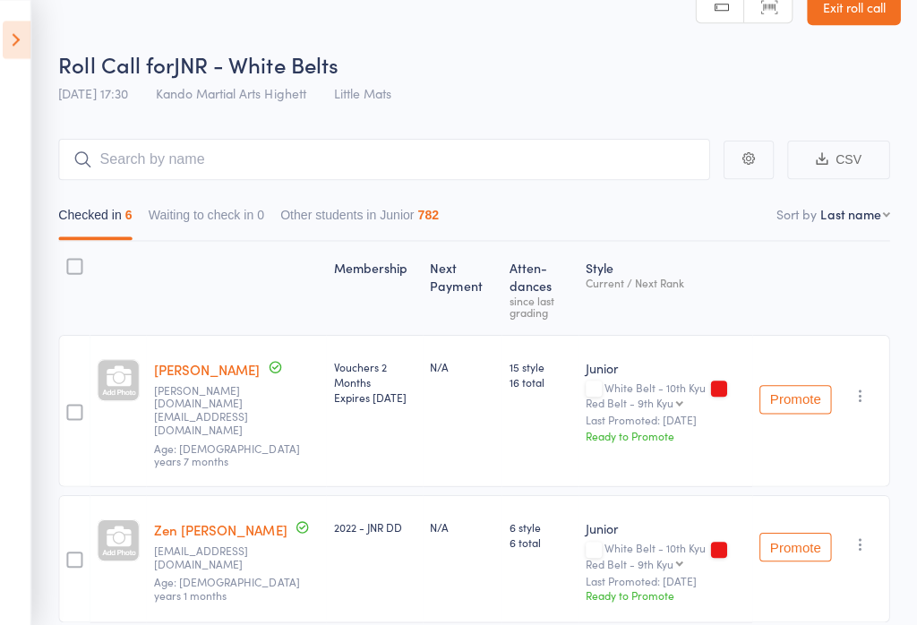
scroll to position [0, 0]
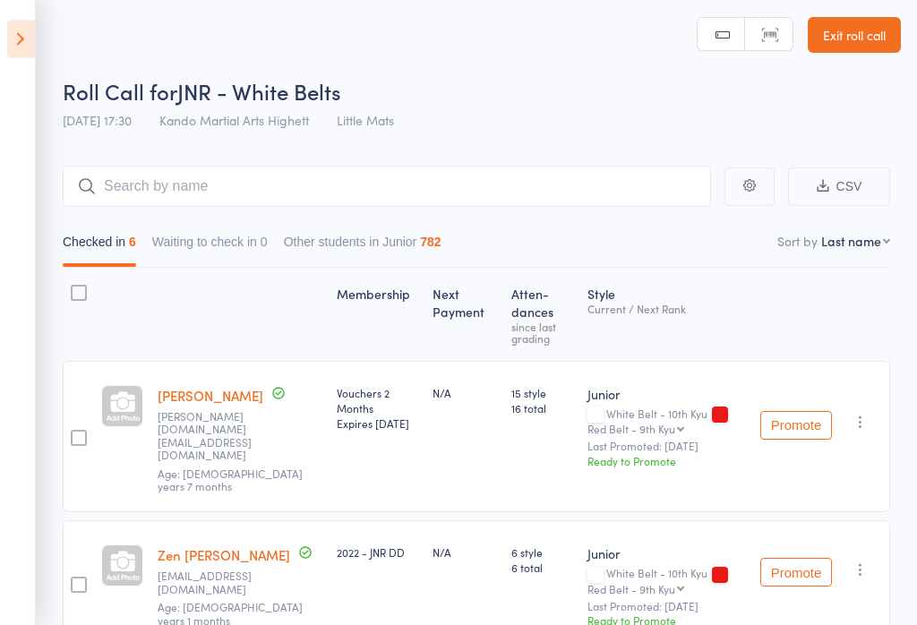
click at [13, 39] on icon at bounding box center [21, 40] width 28 height 38
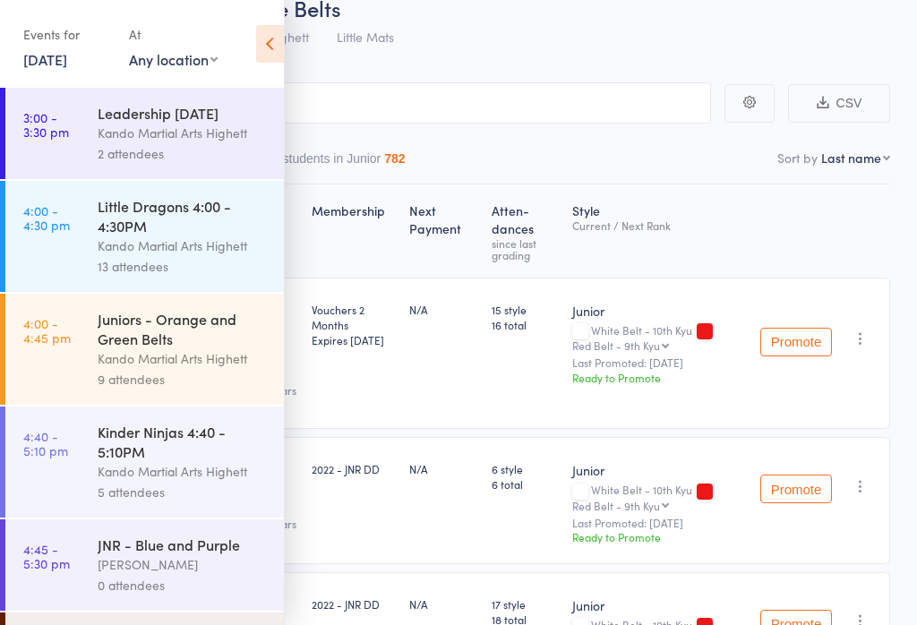
scroll to position [87, 0]
click at [212, 262] on div "13 attendees" at bounding box center [183, 266] width 171 height 21
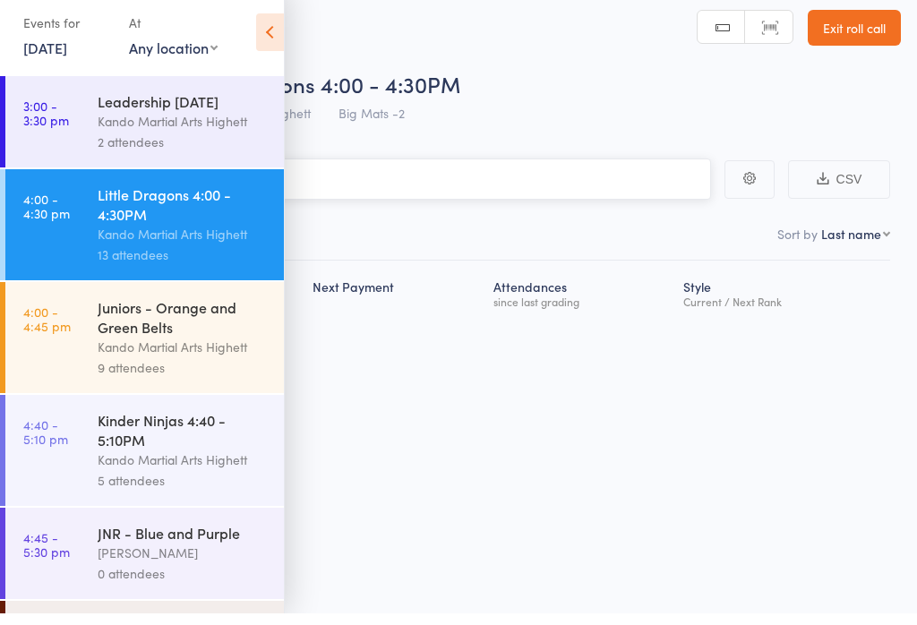
scroll to position [13, 0]
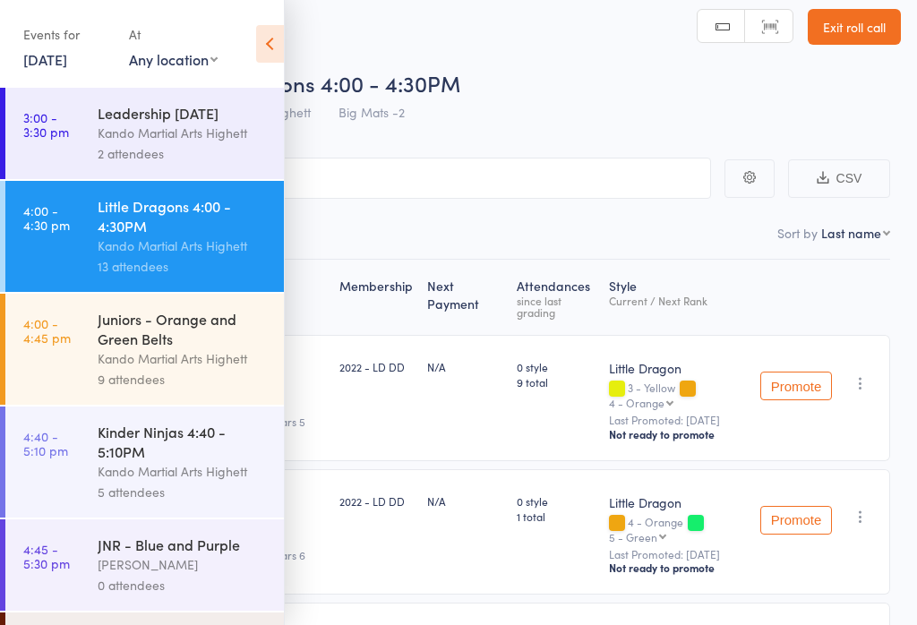
click at [282, 41] on icon at bounding box center [270, 44] width 28 height 38
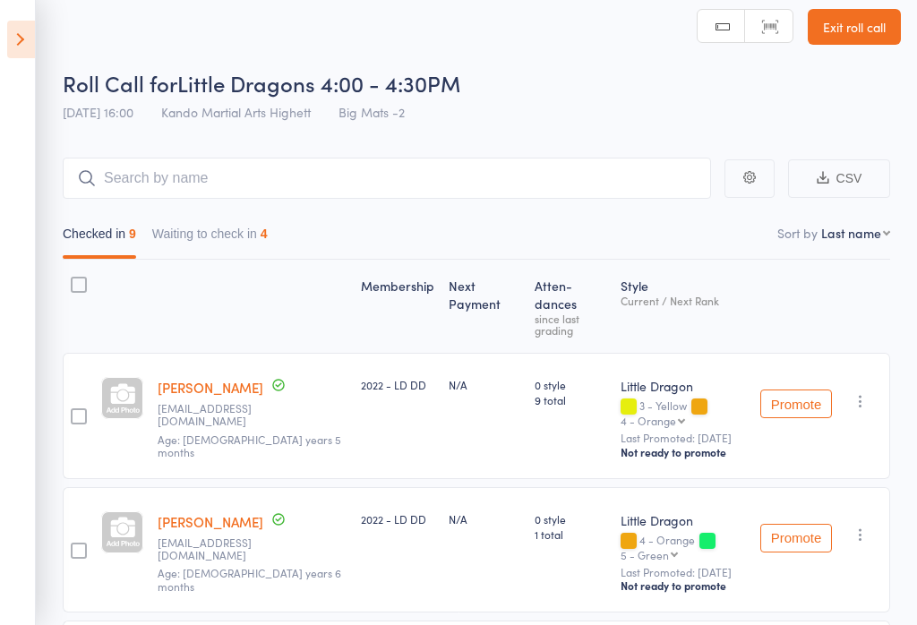
click at [213, 244] on button "Waiting to check in 4" at bounding box center [209, 238] width 115 height 41
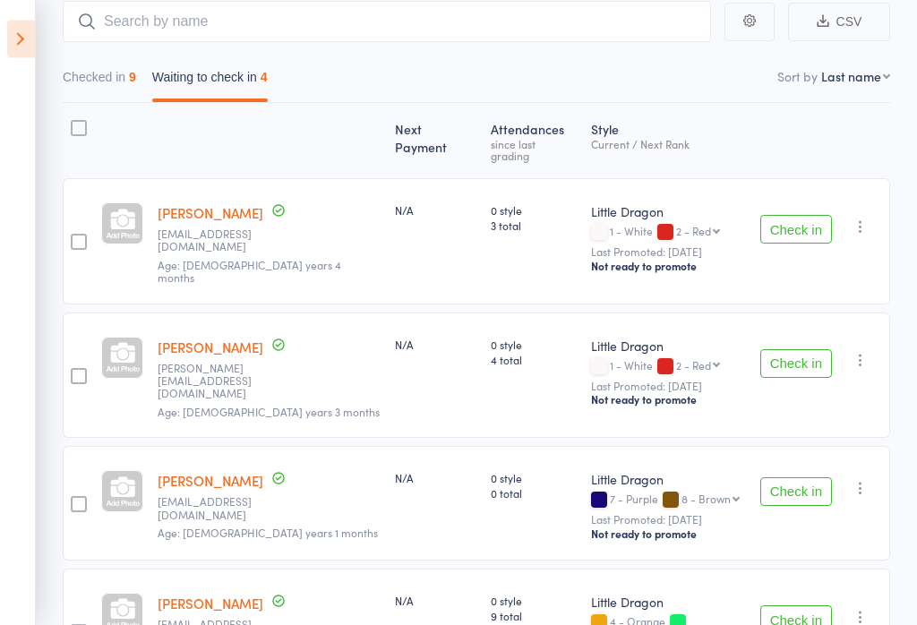
scroll to position [157, 0]
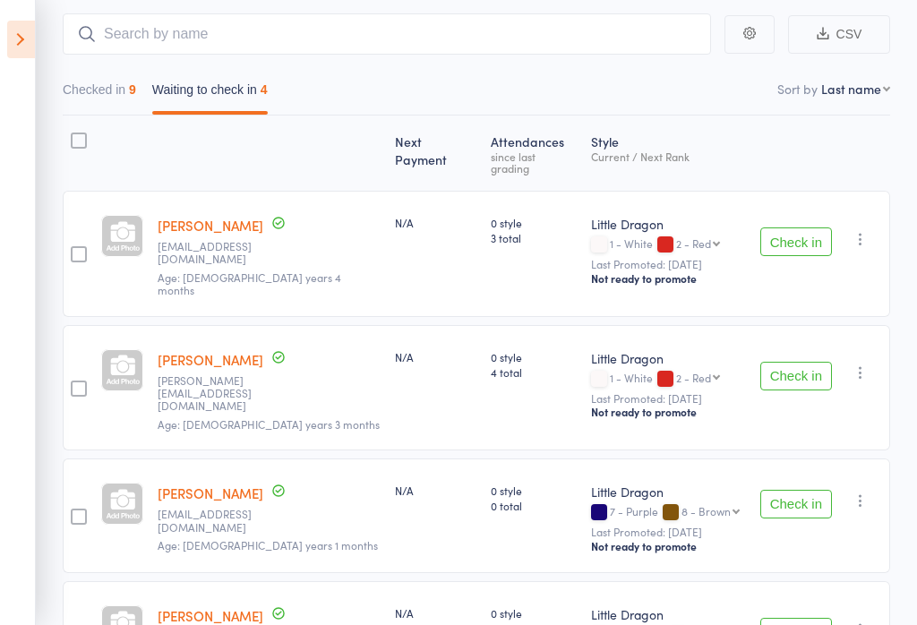
click at [125, 80] on button "Checked in 9" at bounding box center [99, 93] width 73 height 41
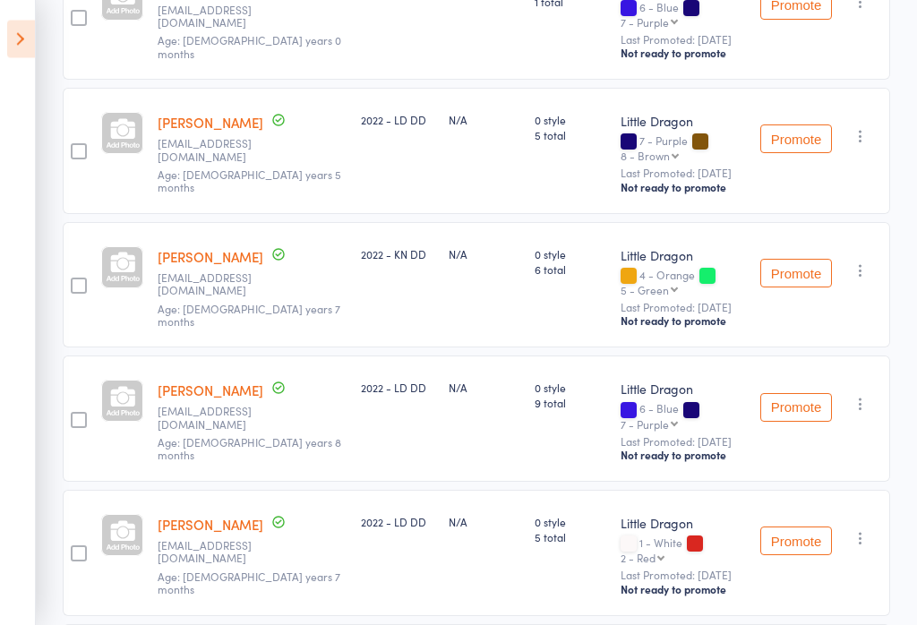
scroll to position [863, 0]
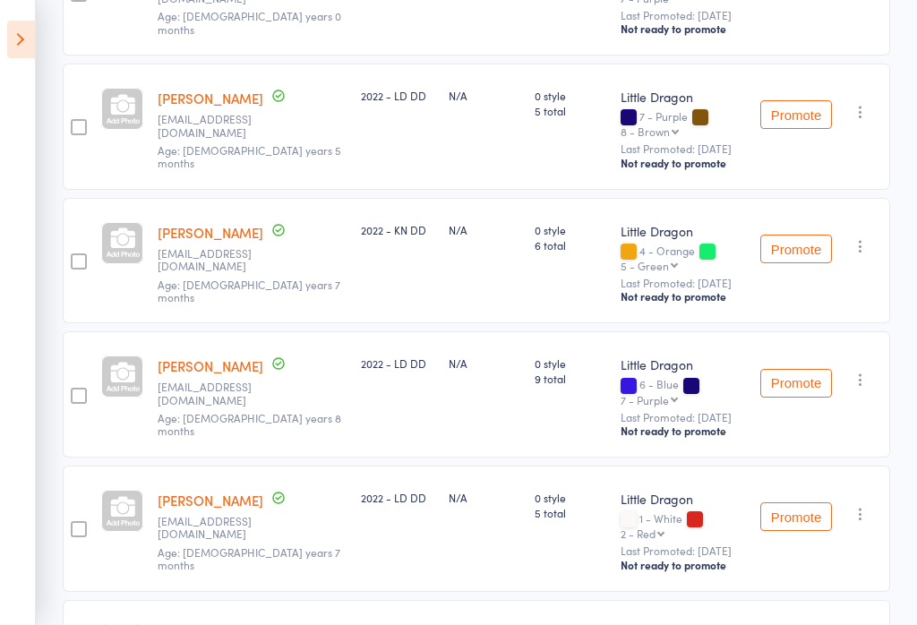
click at [16, 26] on icon at bounding box center [21, 40] width 28 height 38
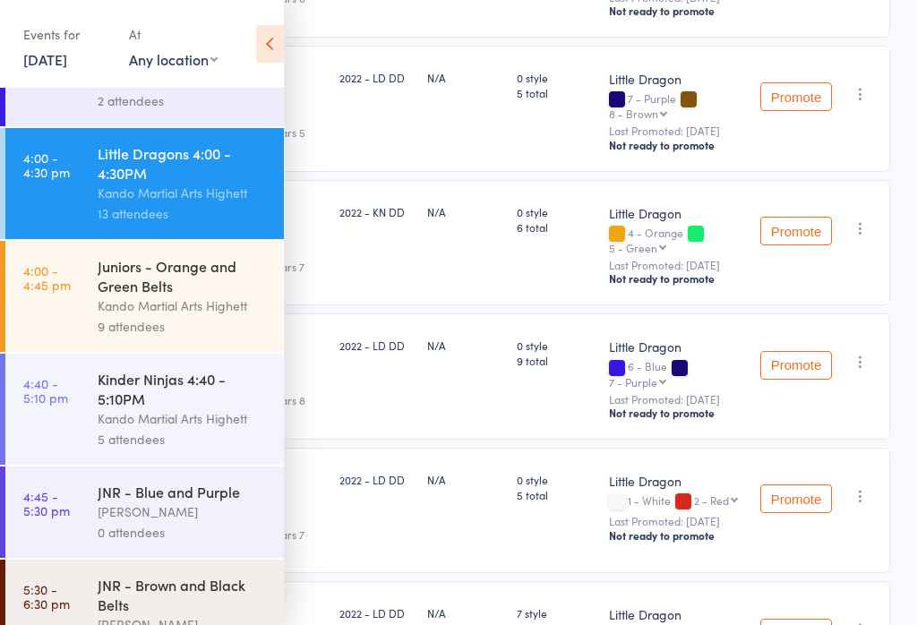
scroll to position [56, 0]
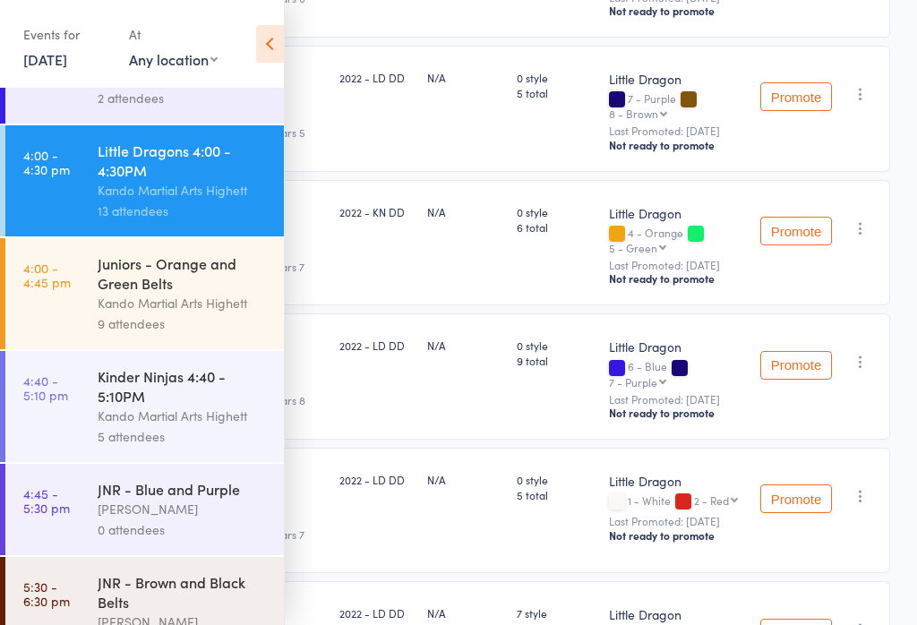
click at [222, 406] on div "Kinder Ninjas 4:40 - 5:10PM" at bounding box center [183, 385] width 171 height 39
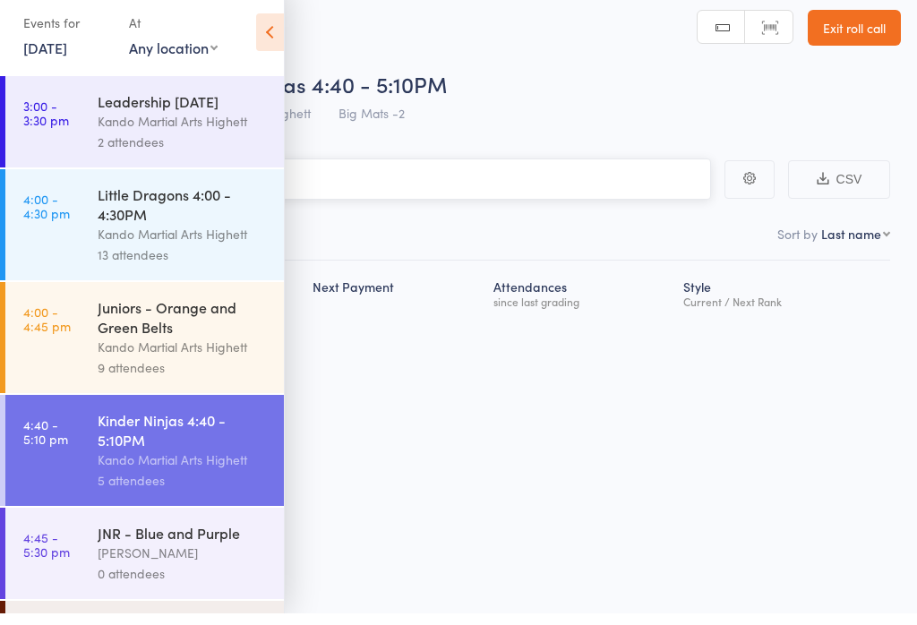
scroll to position [13, 0]
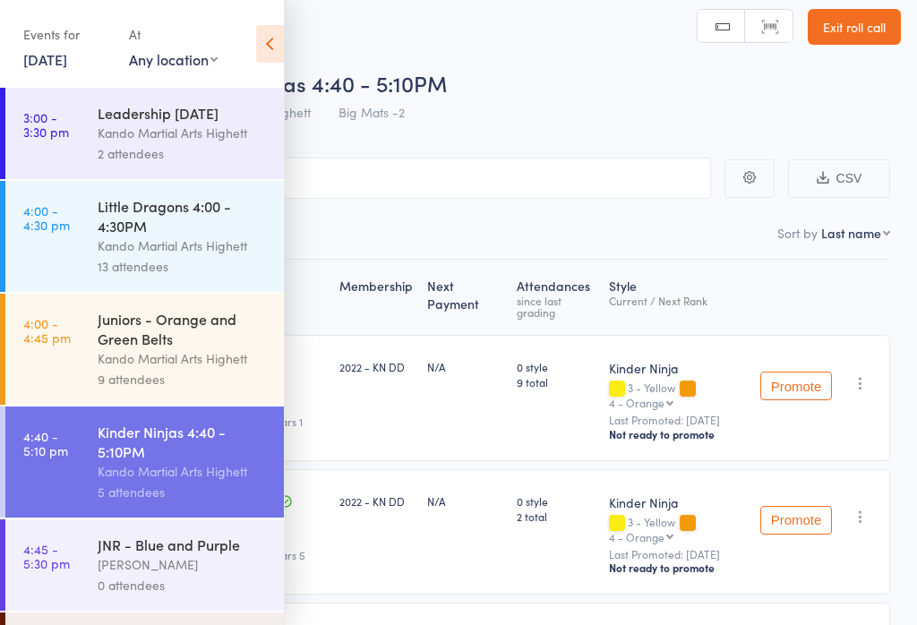
click at [269, 39] on icon at bounding box center [270, 44] width 28 height 38
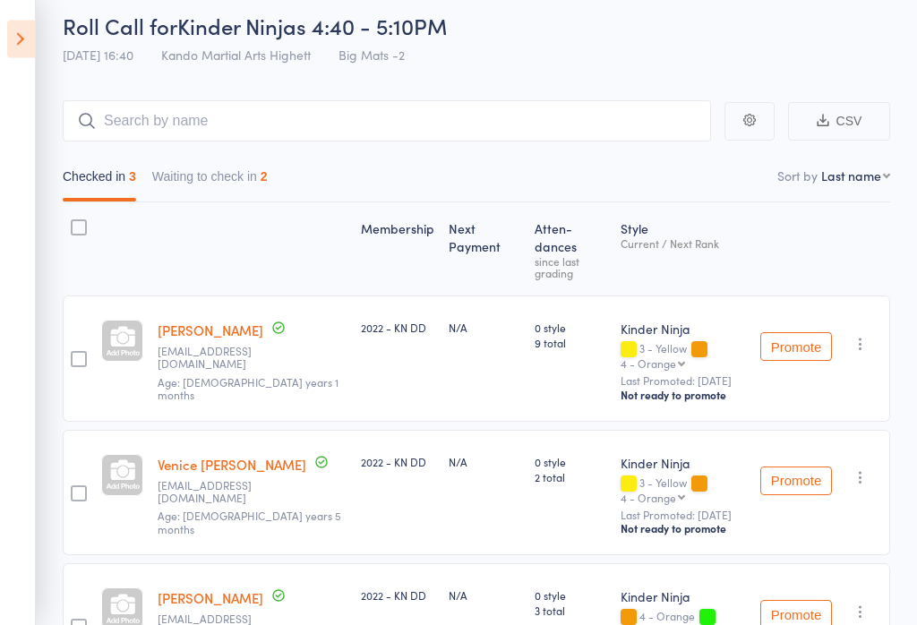
scroll to position [126, 0]
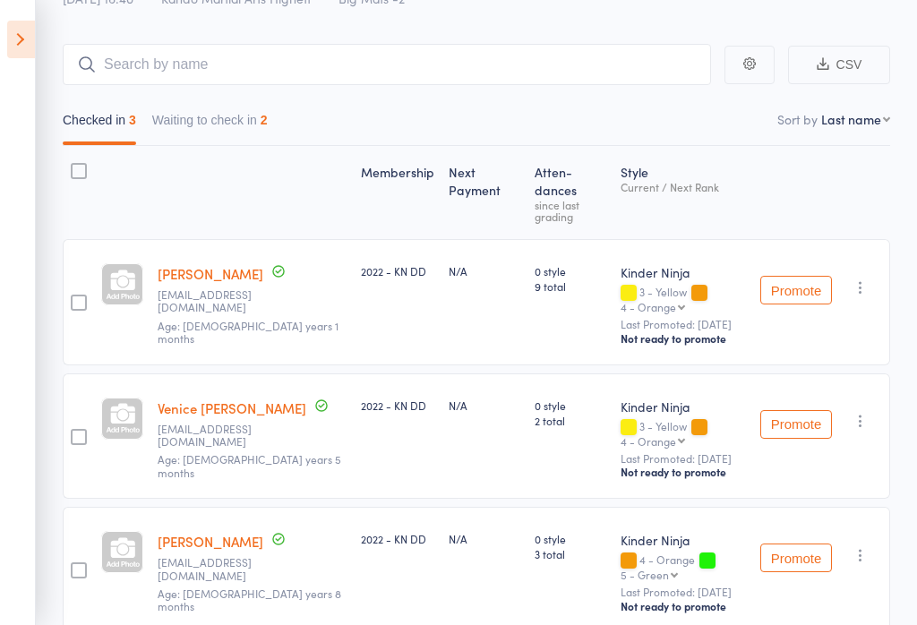
click at [25, 36] on icon at bounding box center [21, 40] width 28 height 38
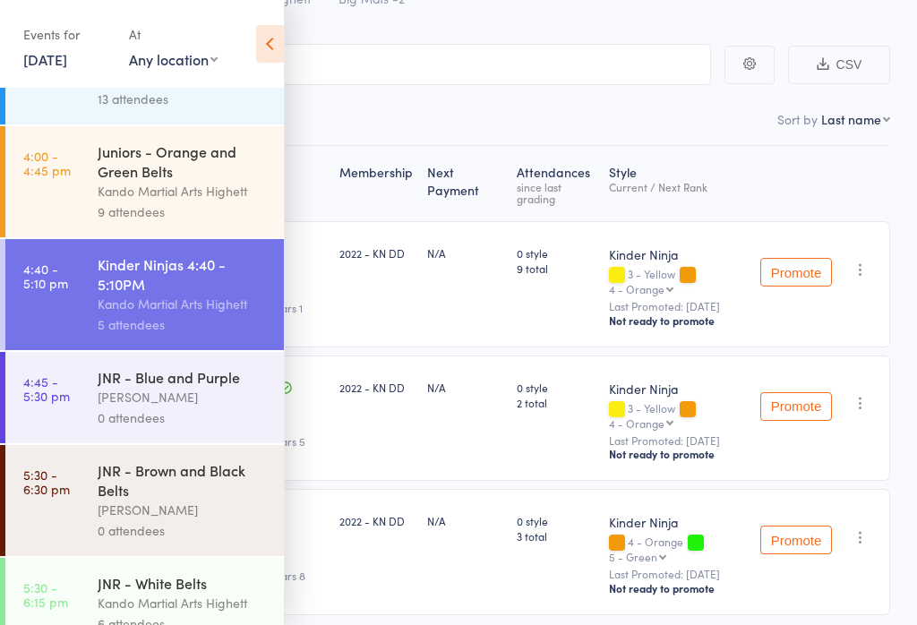
scroll to position [342, 0]
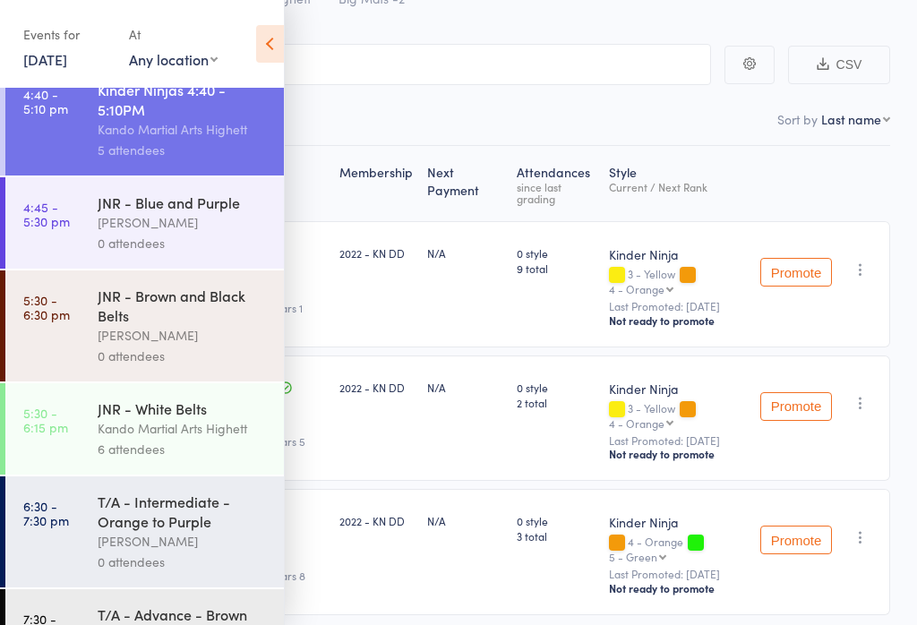
click at [169, 459] on div "6 attendees" at bounding box center [183, 449] width 171 height 21
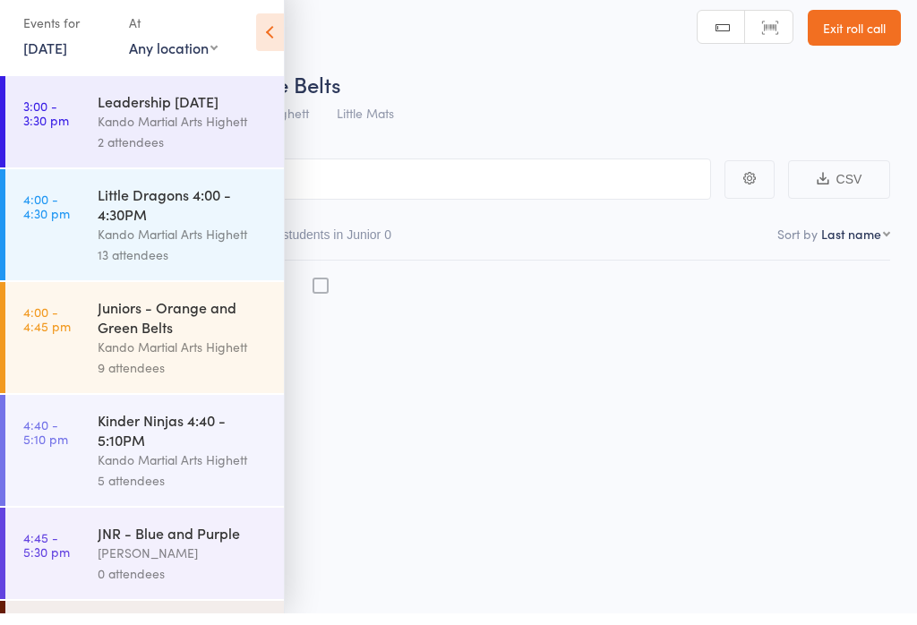
scroll to position [13, 0]
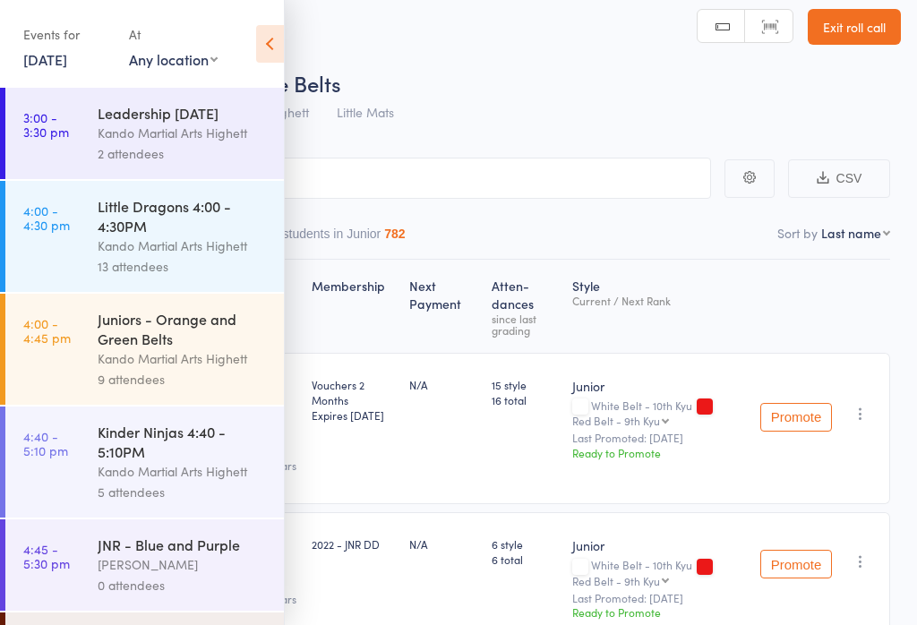
click at [278, 43] on icon at bounding box center [270, 44] width 28 height 38
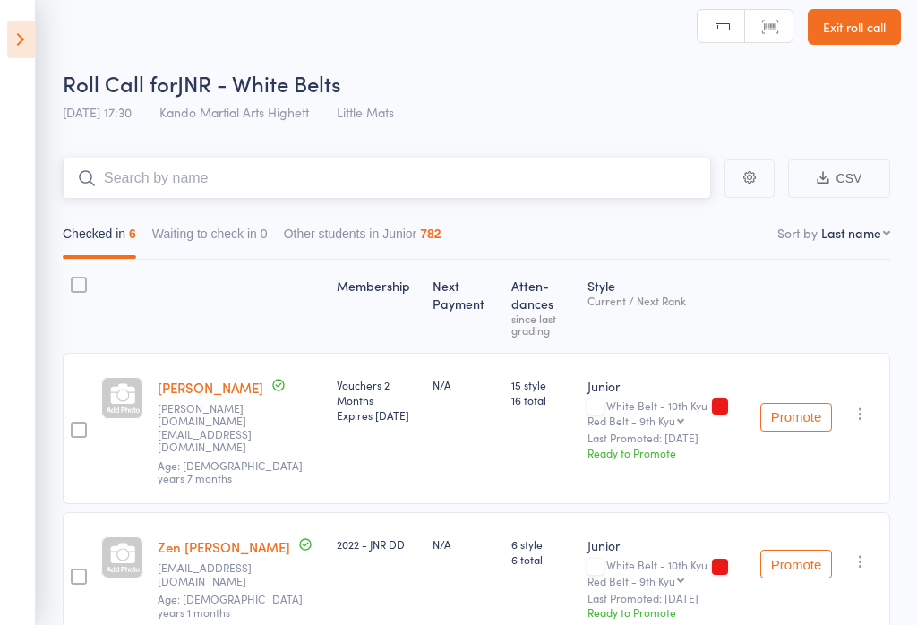
click at [323, 161] on input "search" at bounding box center [387, 178] width 648 height 41
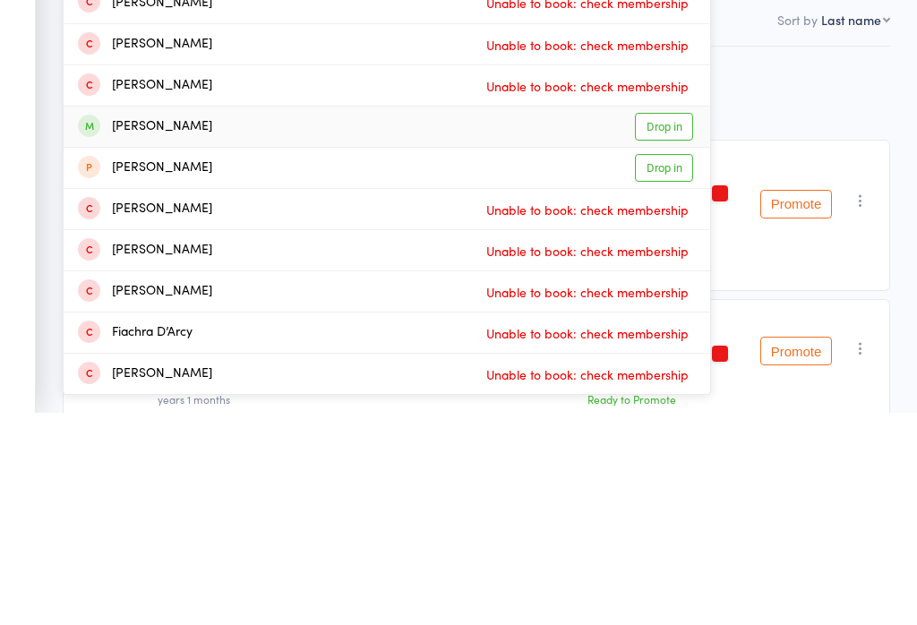
type input "Darcy"
click at [668, 326] on link "Drop in" at bounding box center [664, 340] width 58 height 28
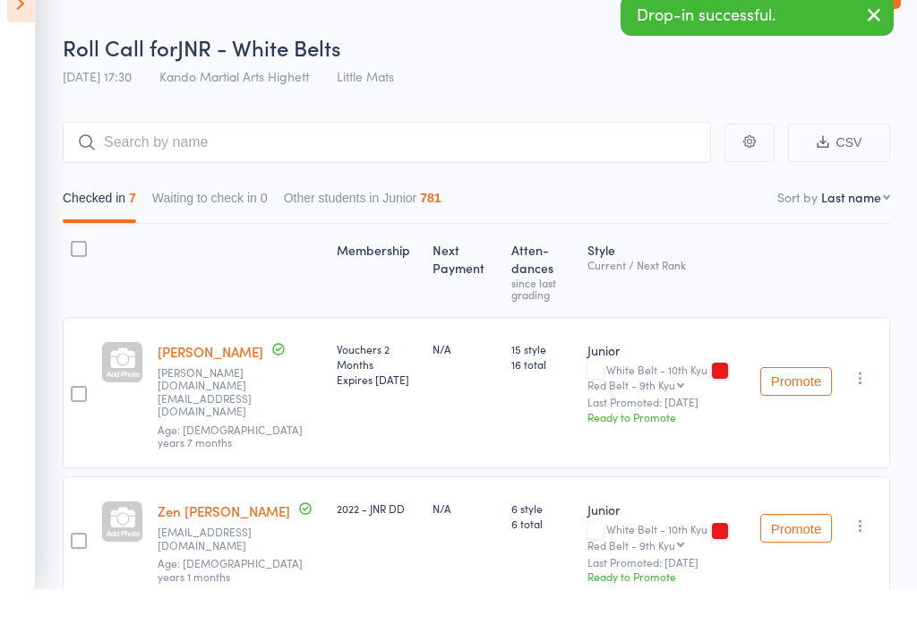
click at [554, 81] on div "Roll Call for JNR - White Belts 16 Sep 17:30 Kando Martial Arts Highett Little …" at bounding box center [482, 99] width 838 height 63
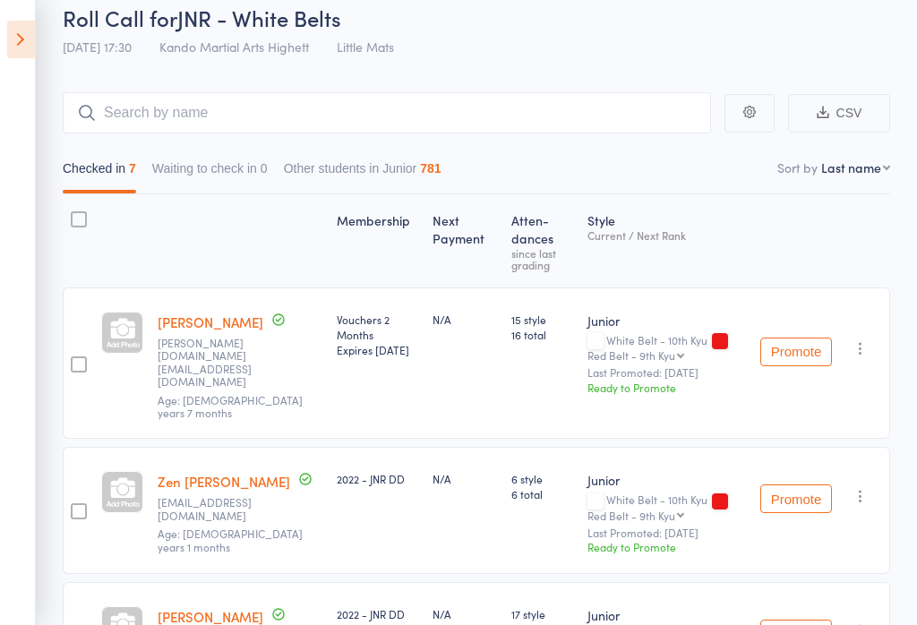
scroll to position [0, 0]
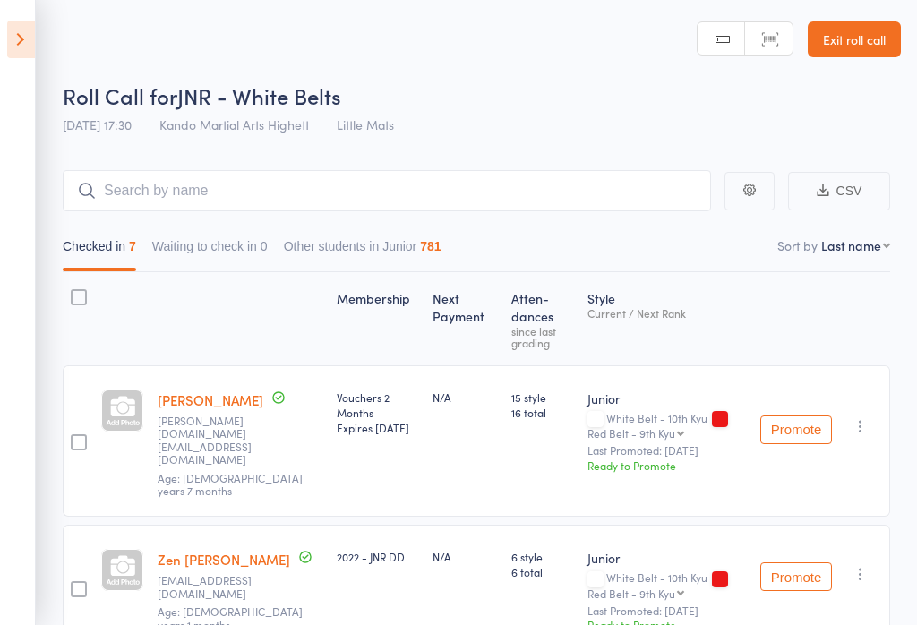
click at [860, 42] on link "Exit roll call" at bounding box center [854, 39] width 93 height 36
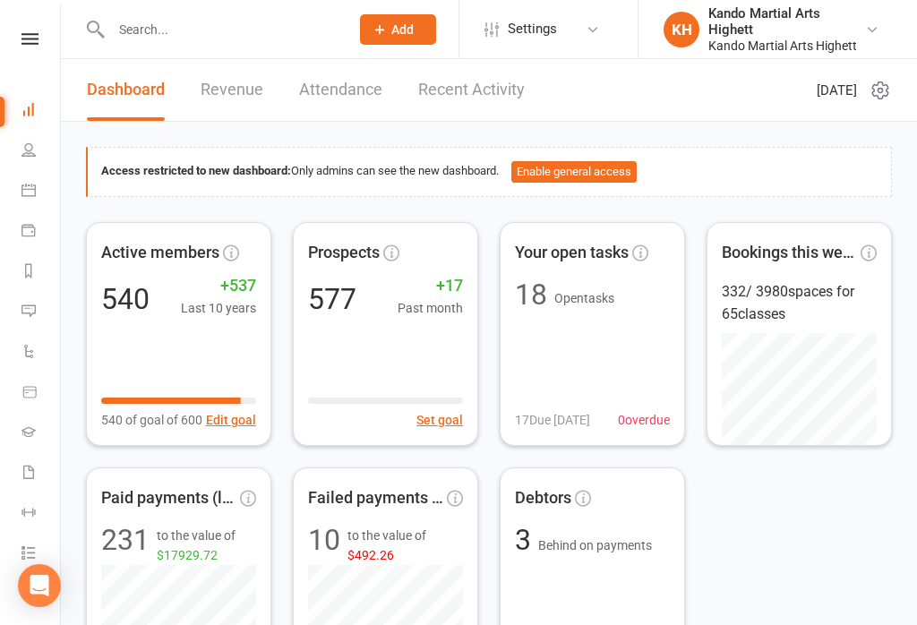
click at [22, 203] on link "Calendar" at bounding box center [41, 192] width 40 height 40
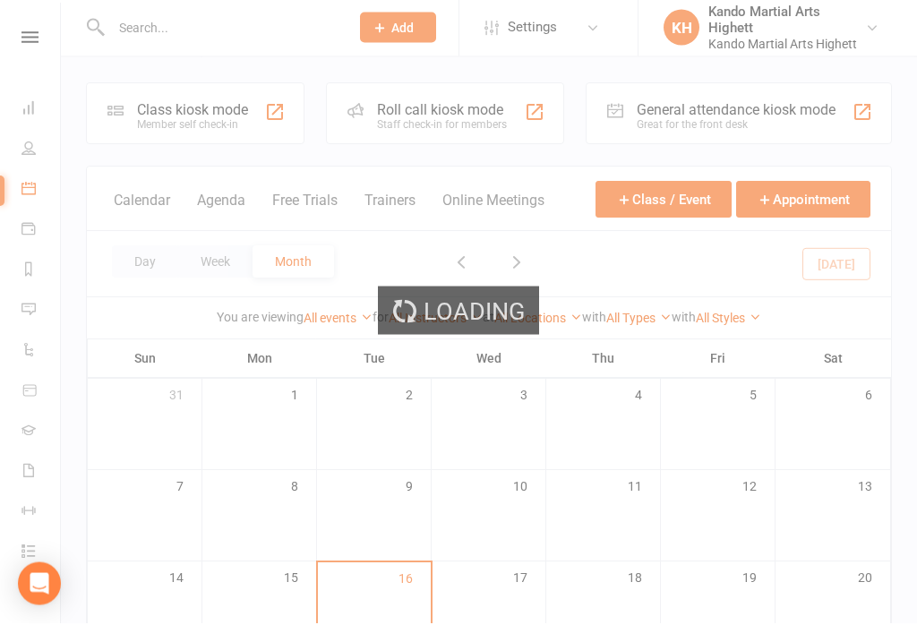
scroll to position [155, 0]
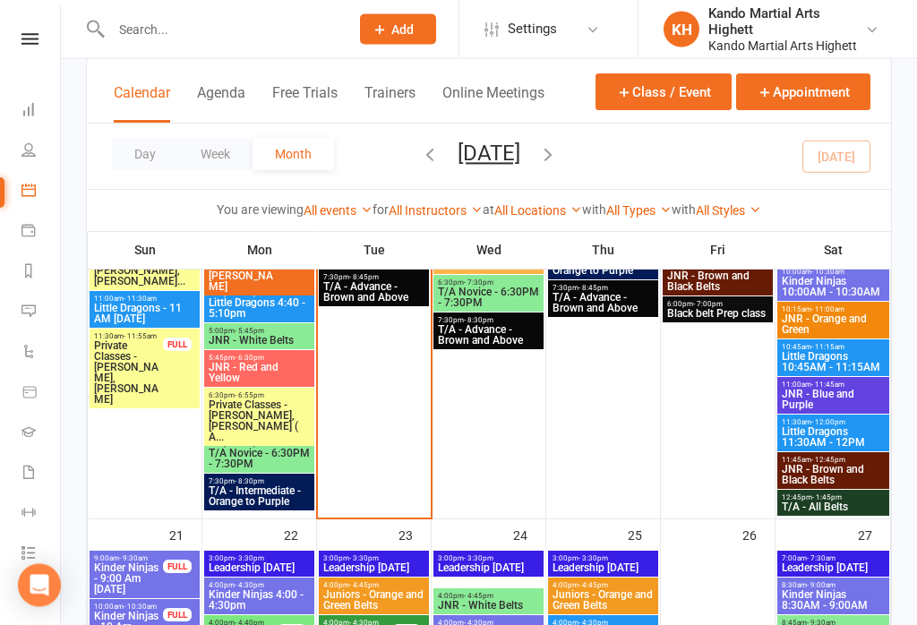
click at [853, 427] on span "Little Dragons 11:30AM - 12PM" at bounding box center [833, 437] width 105 height 21
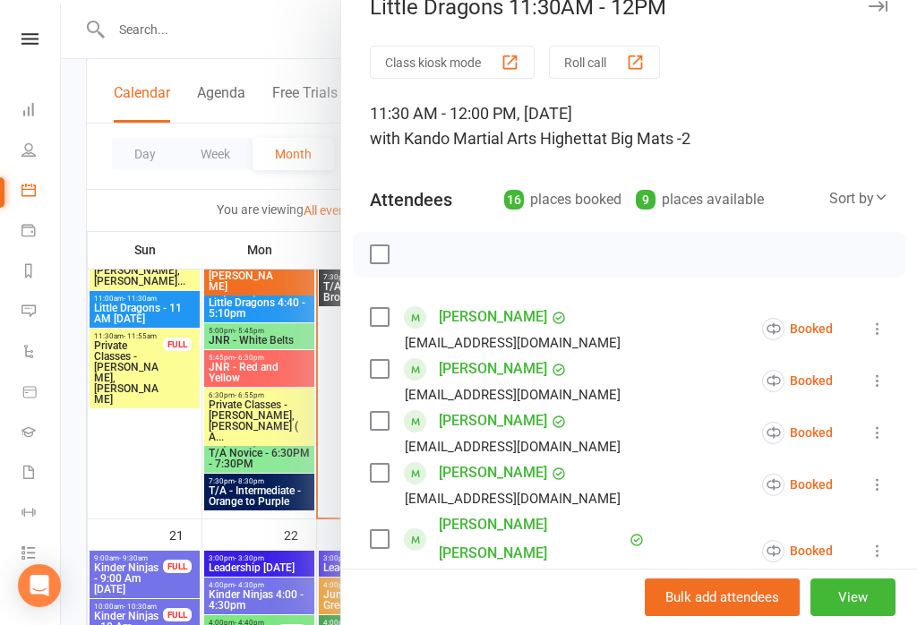
scroll to position [3, 0]
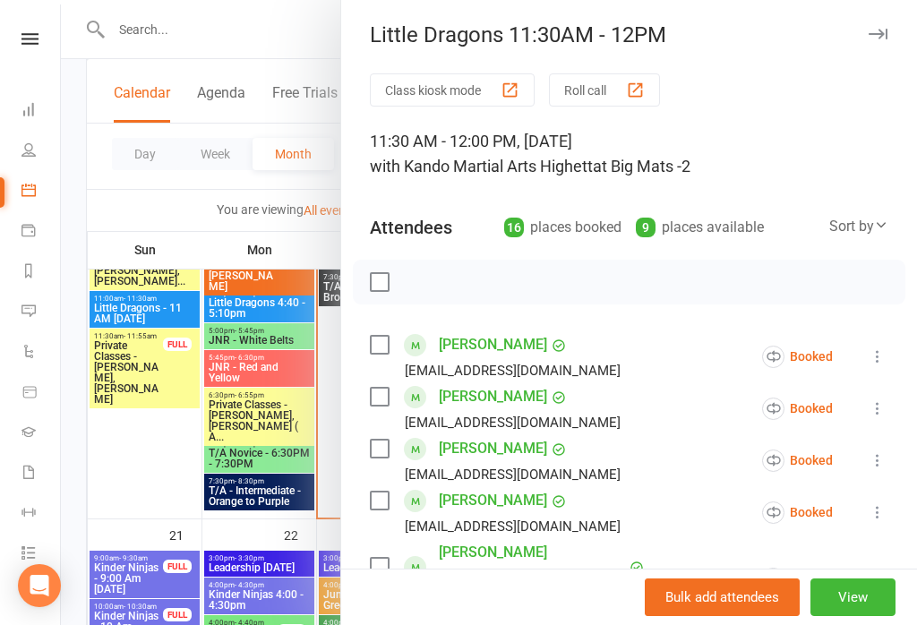
click at [614, 82] on button "Roll call" at bounding box center [604, 89] width 111 height 33
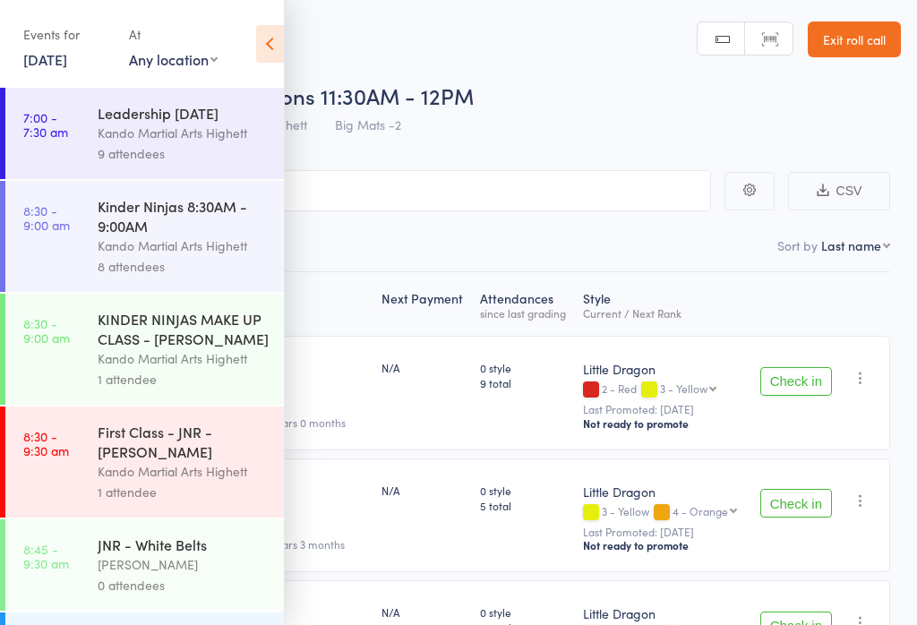
click at [268, 47] on icon at bounding box center [270, 44] width 28 height 38
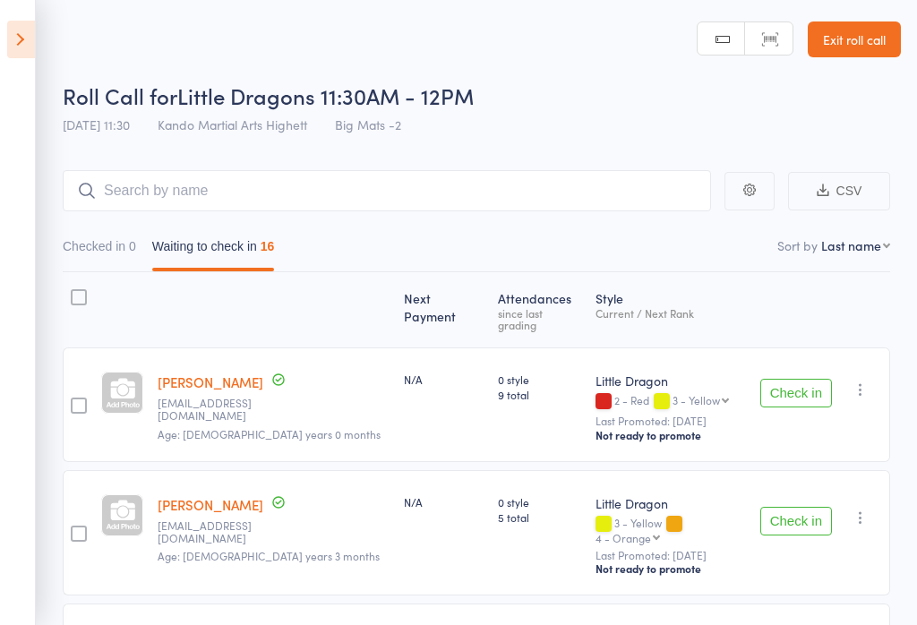
click at [858, 30] on link "Exit roll call" at bounding box center [854, 39] width 93 height 36
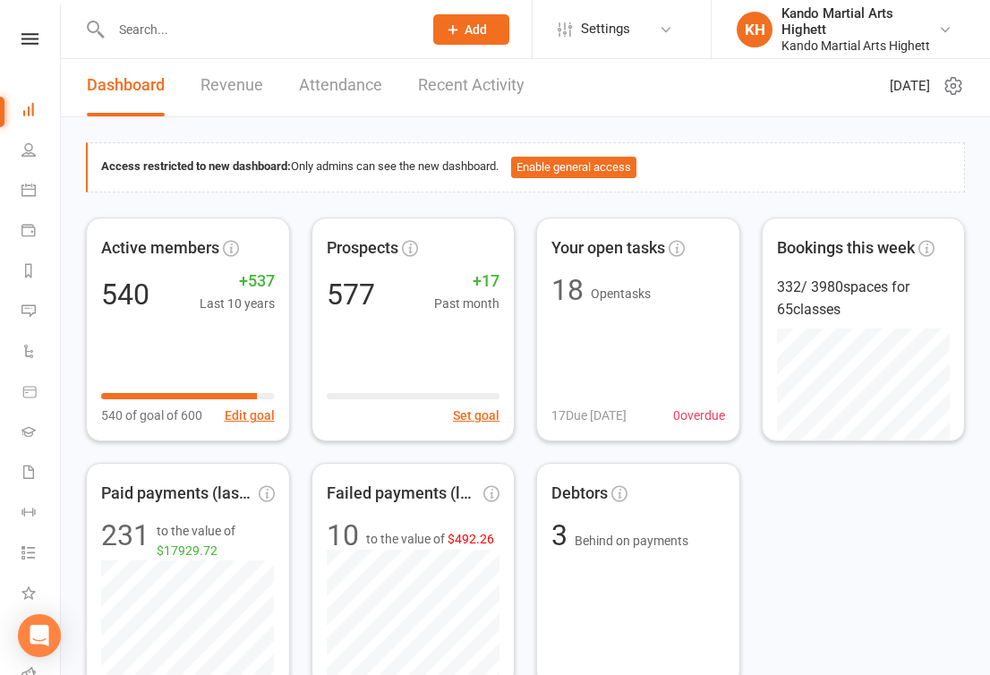
click at [29, 187] on icon at bounding box center [28, 190] width 14 height 14
